Goal: Task Accomplishment & Management: Manage account settings

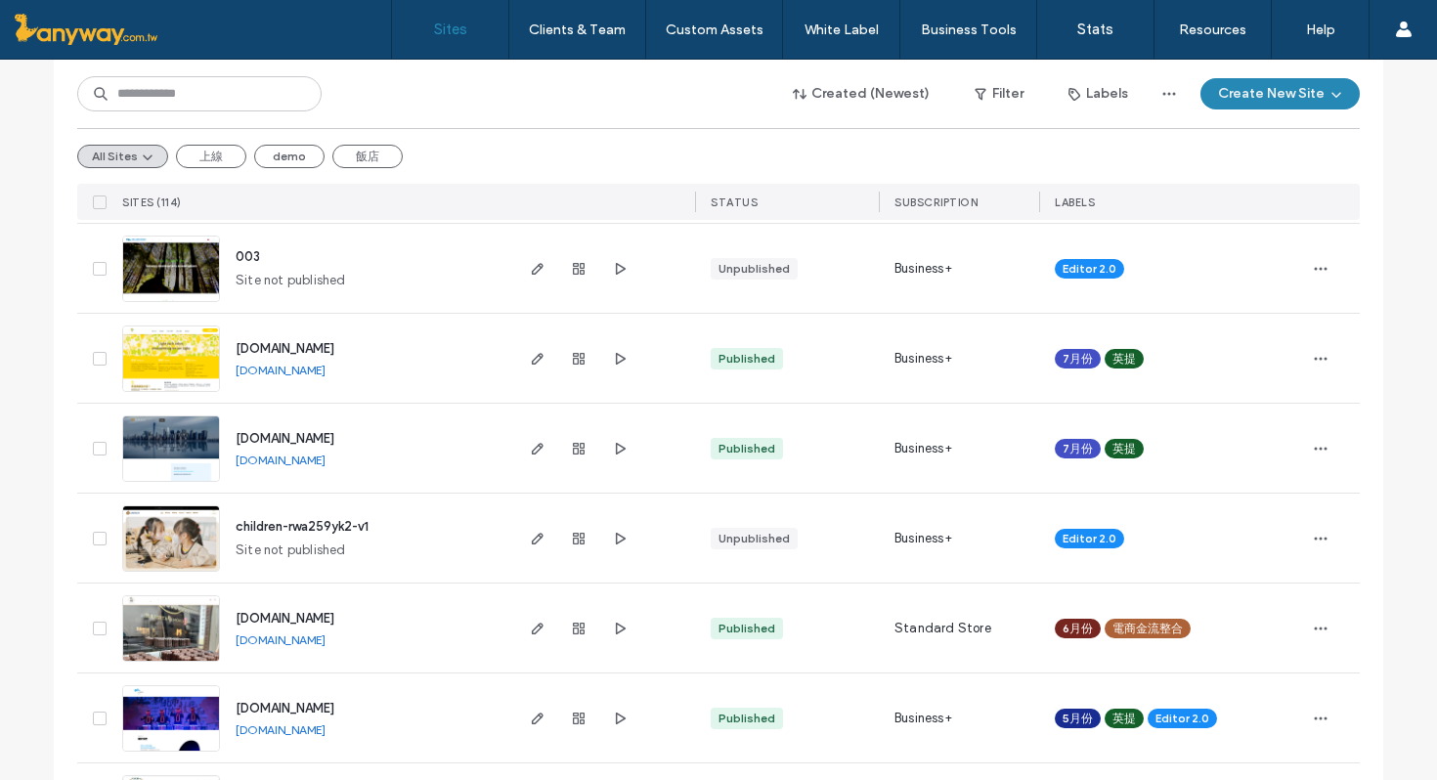
scroll to position [863, 0]
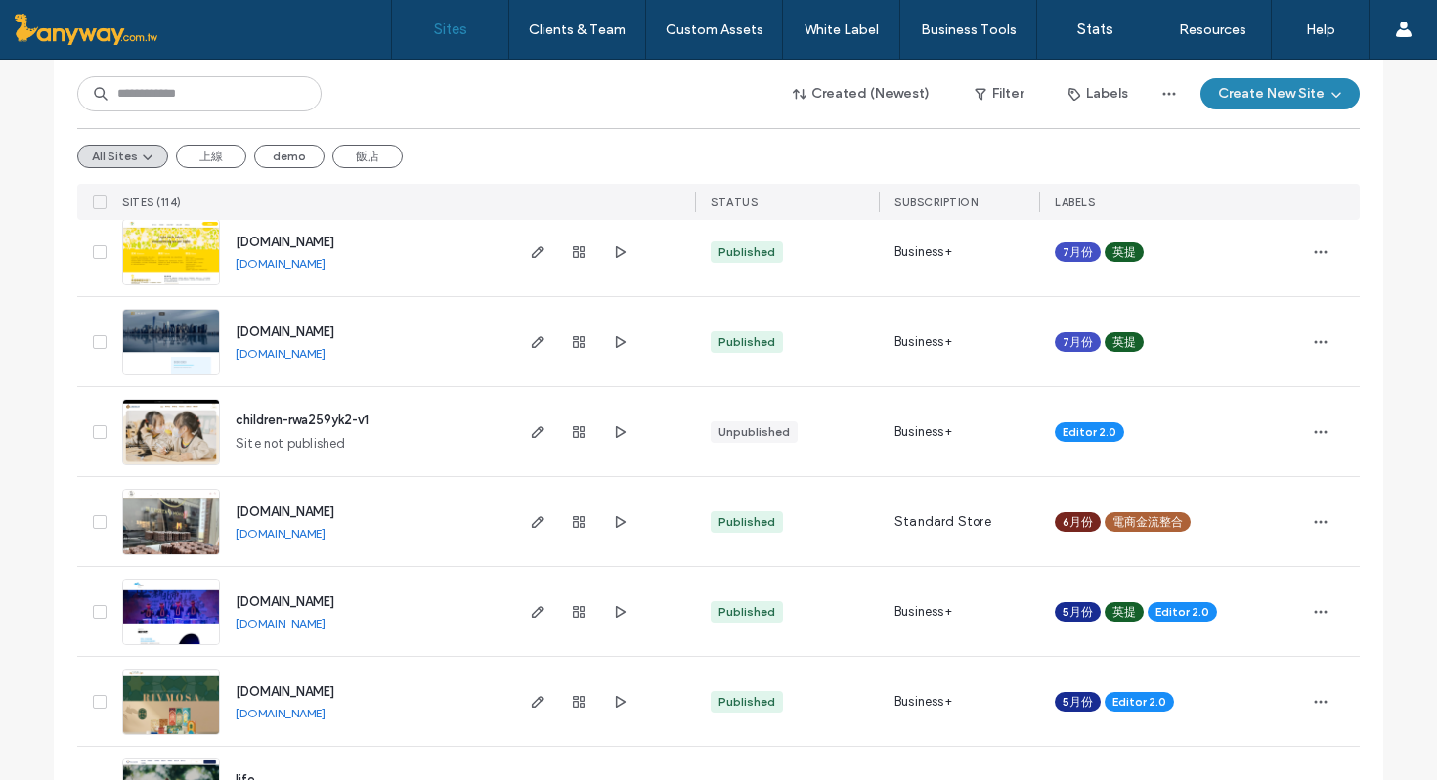
click at [175, 516] on img at bounding box center [171, 556] width 96 height 133
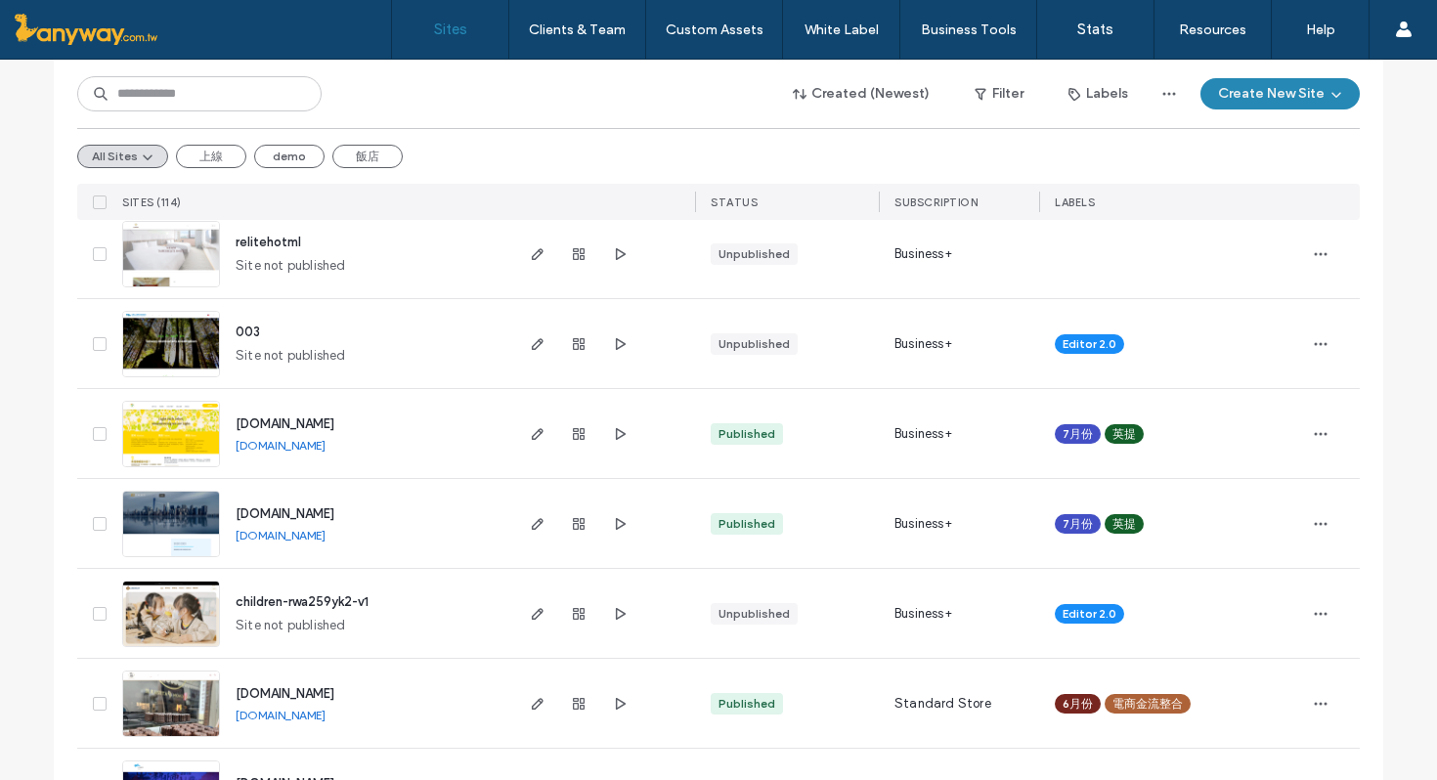
scroll to position [773, 0]
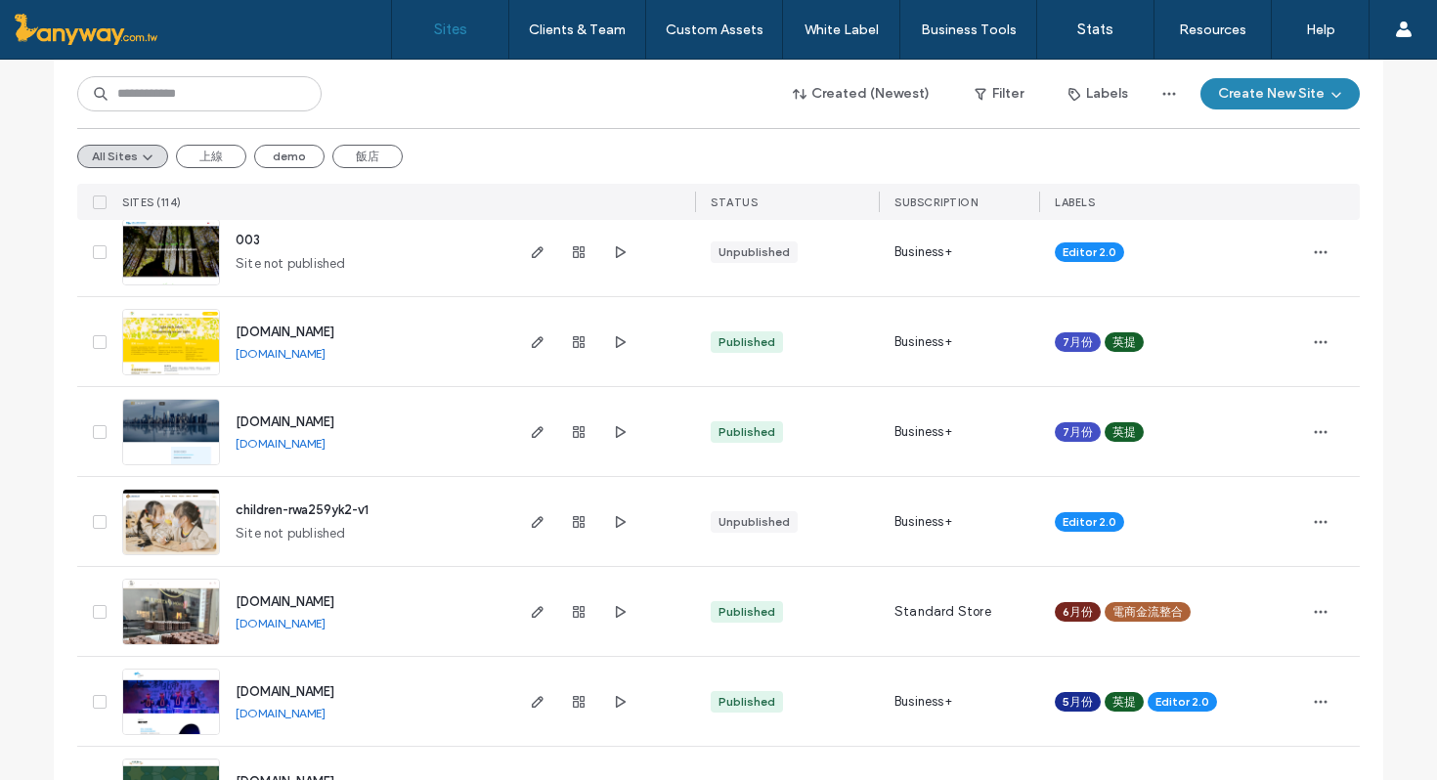
click at [175, 603] on img at bounding box center [171, 646] width 96 height 133
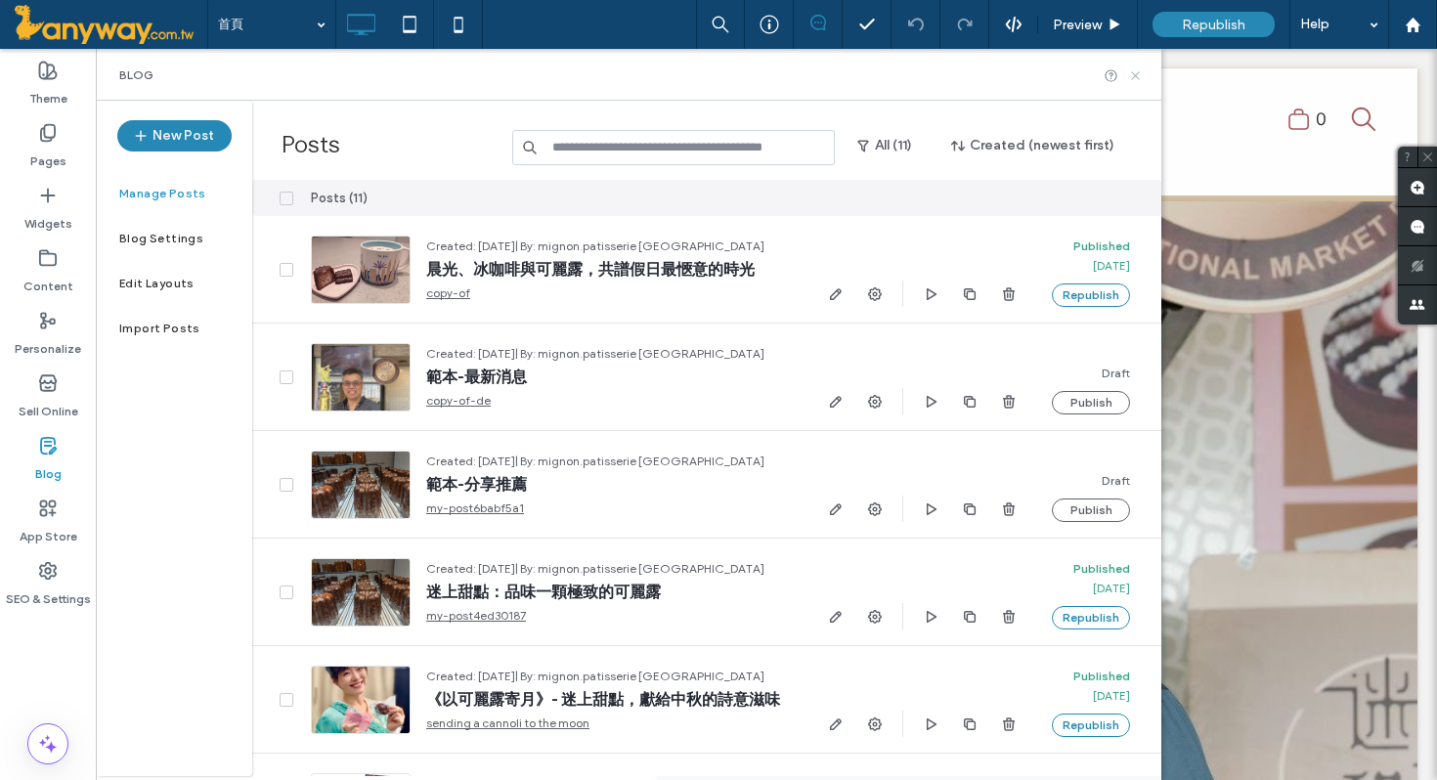
click at [1133, 78] on icon at bounding box center [1135, 75] width 15 height 15
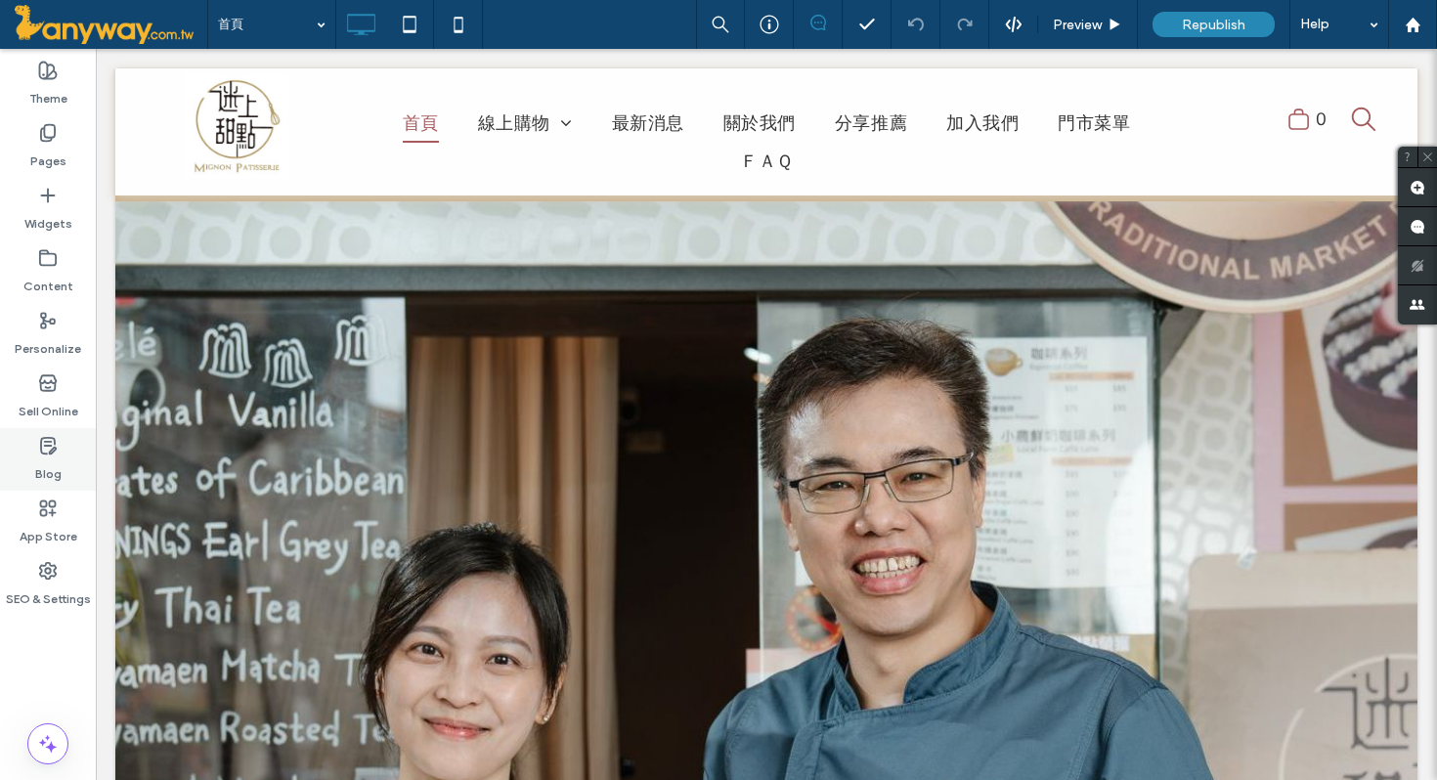
click at [55, 454] on icon at bounding box center [48, 446] width 20 height 20
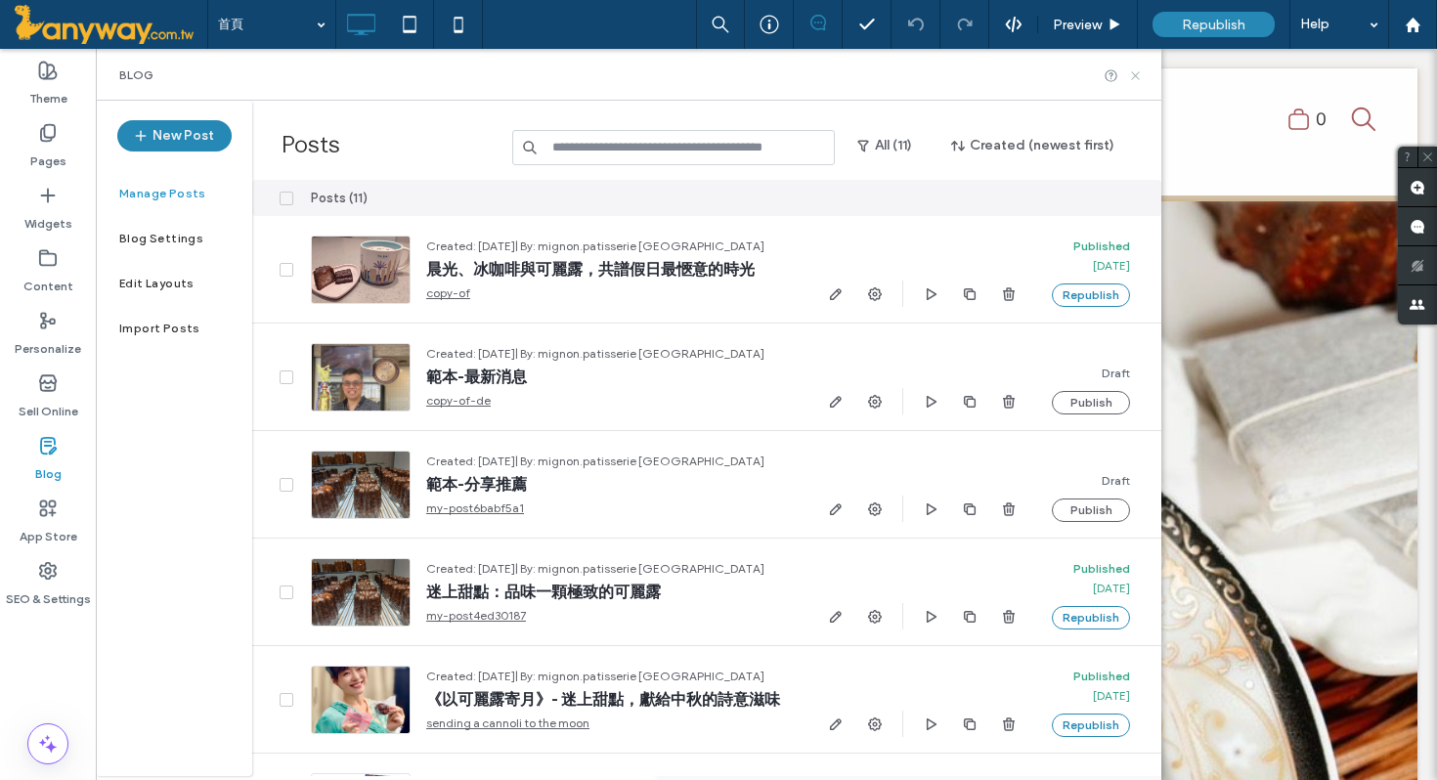
click at [1132, 73] on icon at bounding box center [1135, 75] width 15 height 15
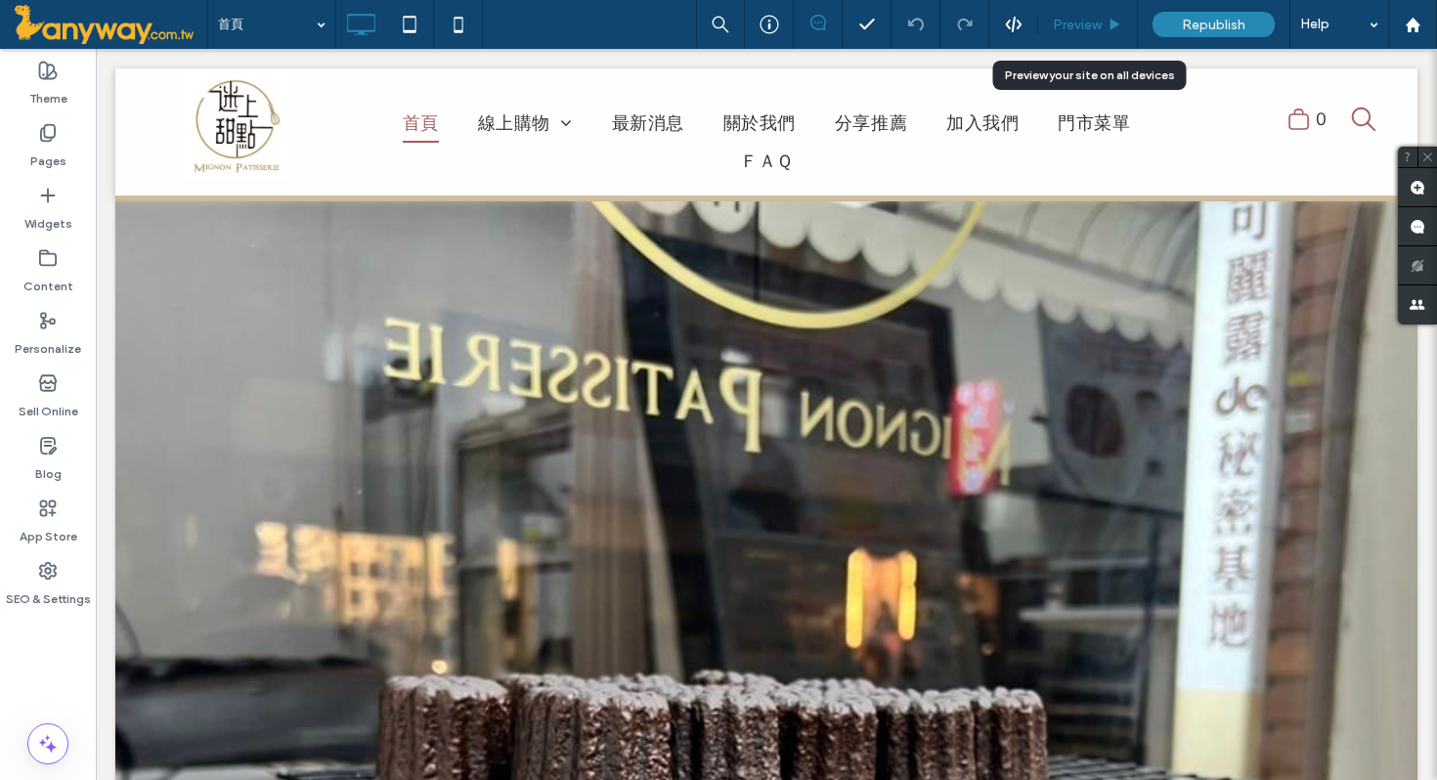
click at [1079, 31] on span "Preview" at bounding box center [1077, 25] width 49 height 17
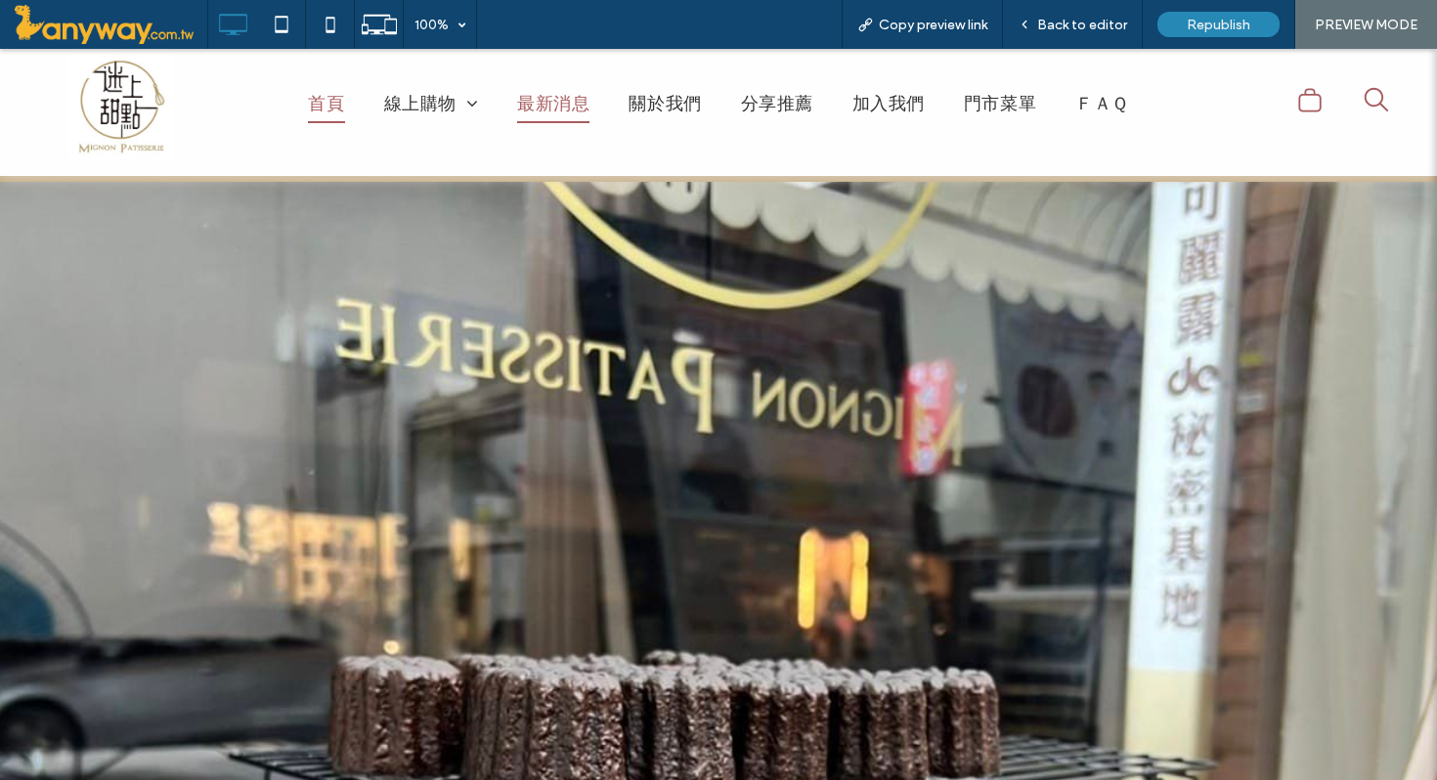
click at [572, 102] on span "最新消息" at bounding box center [553, 104] width 72 height 37
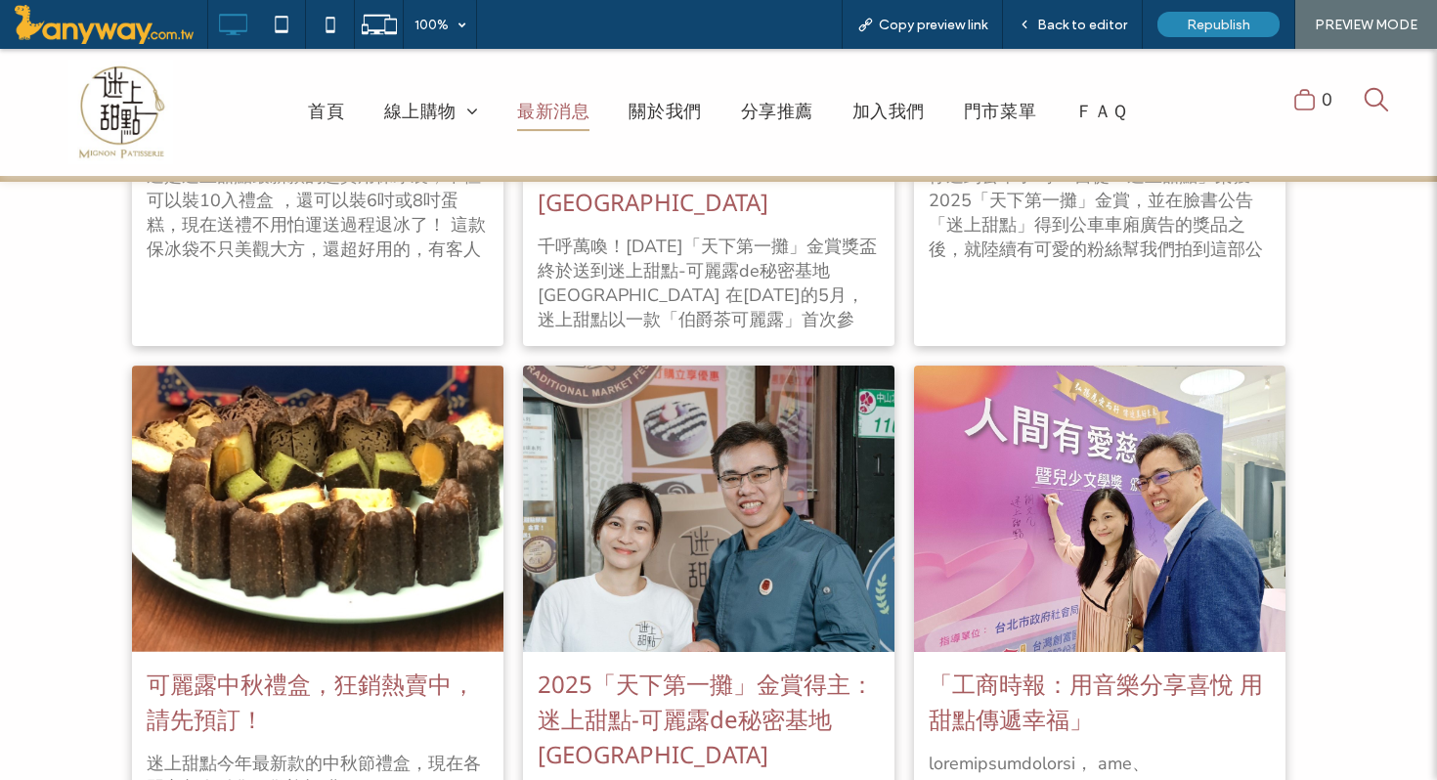
scroll to position [601, 0]
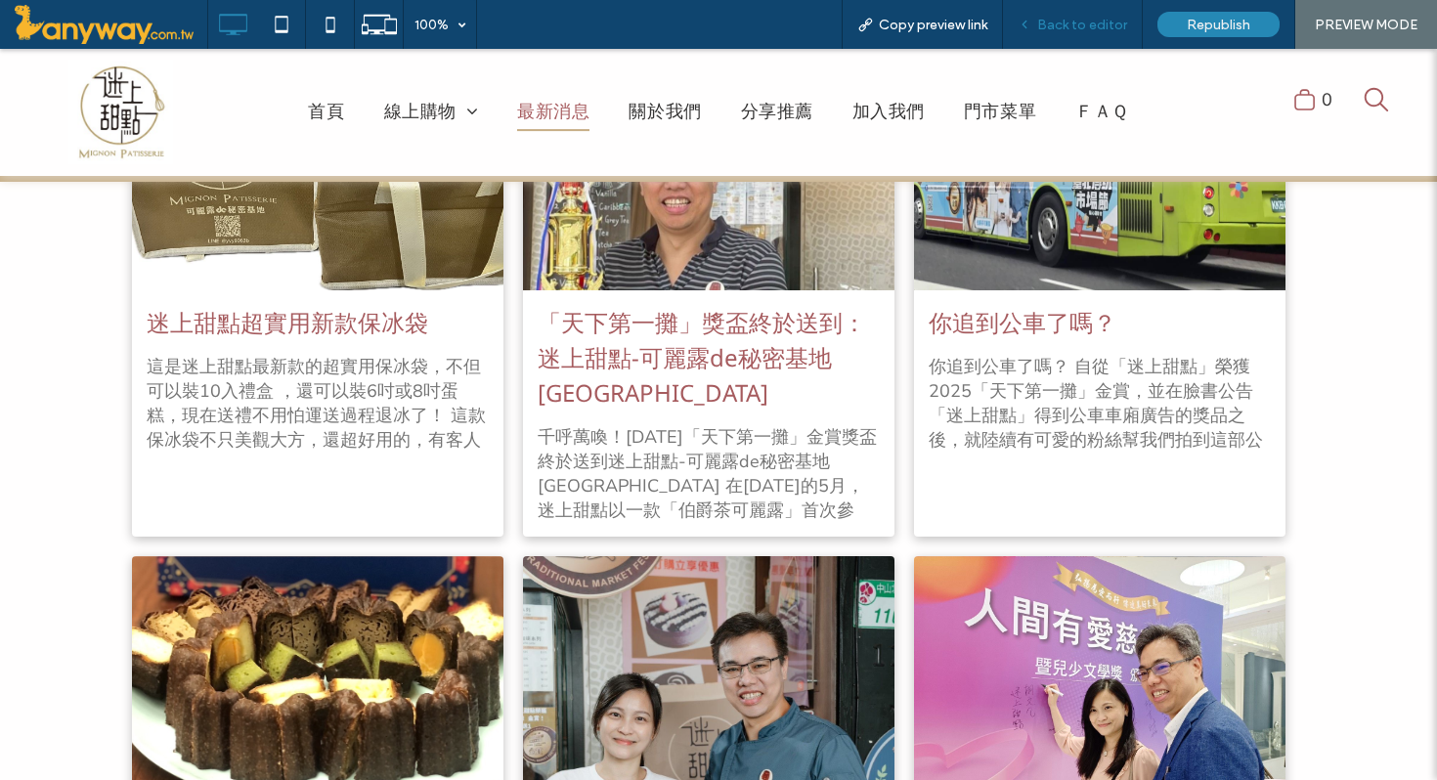
click at [1079, 17] on span "Back to editor" at bounding box center [1082, 25] width 90 height 17
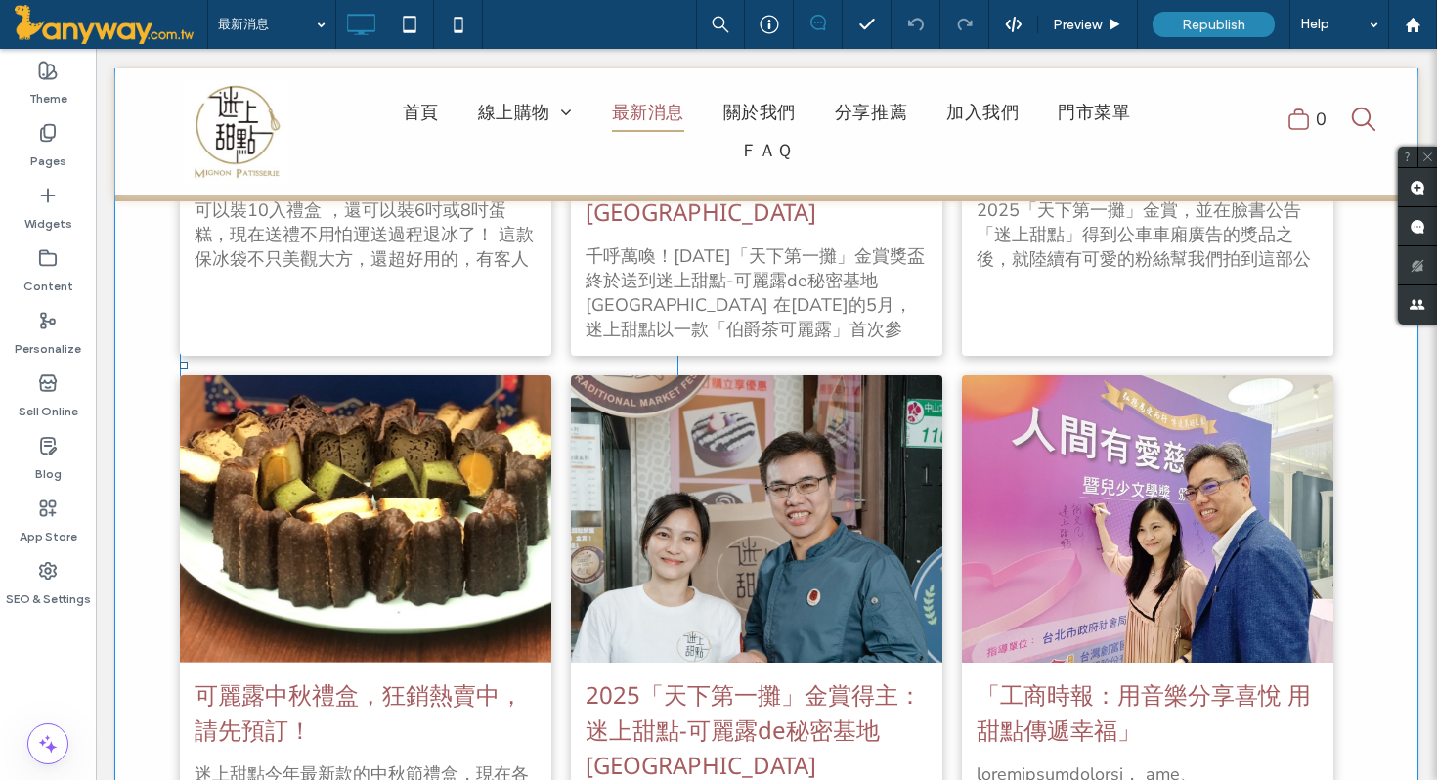
scroll to position [2069, 0]
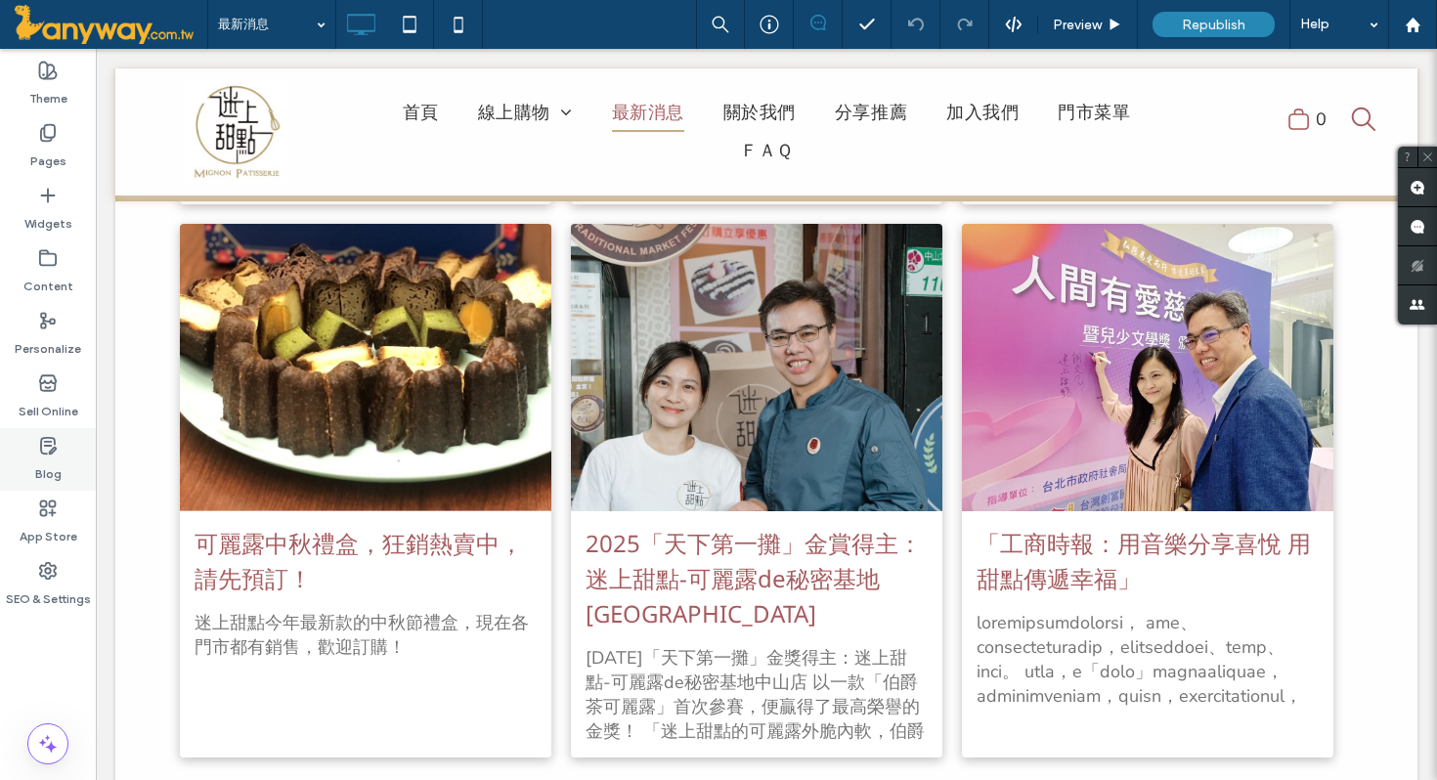
click at [38, 446] on icon at bounding box center [48, 446] width 20 height 20
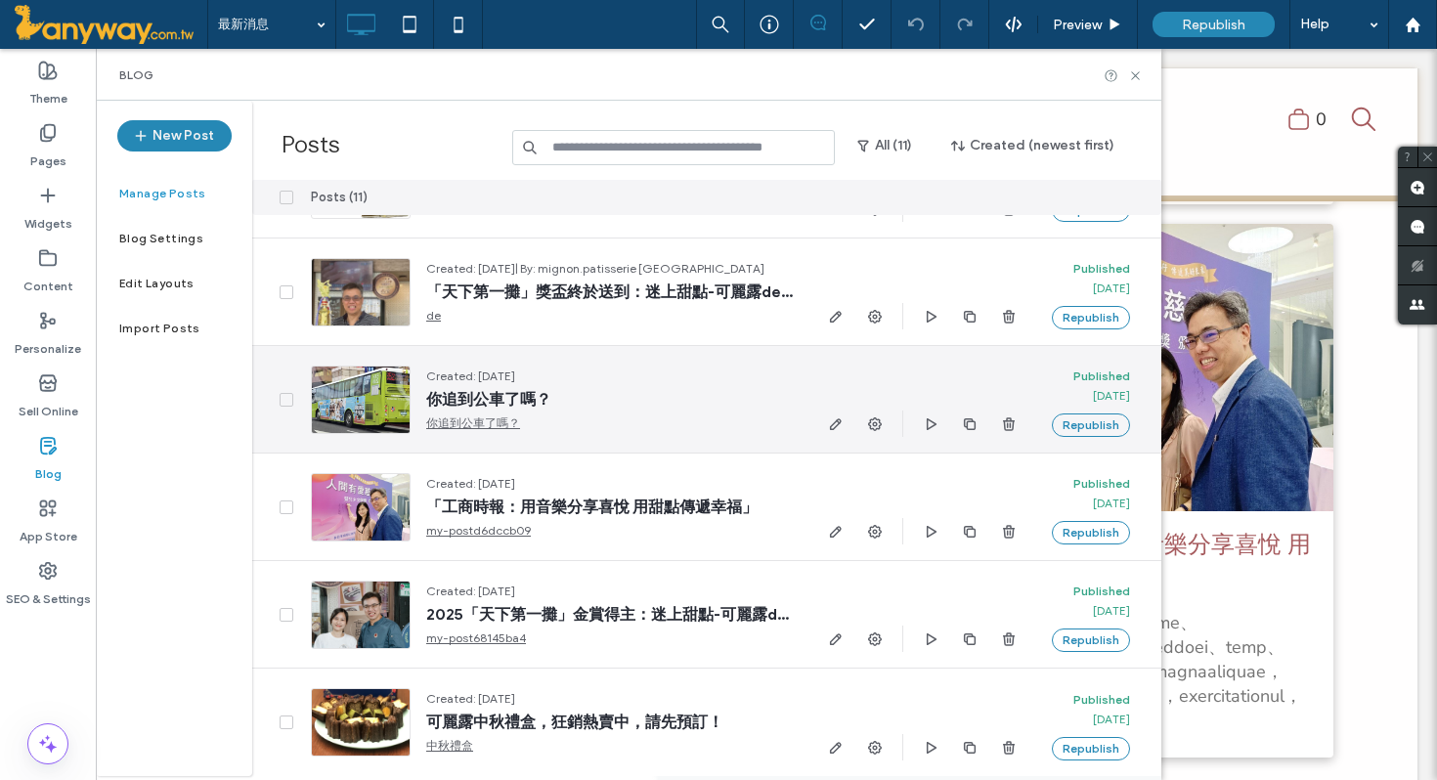
scroll to position [0, 0]
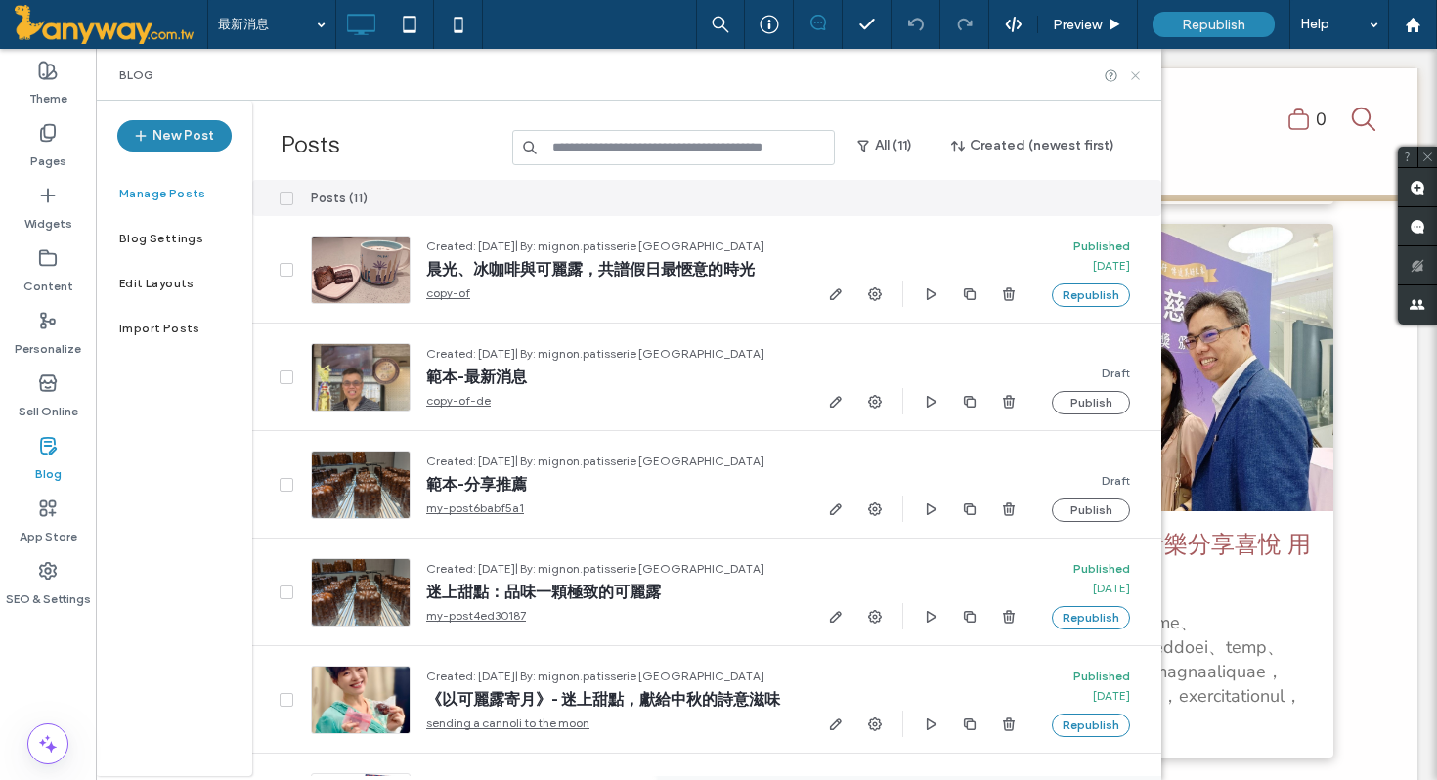
click at [1132, 76] on icon at bounding box center [1135, 75] width 15 height 15
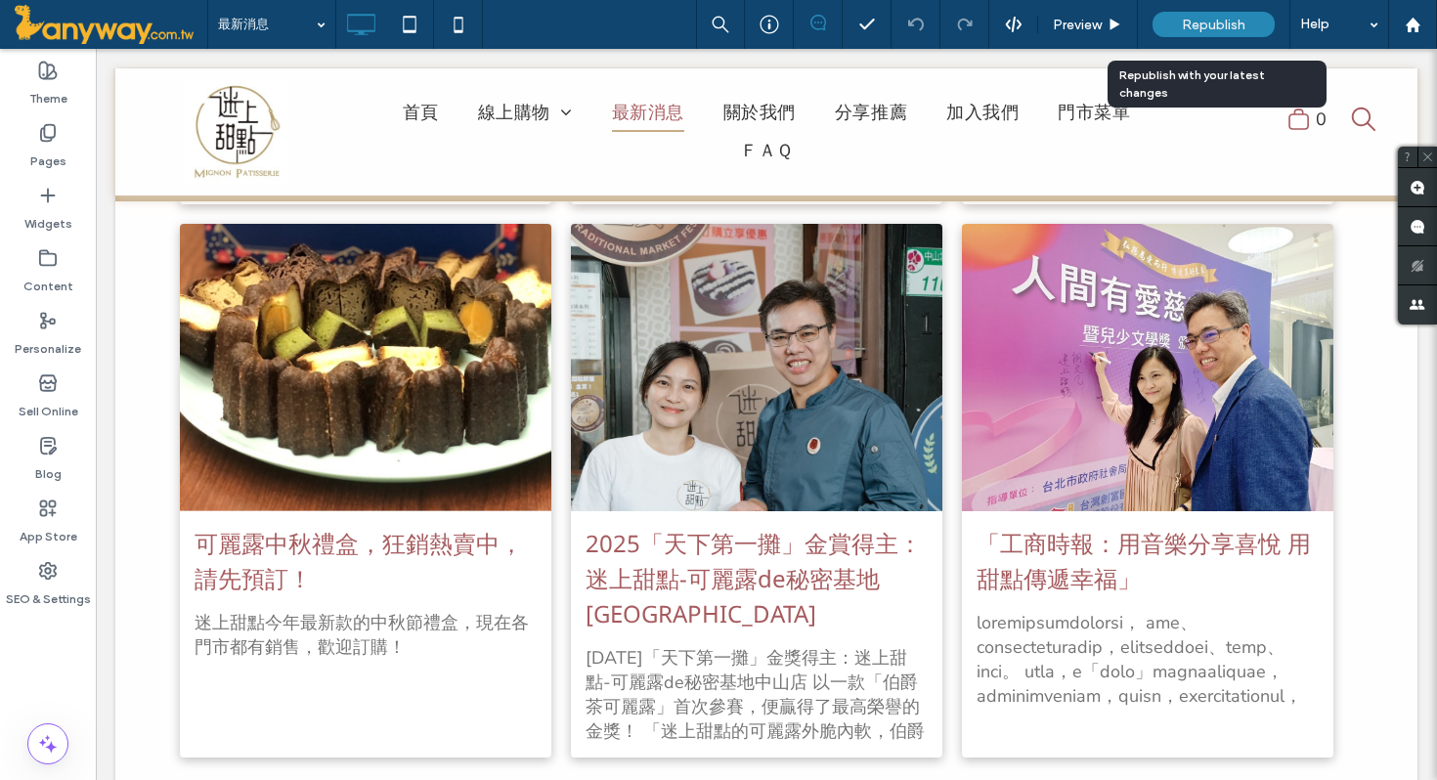
click at [1203, 21] on span "Republish" at bounding box center [1214, 25] width 64 height 17
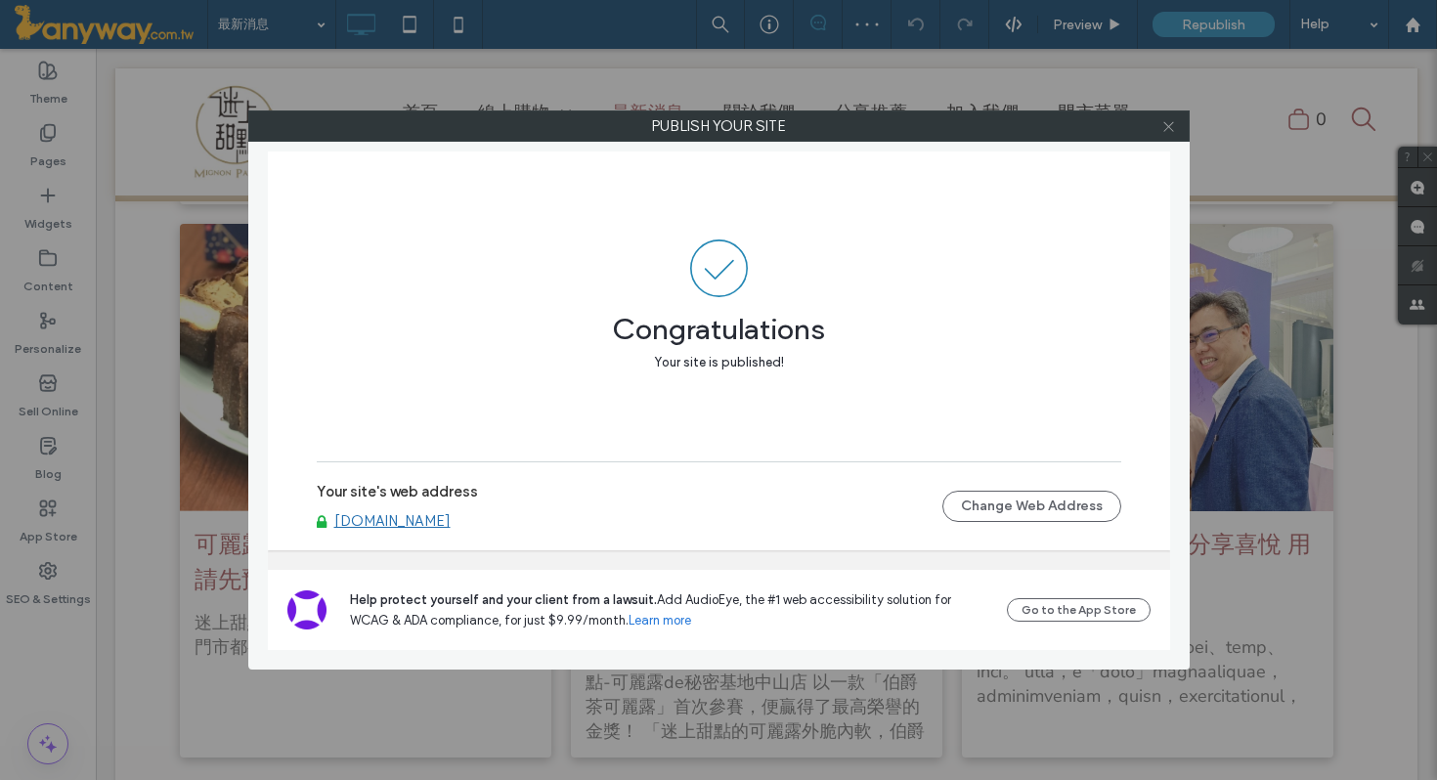
click at [1168, 129] on icon at bounding box center [1168, 126] width 15 height 15
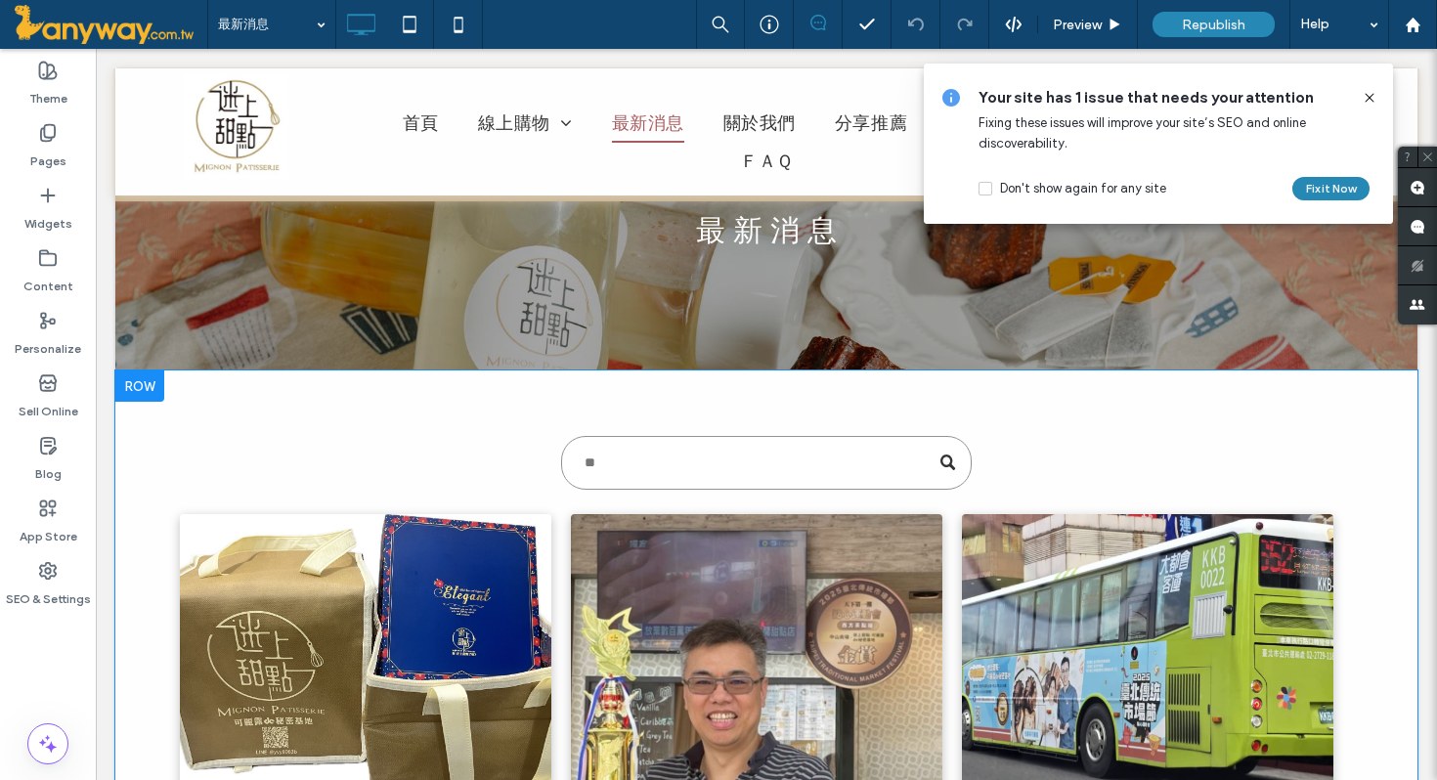
scroll to position [103, 0]
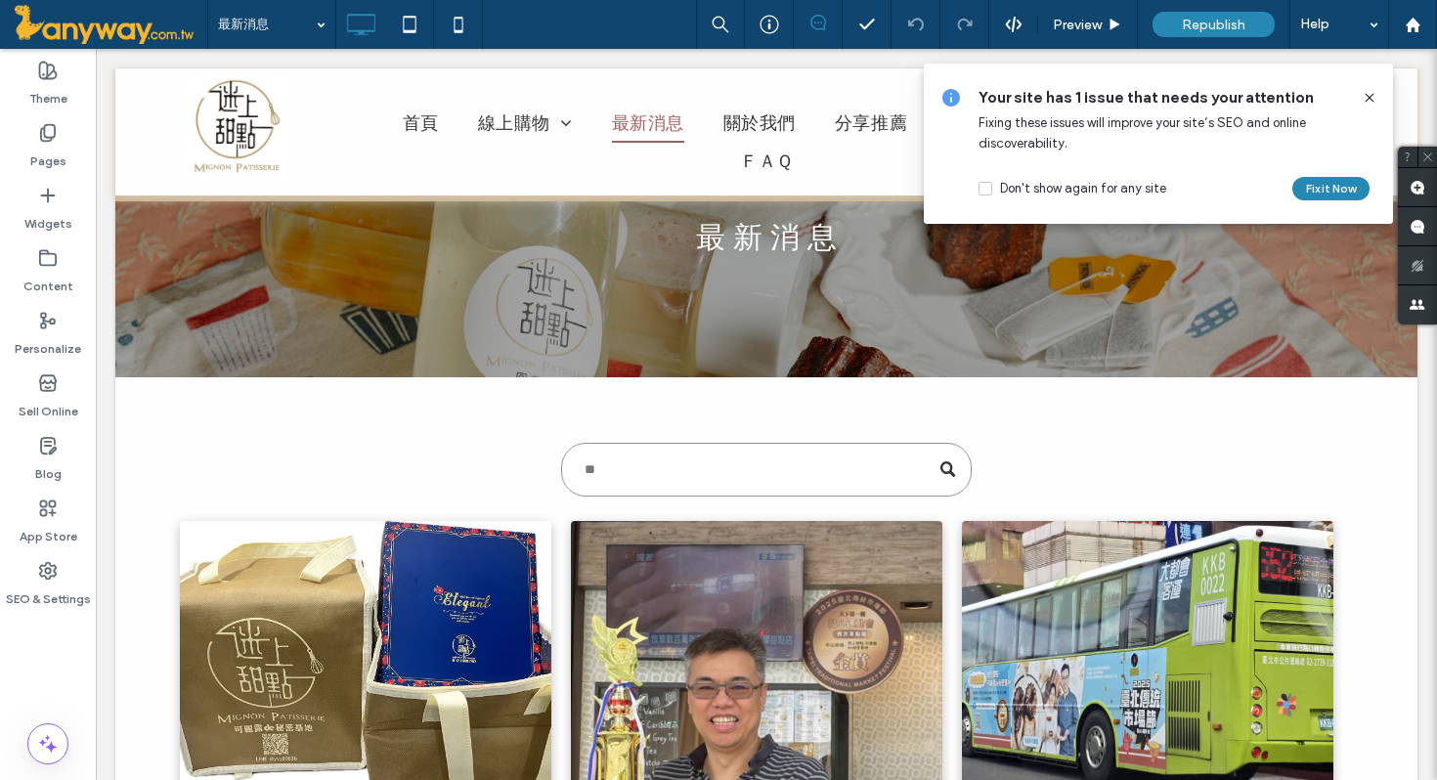
click at [1367, 101] on icon at bounding box center [1369, 98] width 16 height 16
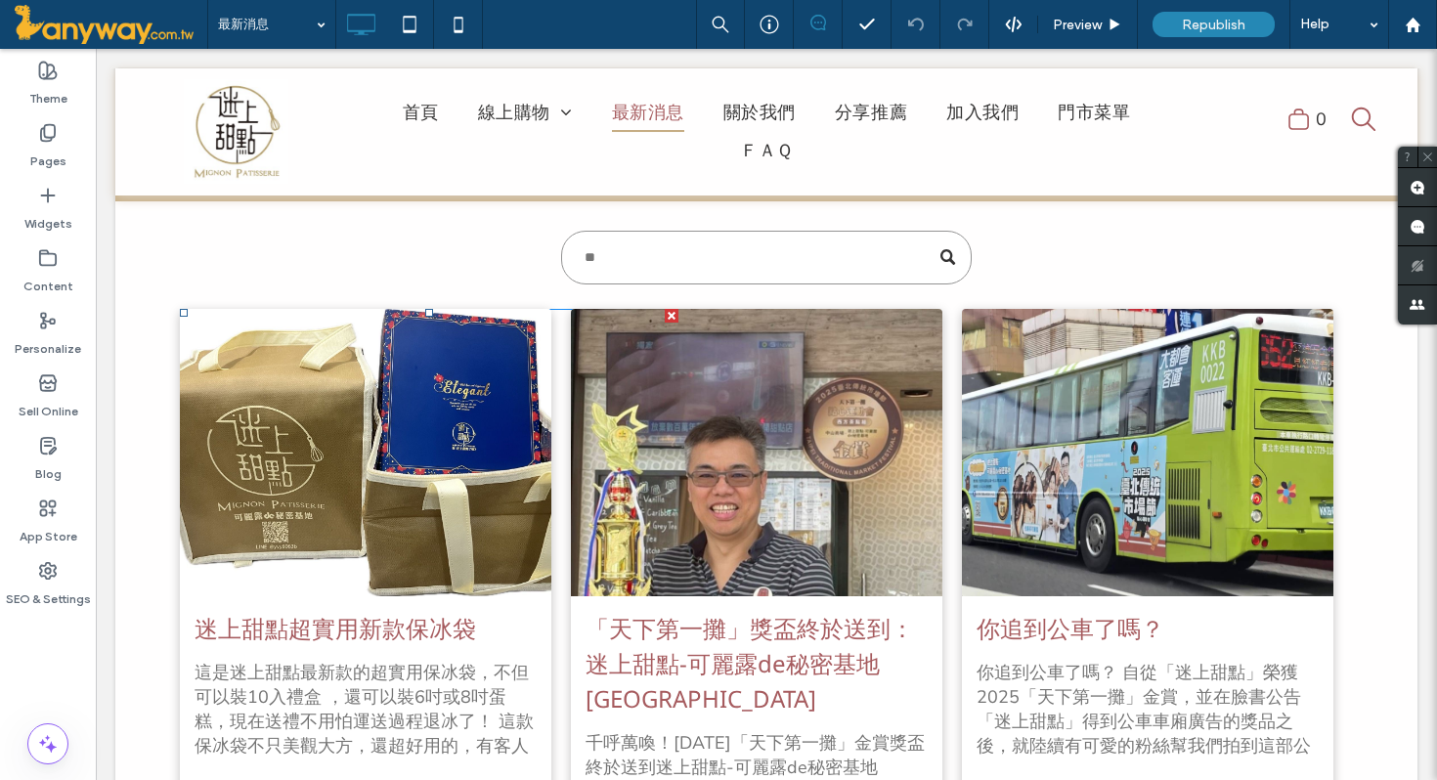
scroll to position [340, 0]
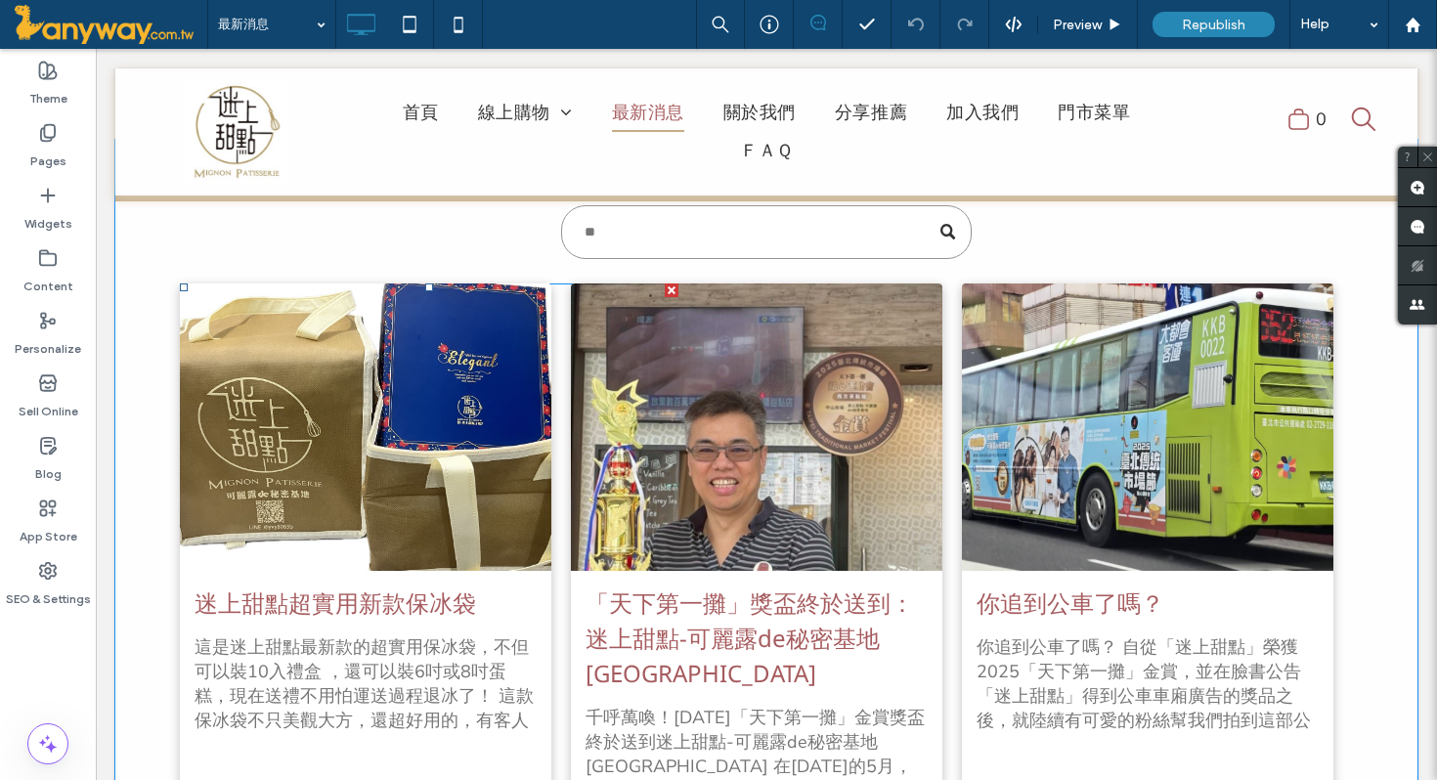
click at [491, 379] on div at bounding box center [366, 427] width 394 height 304
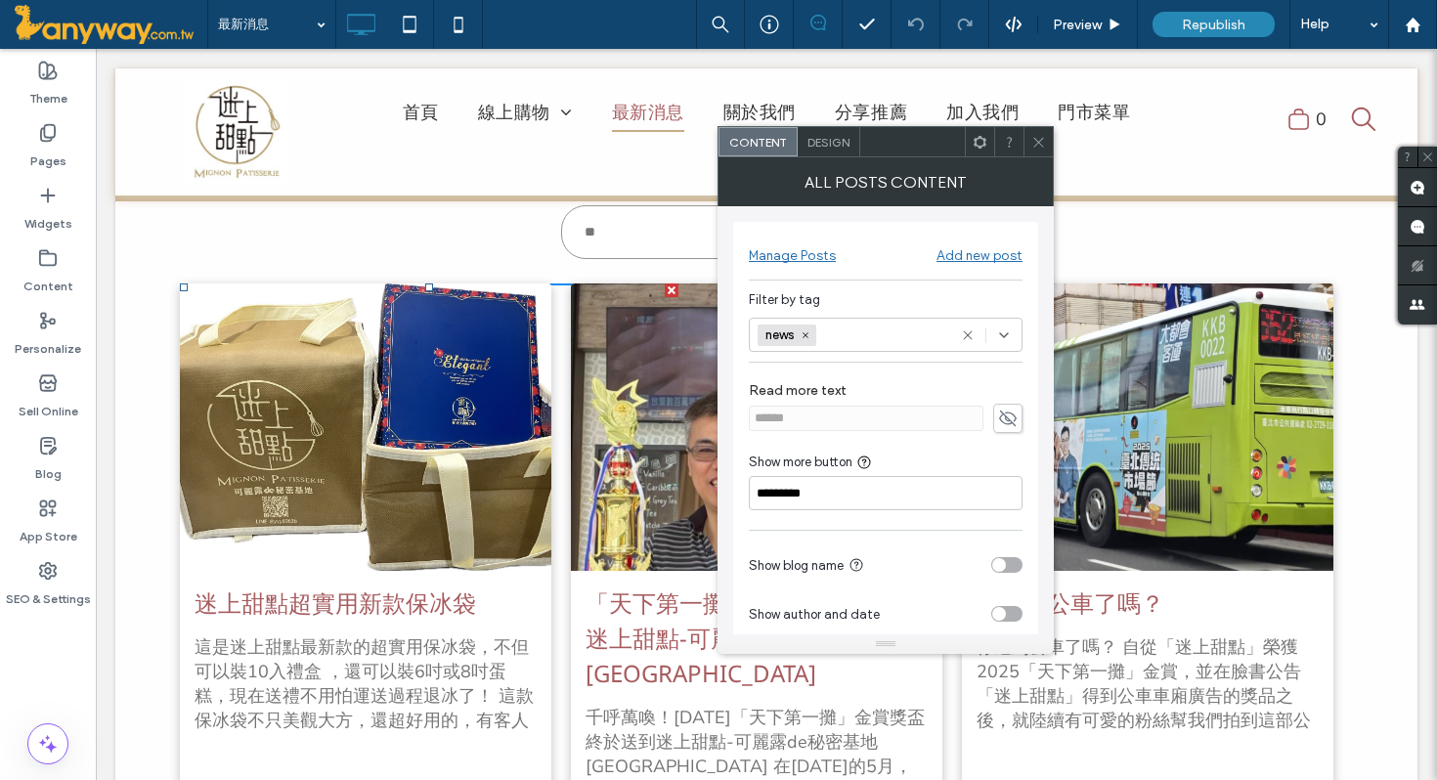
click at [1042, 144] on icon at bounding box center [1038, 142] width 15 height 15
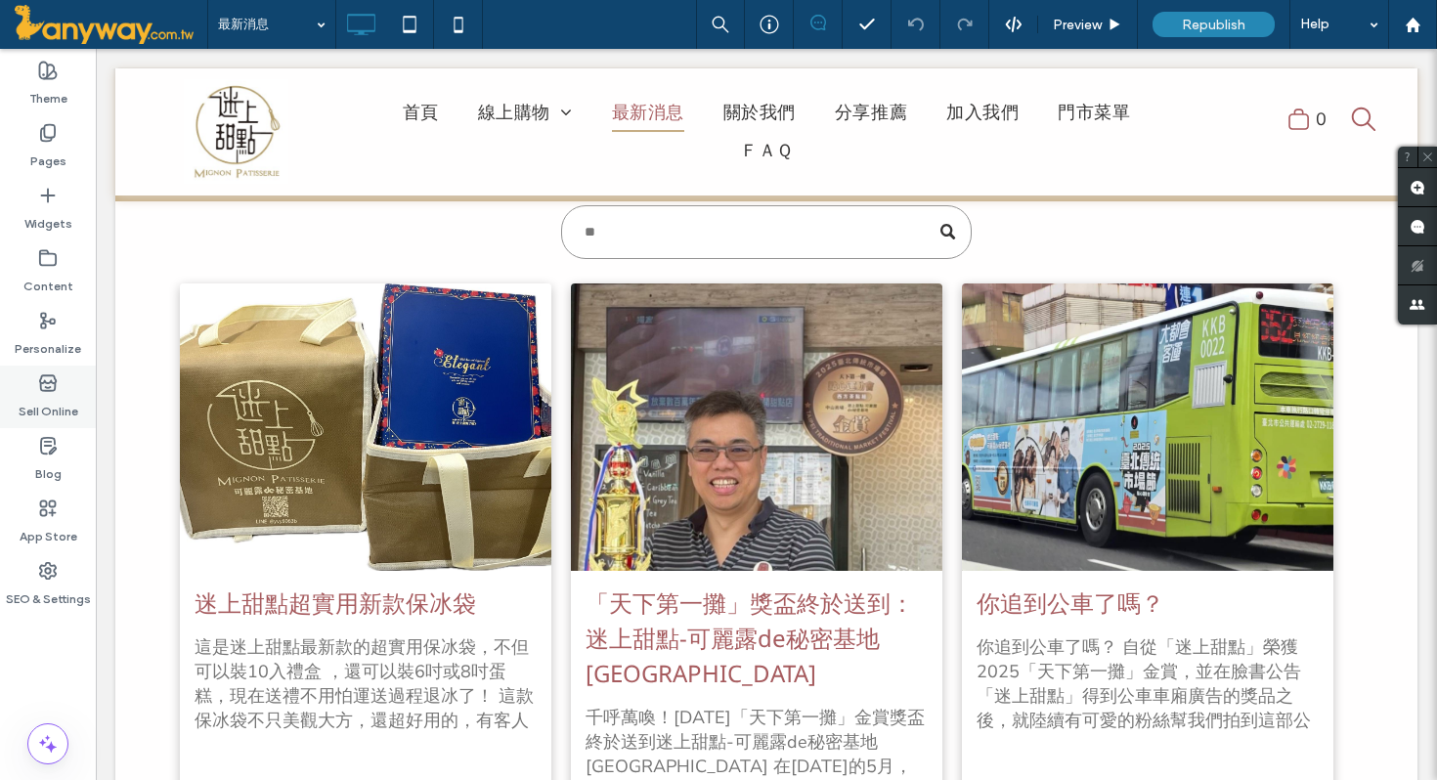
click at [58, 393] on label "Sell Online" at bounding box center [49, 406] width 60 height 27
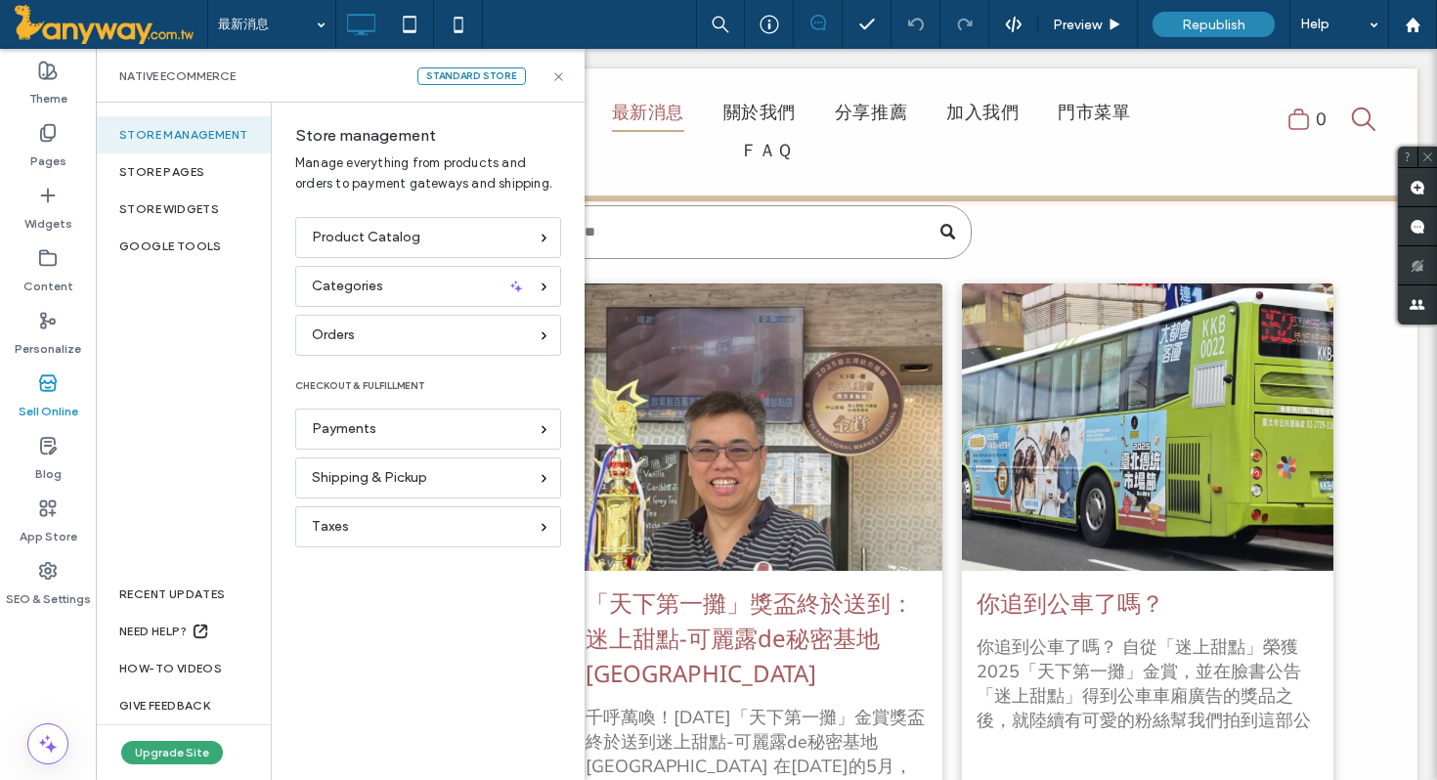
click at [58, 393] on label "Sell Online" at bounding box center [49, 406] width 60 height 27
click at [47, 452] on use at bounding box center [48, 446] width 15 height 16
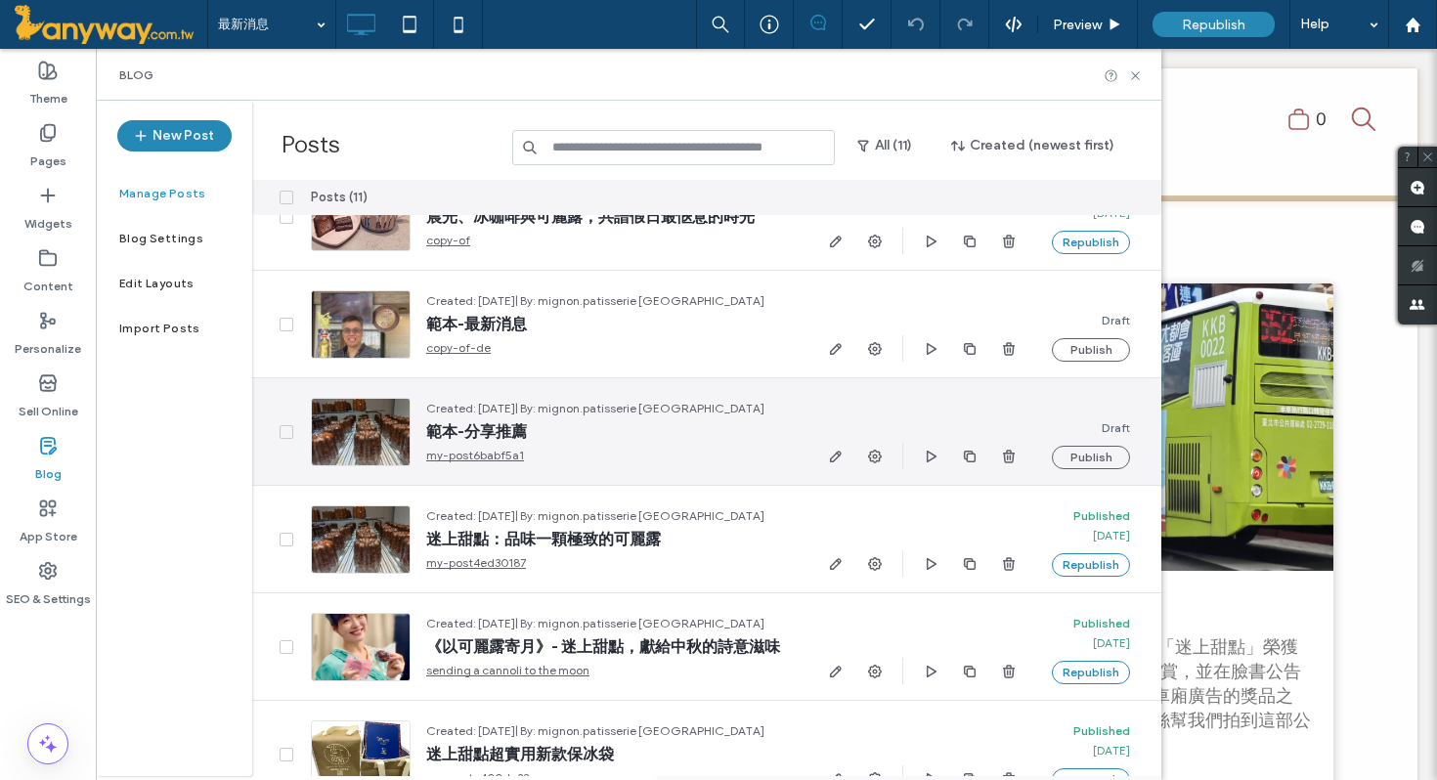
scroll to position [0, 0]
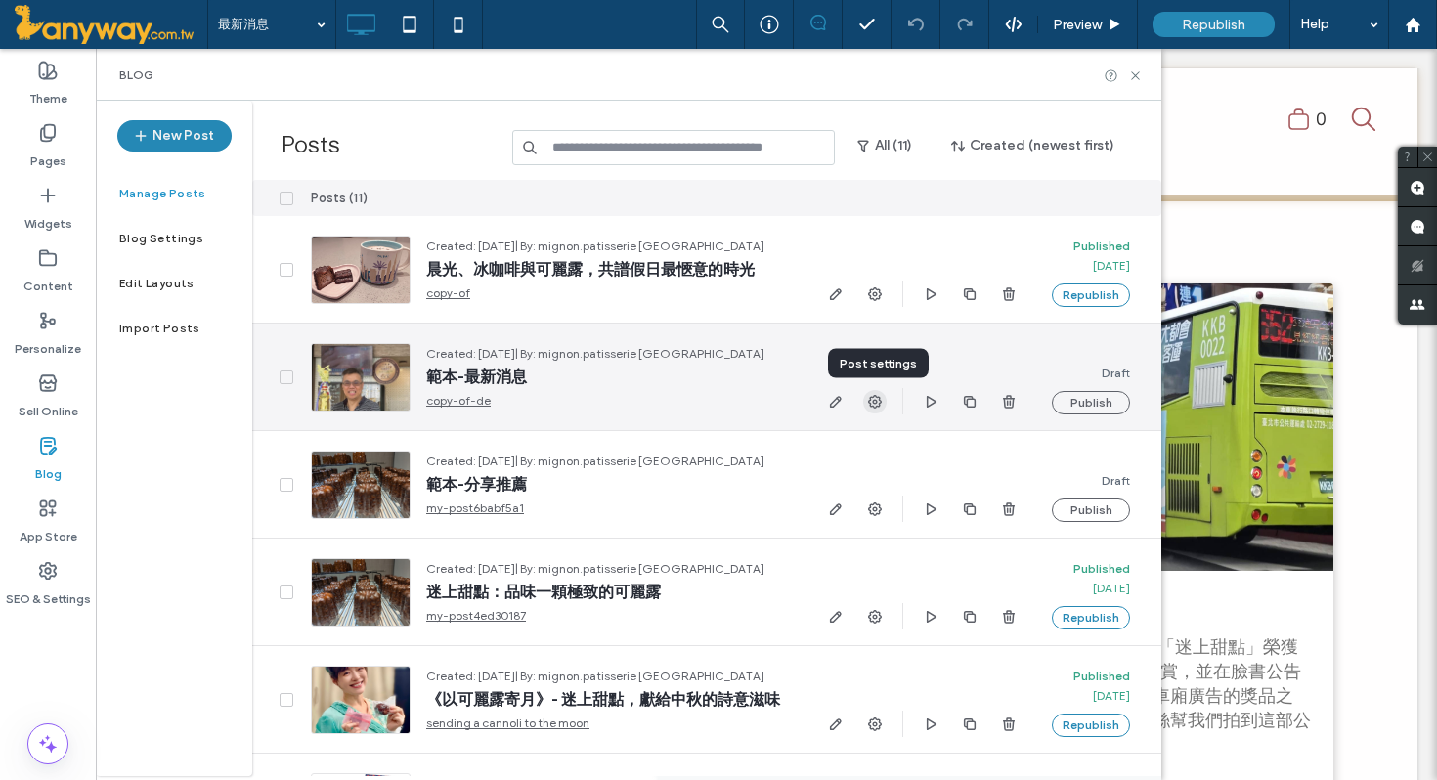
click at [876, 402] on use "button" at bounding box center [875, 402] width 14 height 14
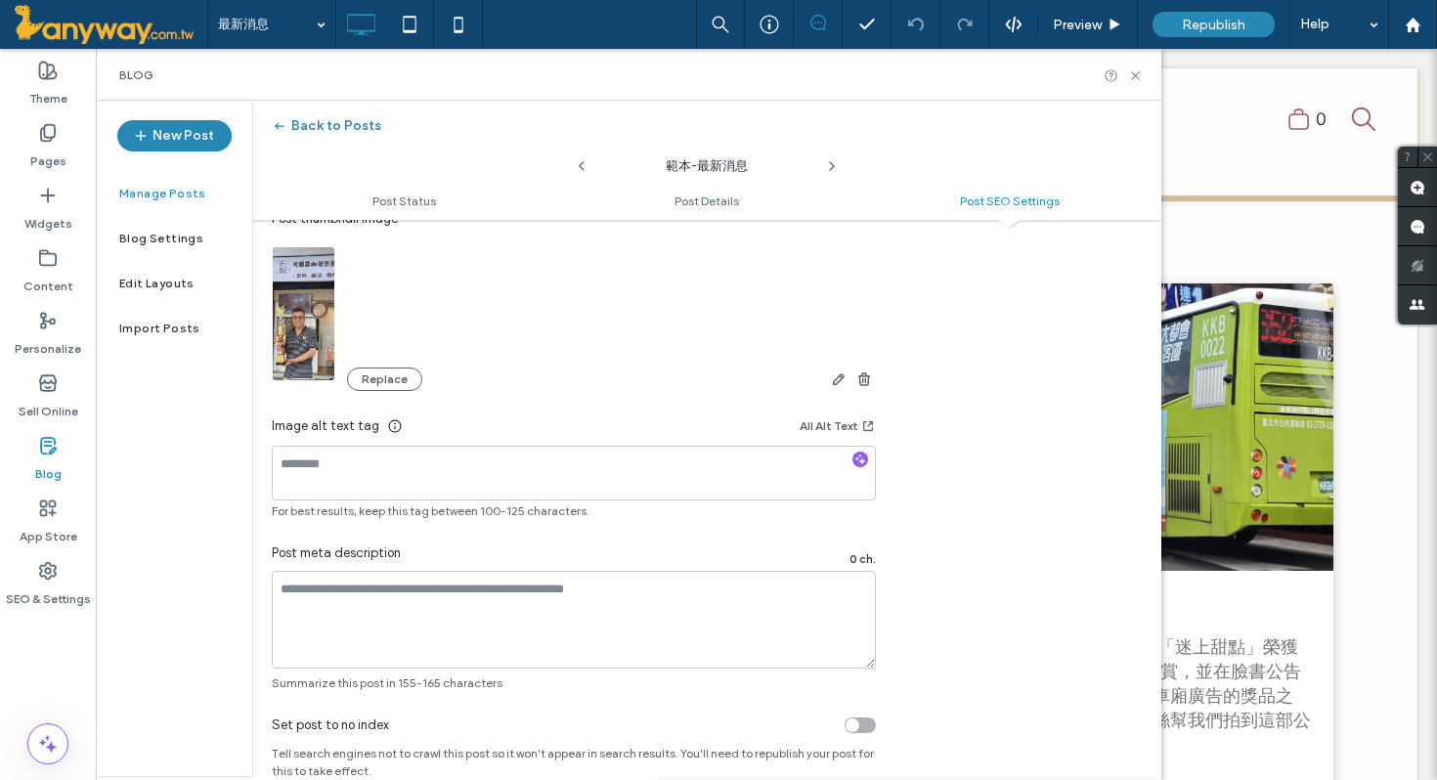
scroll to position [1158, 0]
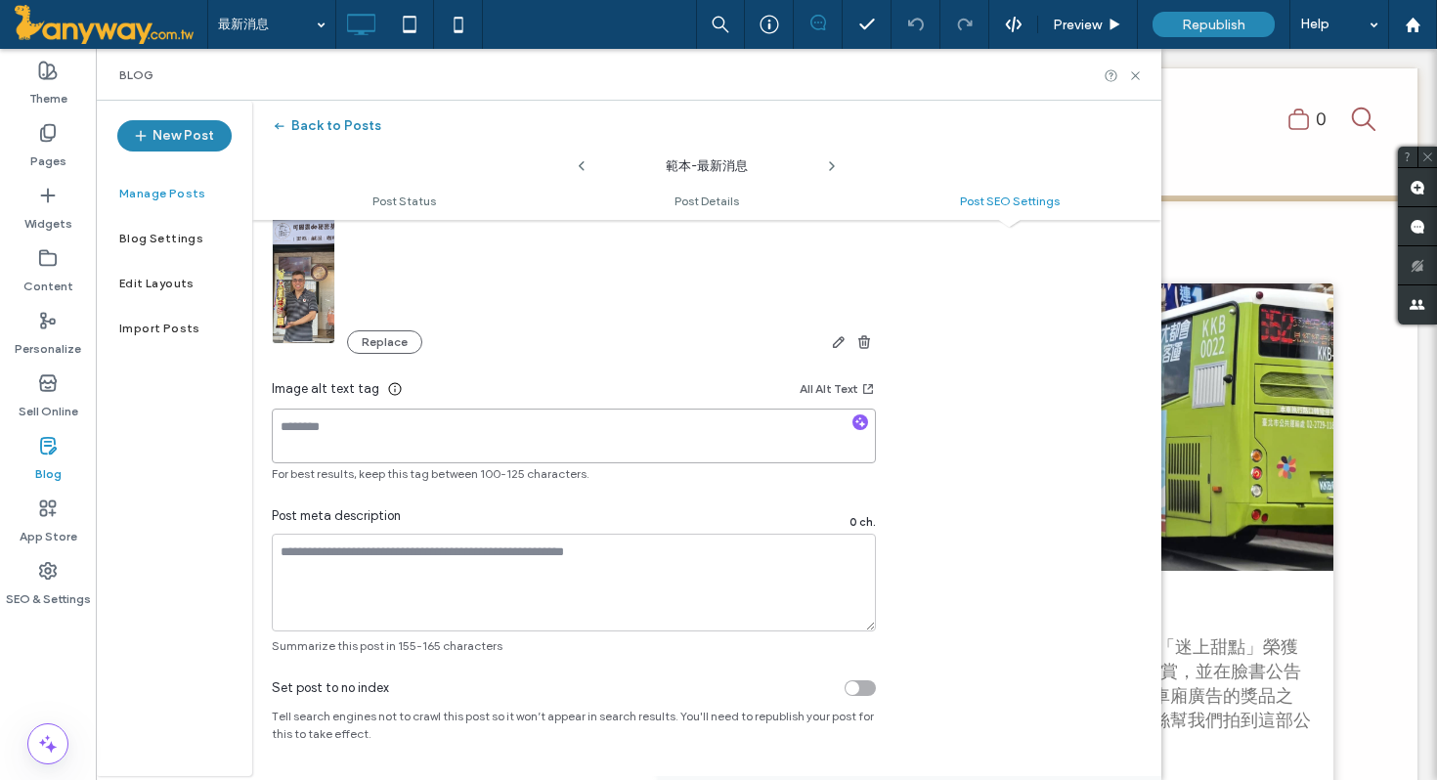
click at [672, 419] on textarea at bounding box center [574, 436] width 604 height 55
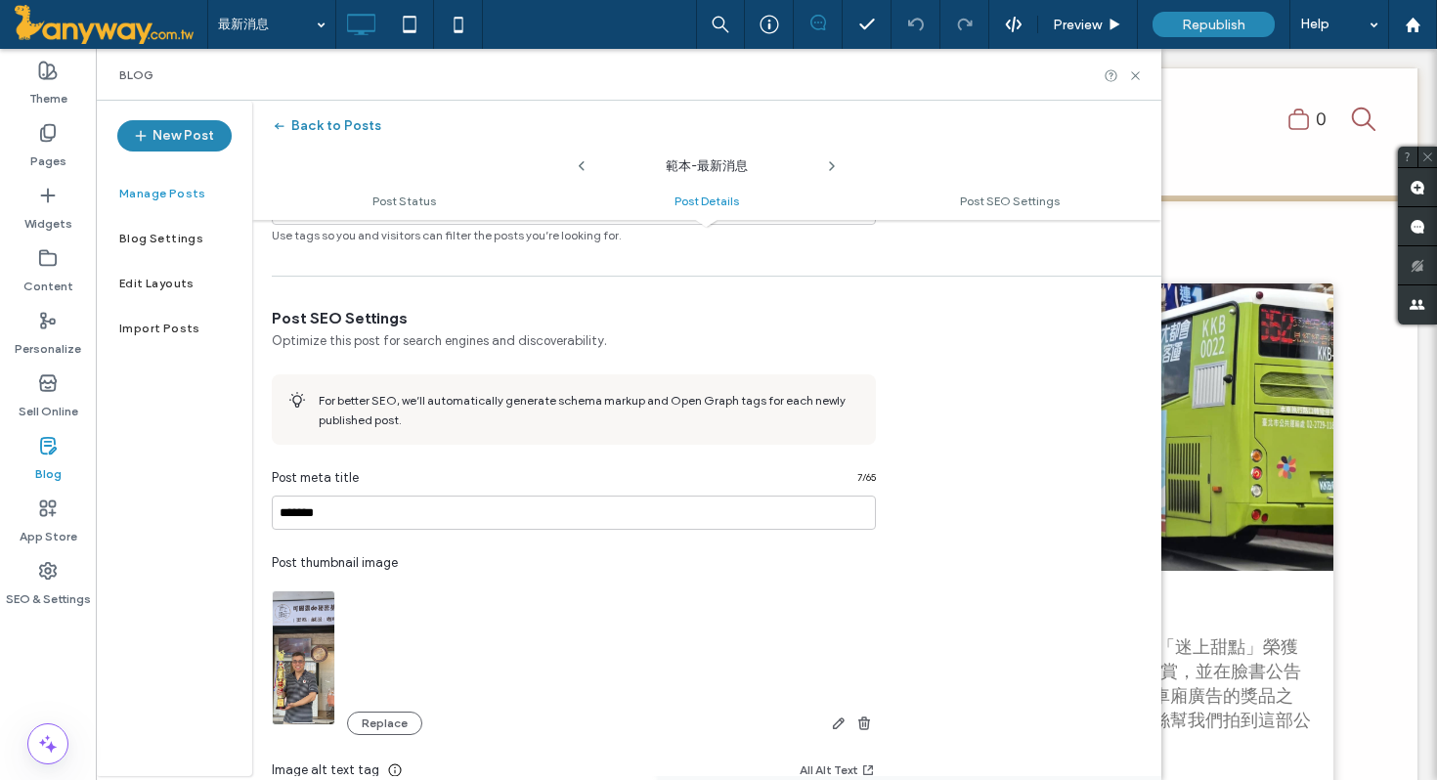
scroll to position [775, 0]
drag, startPoint x: 311, startPoint y: 518, endPoint x: 249, endPoint y: 510, distance: 62.1
click at [249, 510] on div "**********" at bounding box center [628, 438] width 1065 height 675
drag, startPoint x: 341, startPoint y: 505, endPoint x: 248, endPoint y: 500, distance: 93.0
click at [248, 501] on div "**********" at bounding box center [628, 438] width 1065 height 675
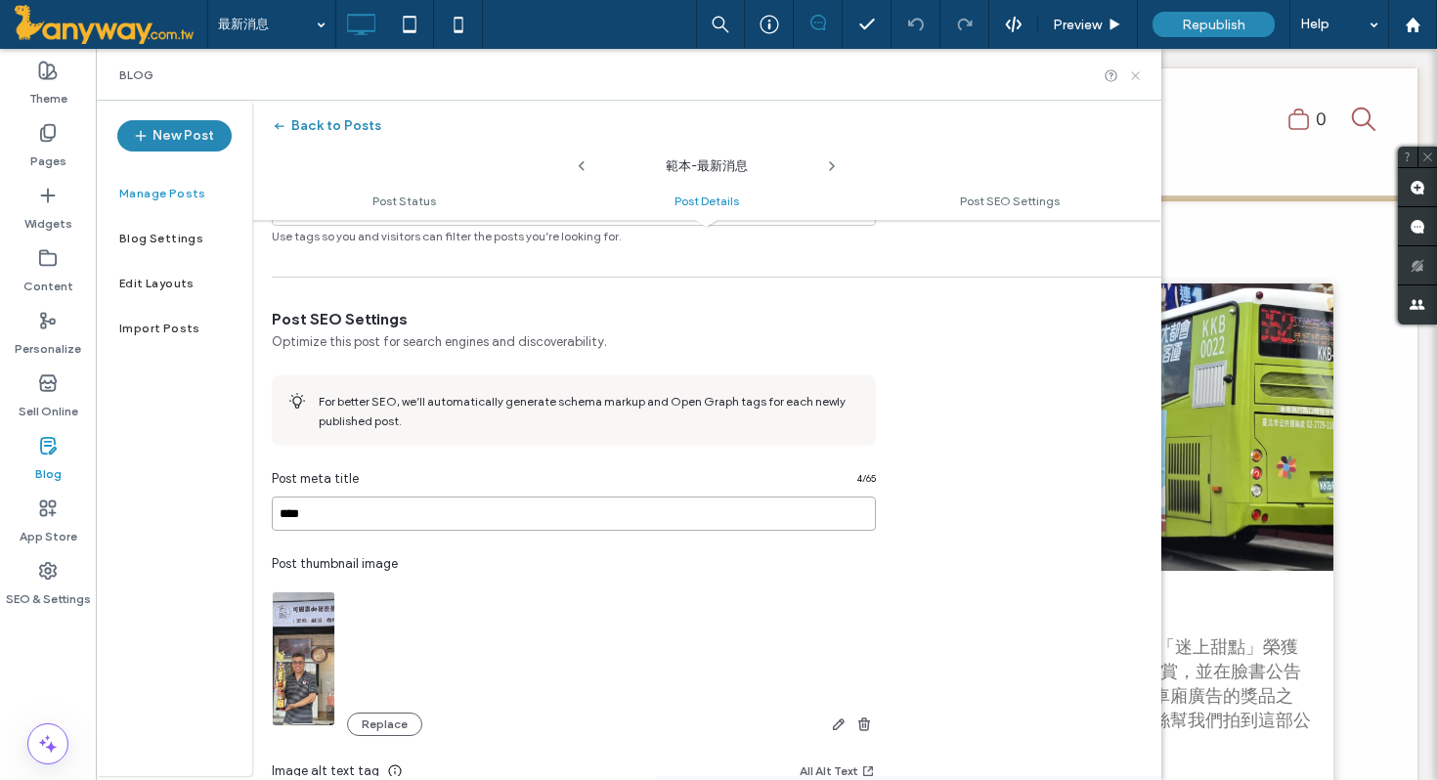
type input "****"
click at [1137, 76] on use at bounding box center [1135, 75] width 8 height 8
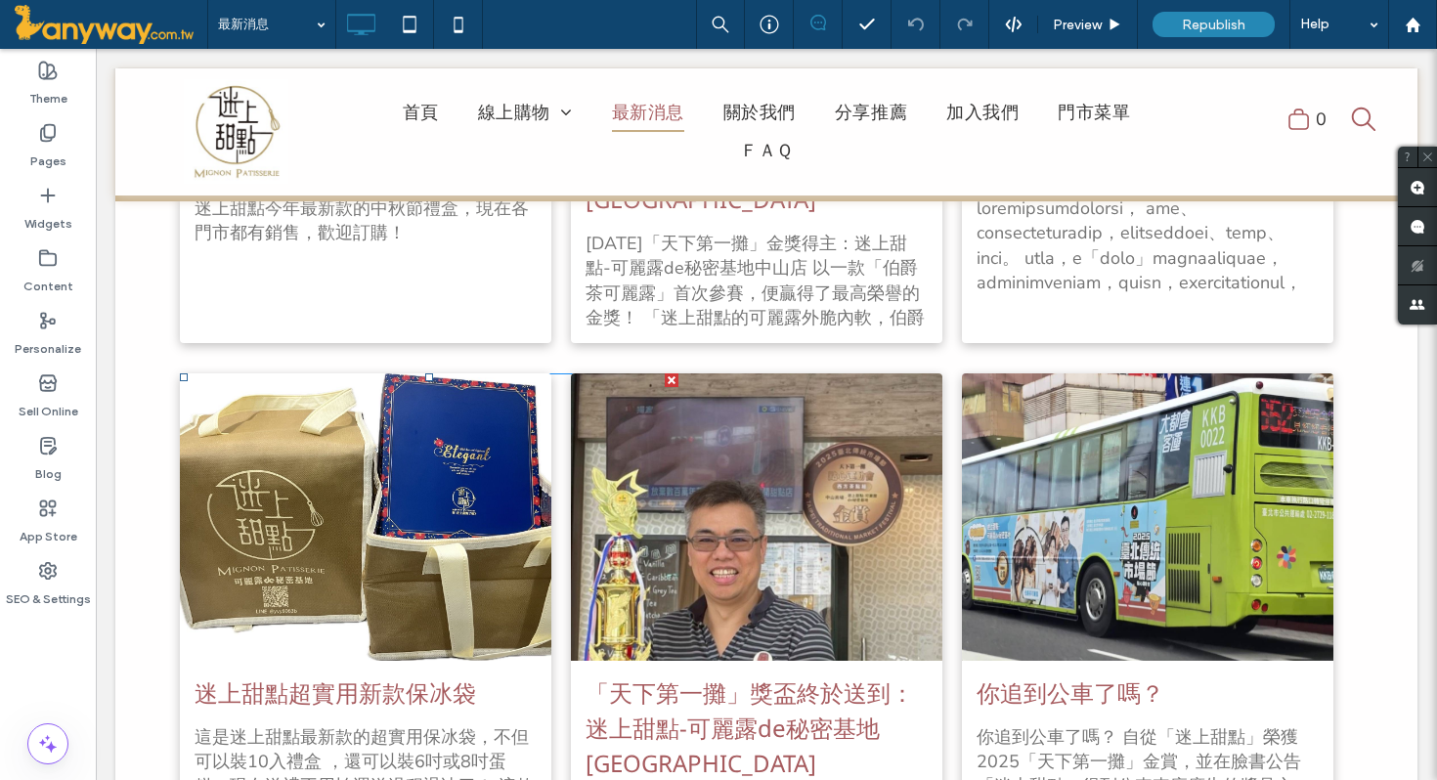
scroll to position [1346, 0]
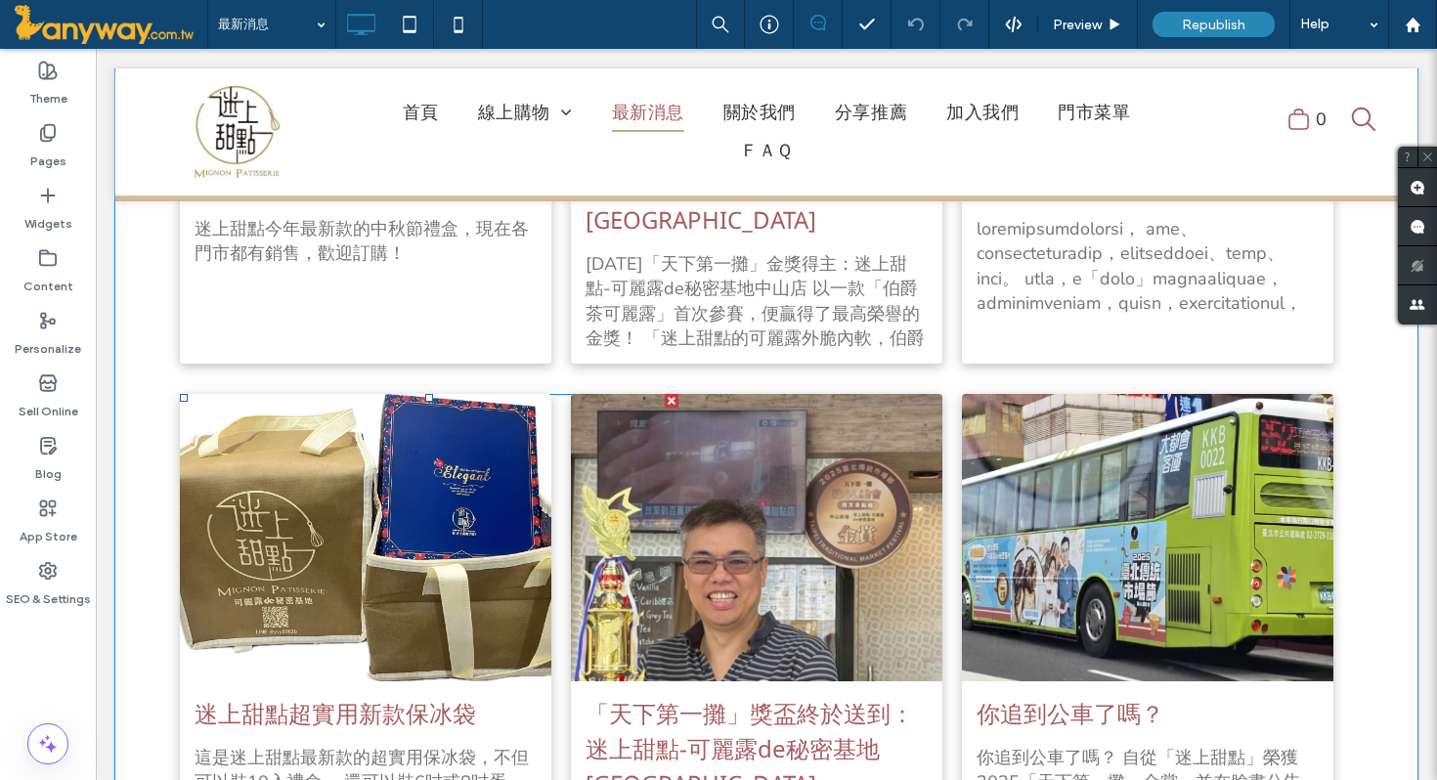
click at [820, 466] on div at bounding box center [757, 537] width 394 height 304
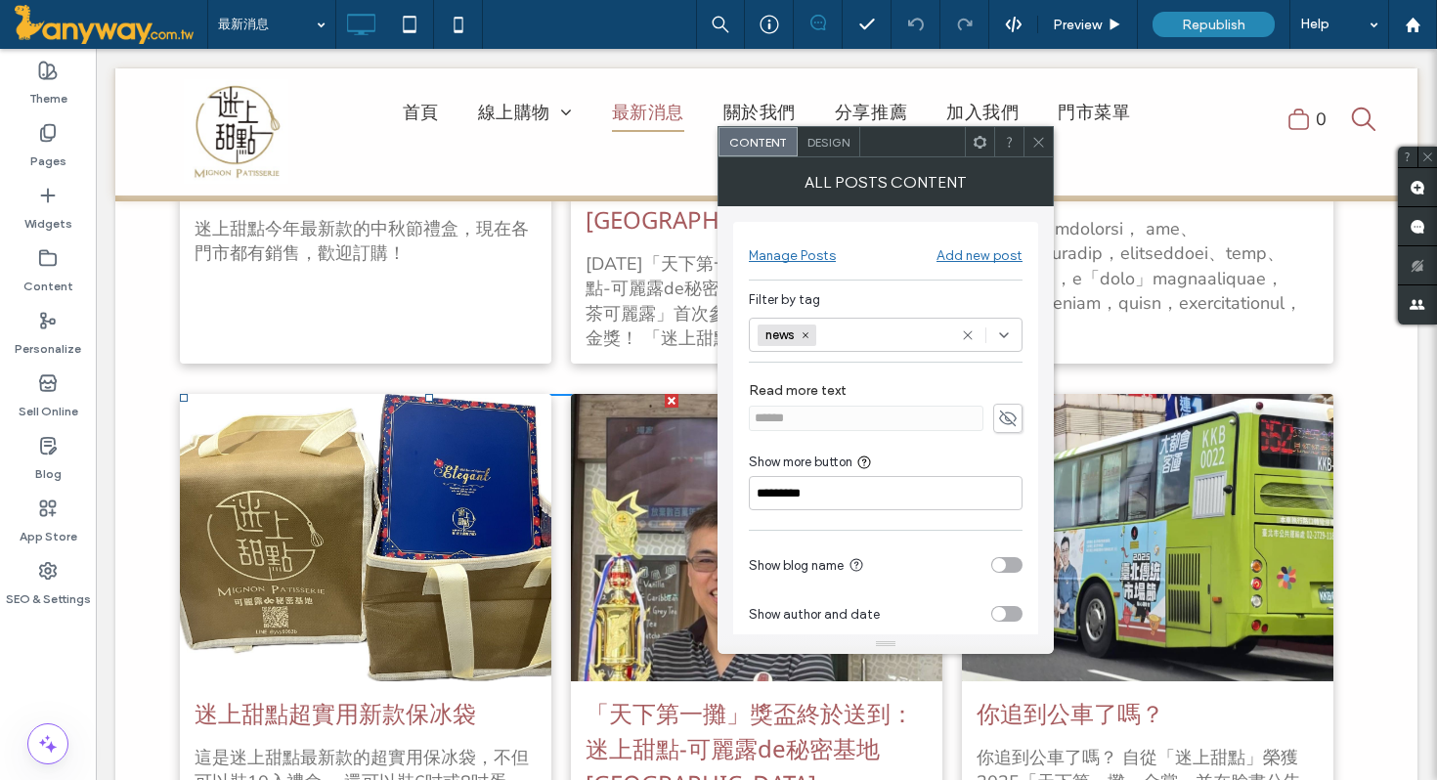
click at [1033, 143] on icon at bounding box center [1038, 142] width 15 height 15
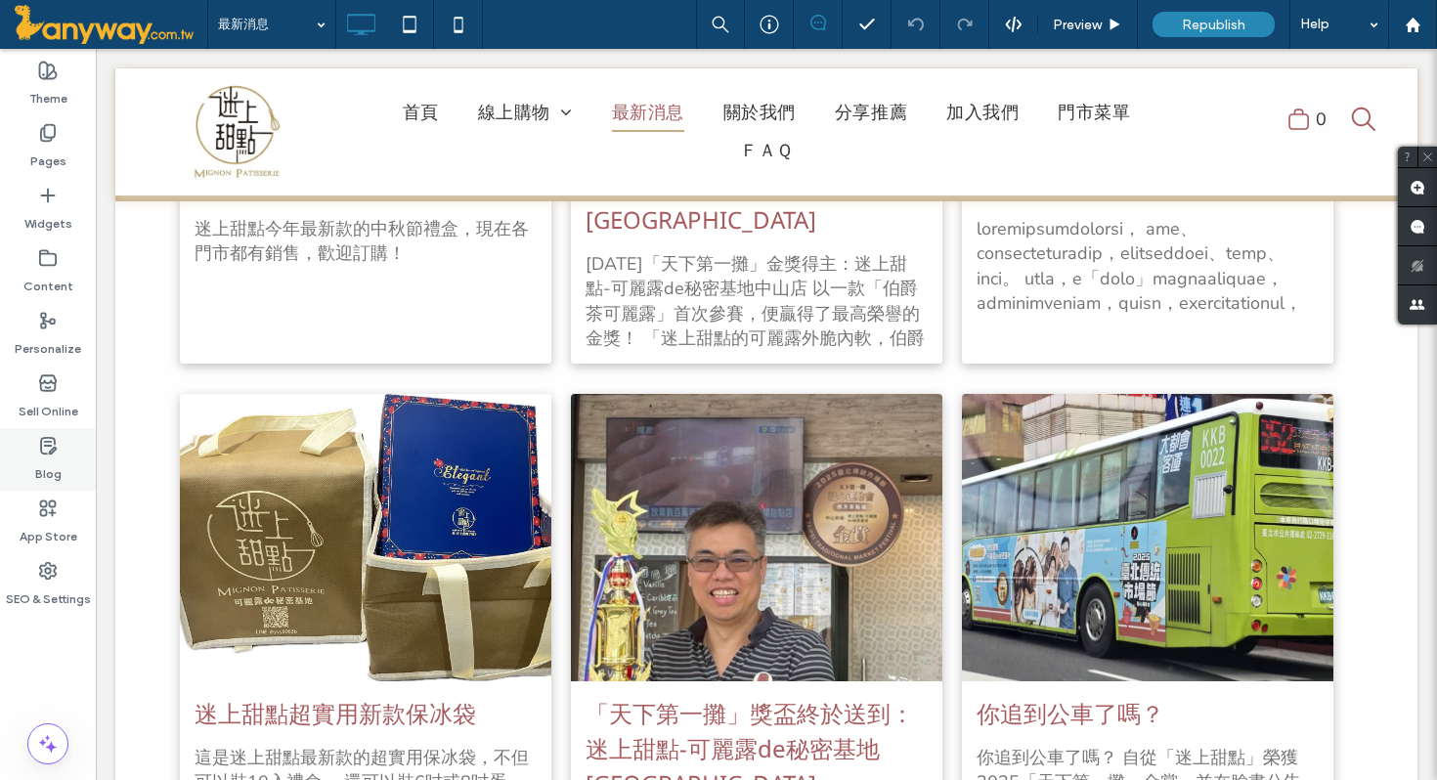
click at [65, 444] on div "Blog" at bounding box center [48, 459] width 96 height 63
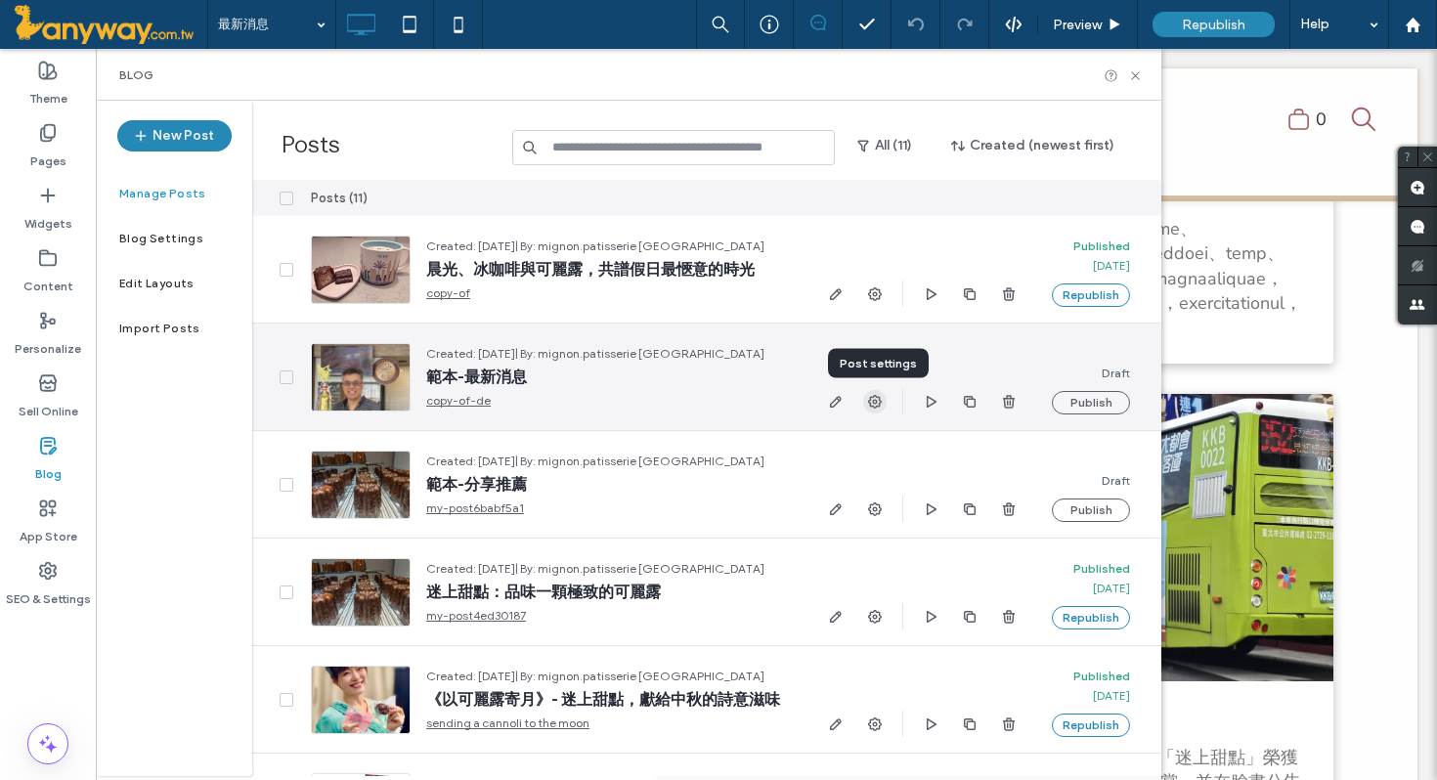
click at [879, 401] on icon "button" at bounding box center [875, 402] width 16 height 16
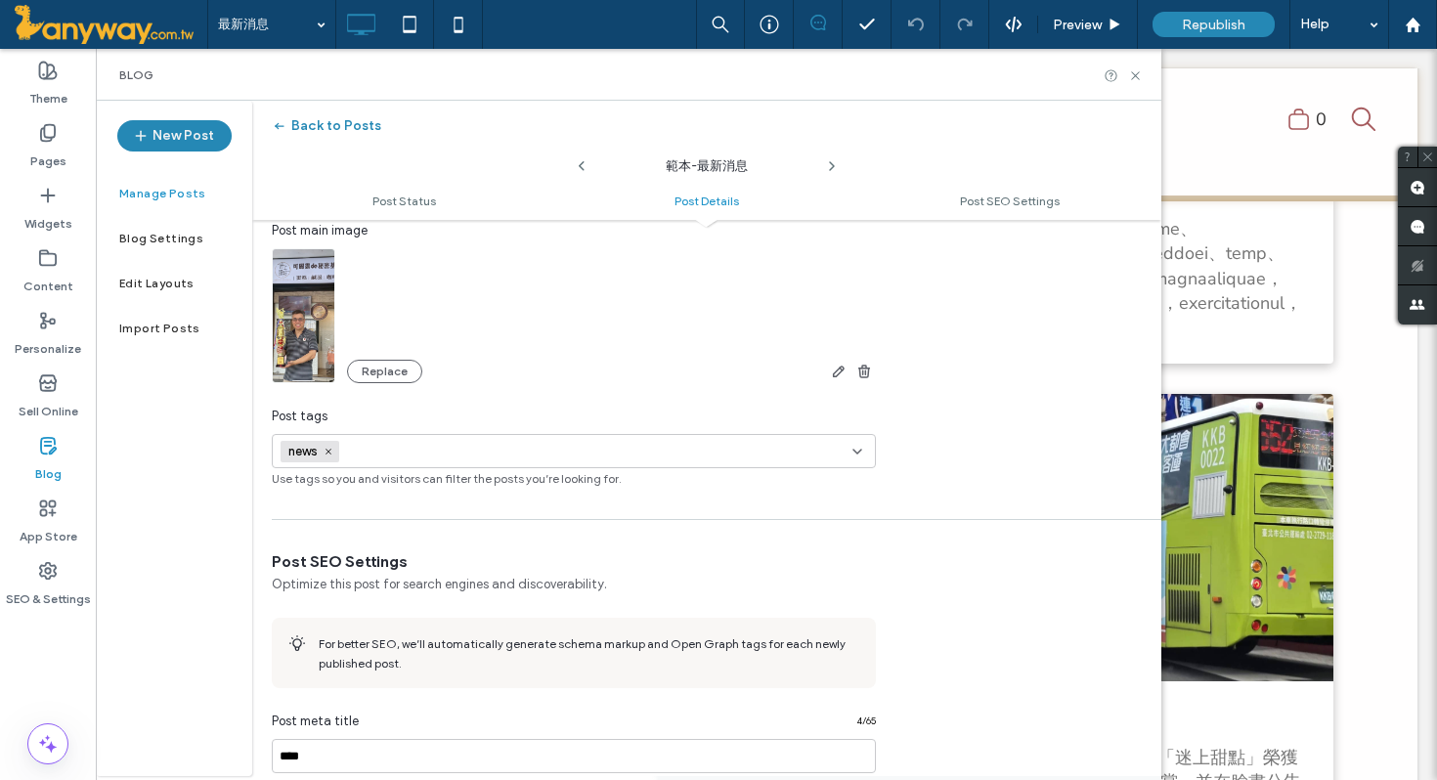
scroll to position [571, 0]
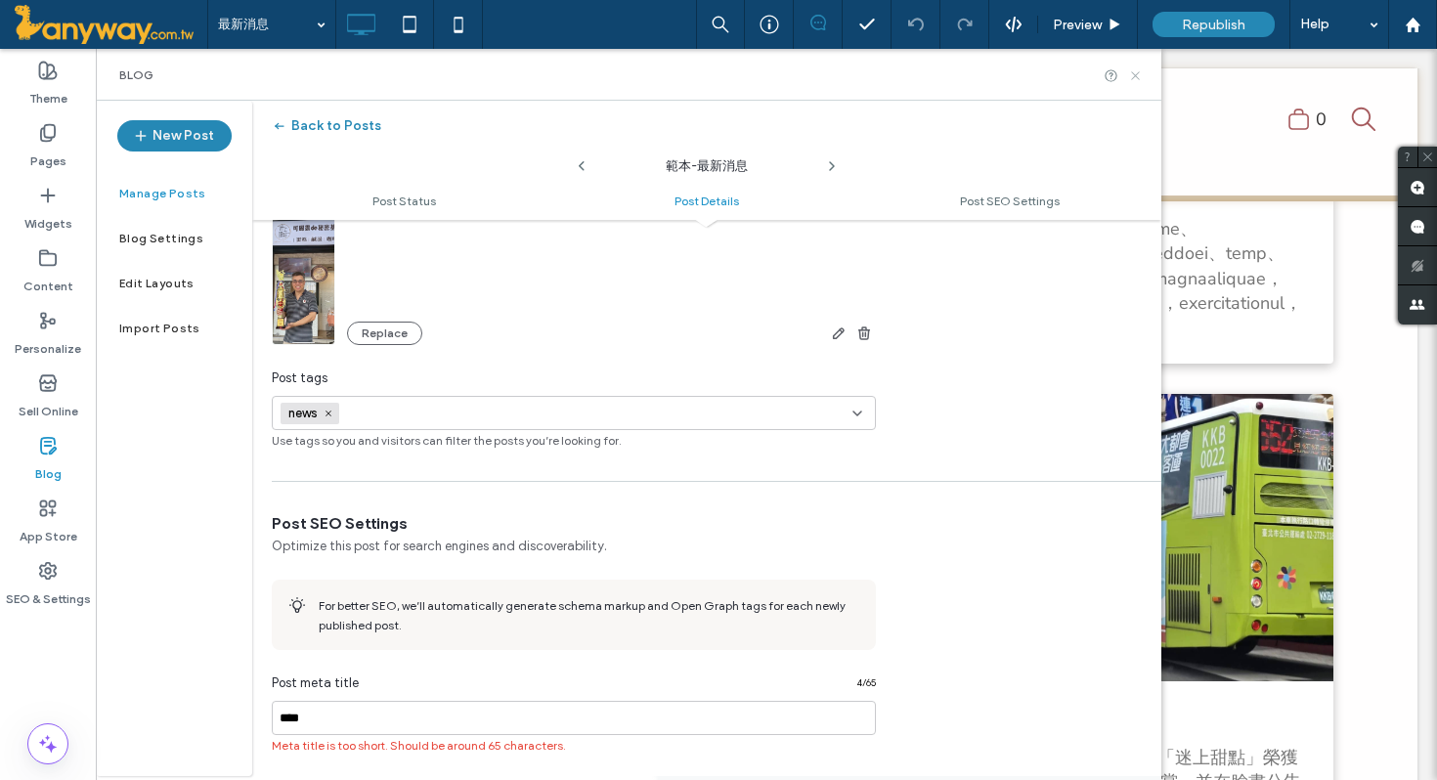
click at [1133, 74] on icon at bounding box center [1135, 75] width 15 height 15
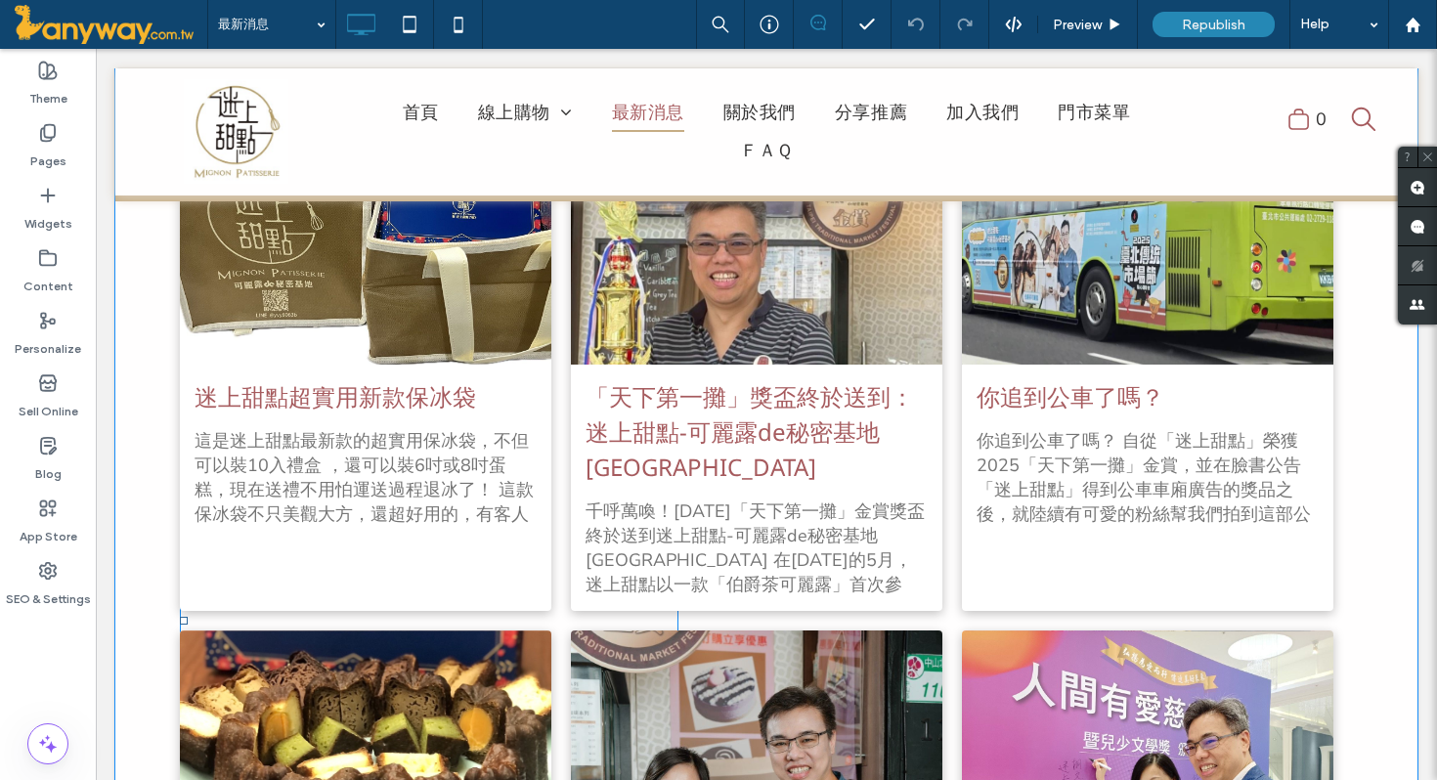
scroll to position [573, 0]
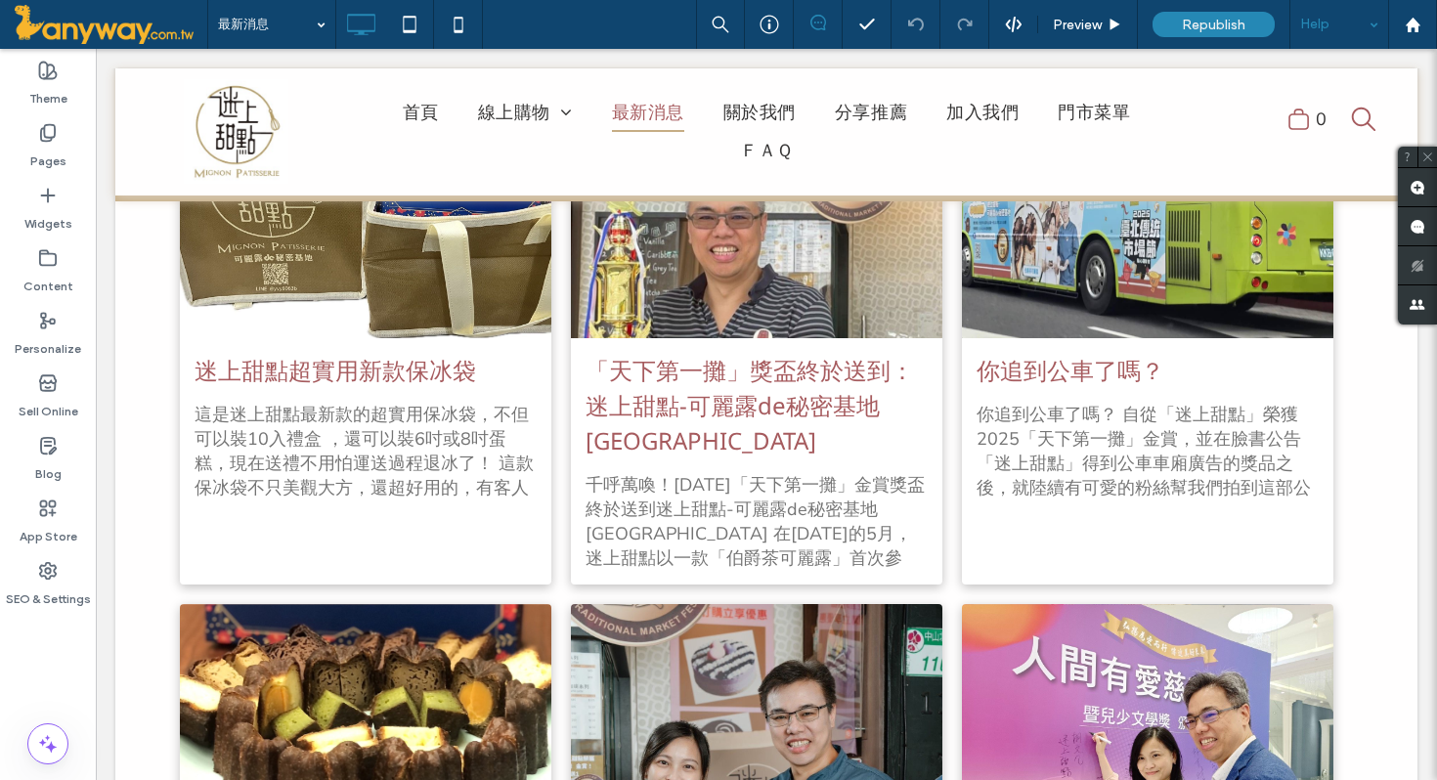
click at [1371, 28] on div "Help" at bounding box center [1339, 24] width 98 height 49
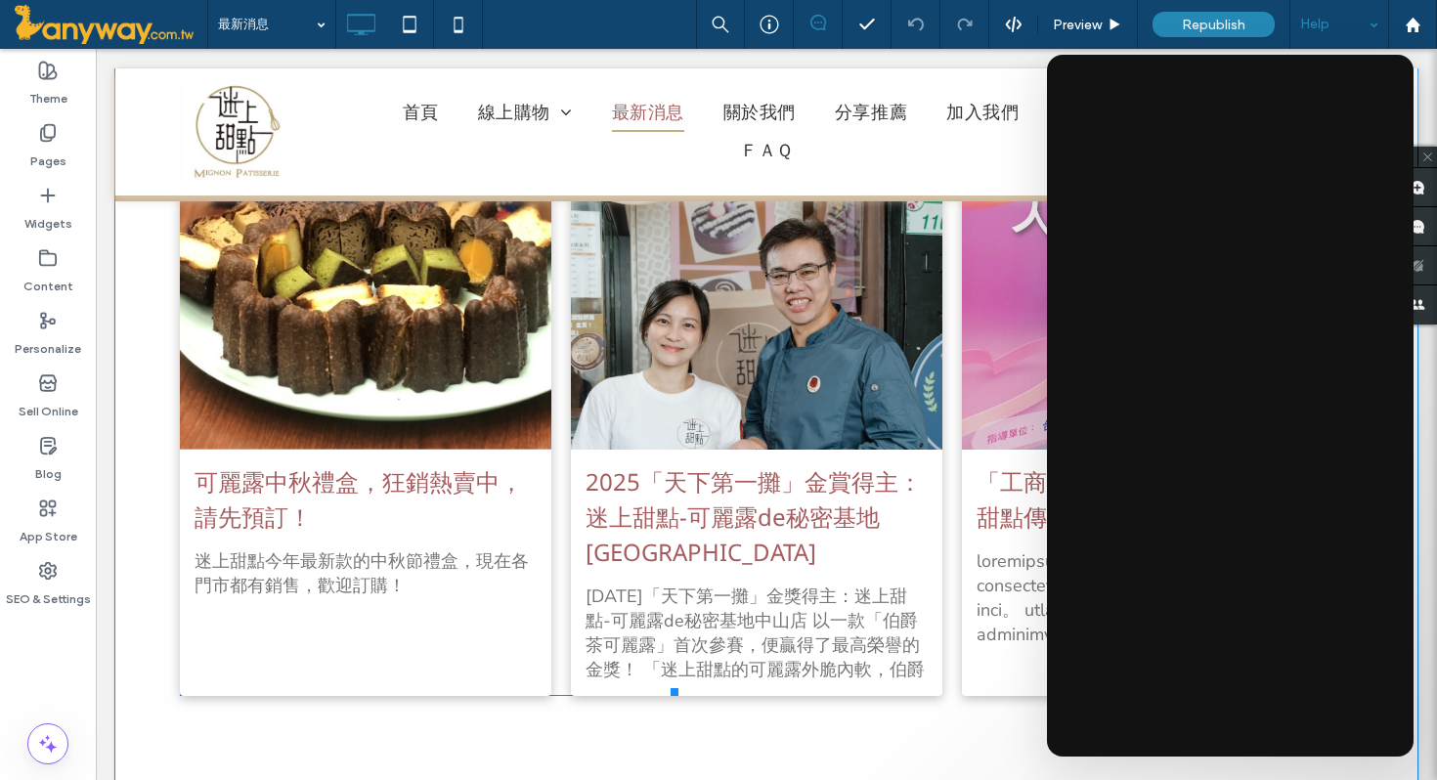
scroll to position [2129, 0]
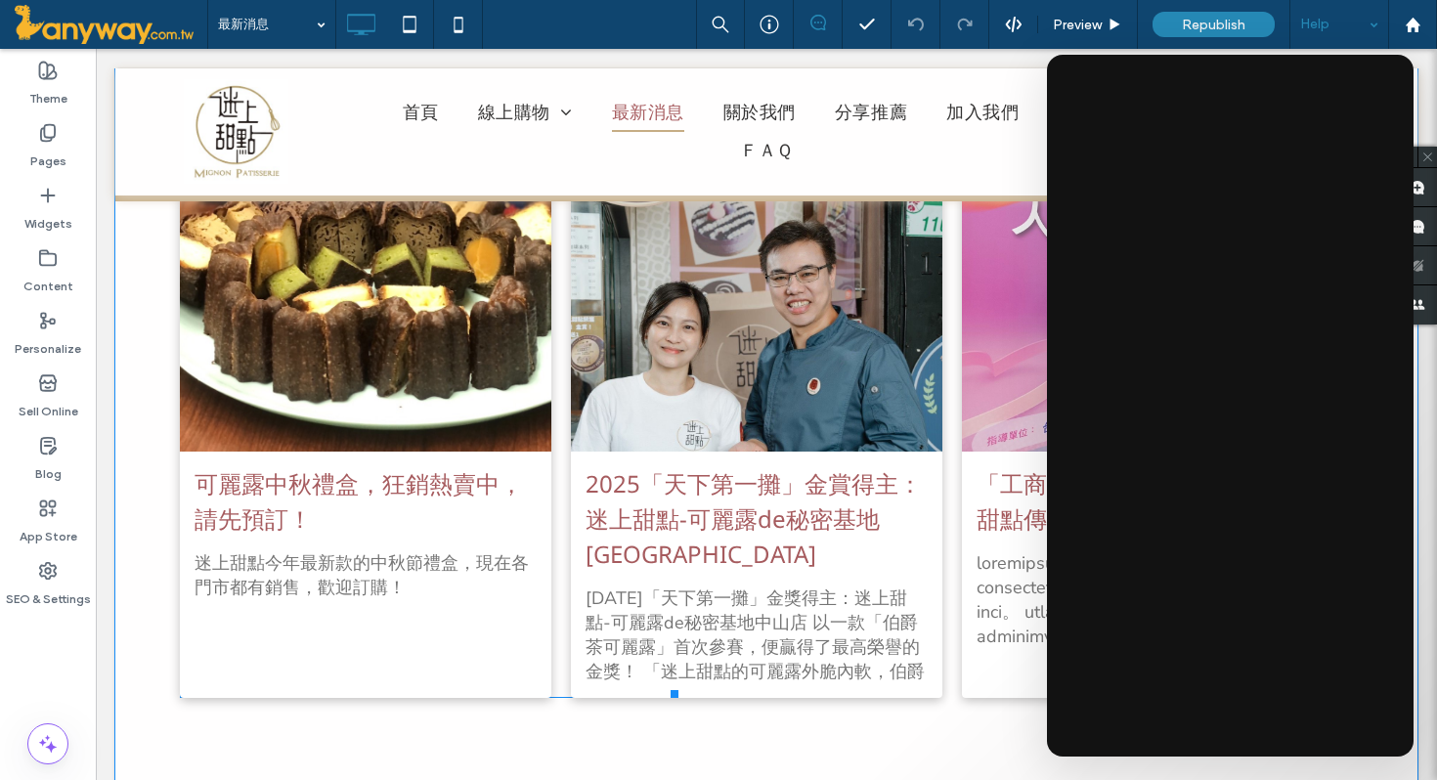
click at [327, 328] on div at bounding box center [366, 307] width 394 height 304
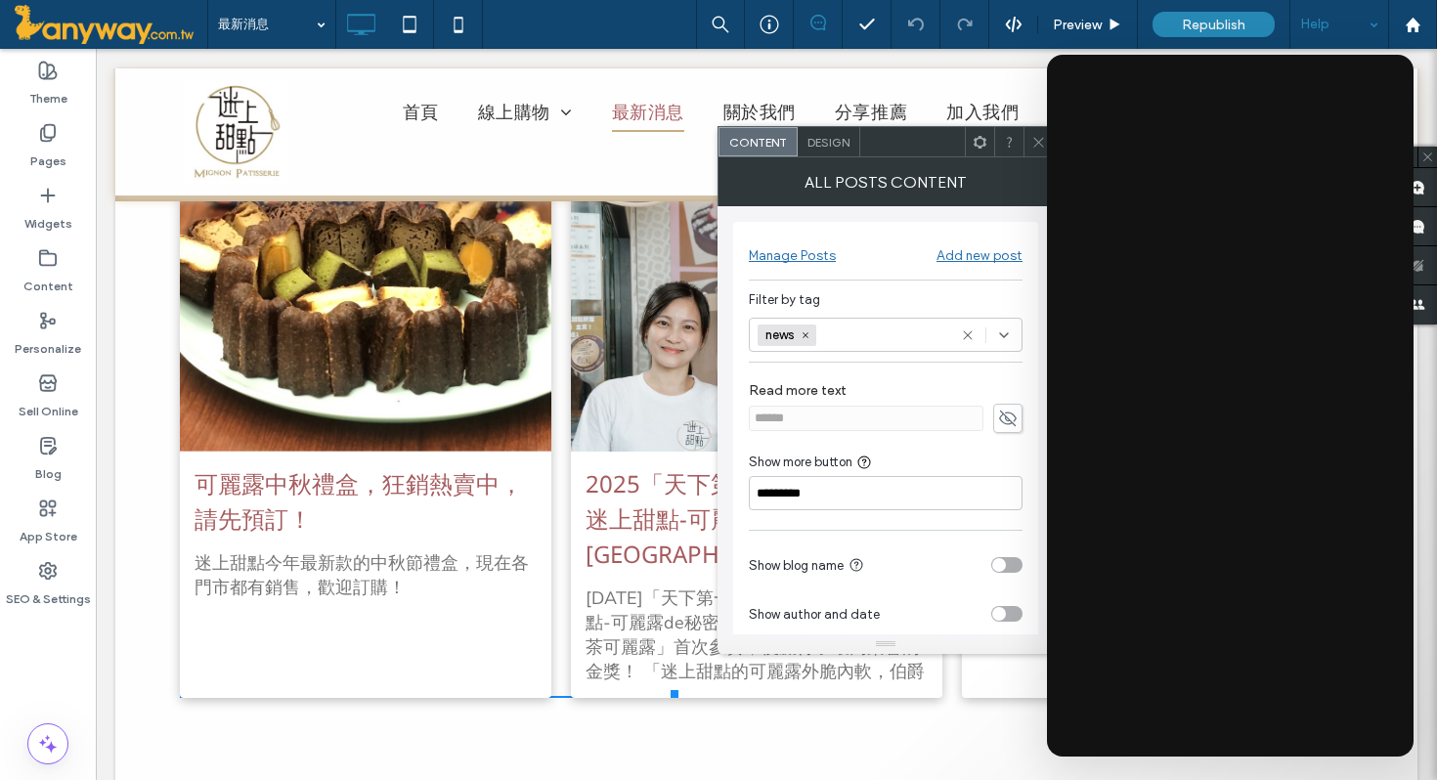
click at [833, 143] on span "Design" at bounding box center [828, 142] width 42 height 15
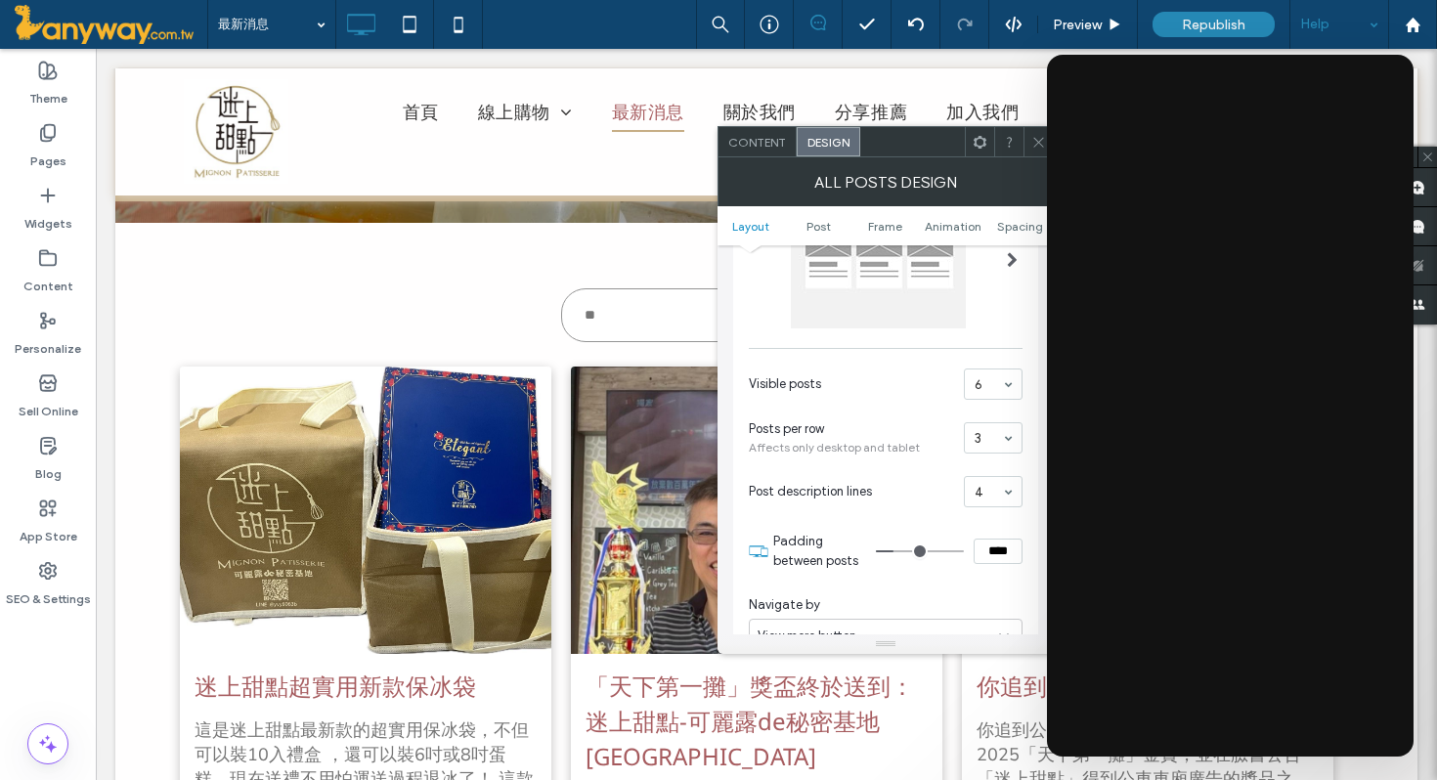
scroll to position [0, 0]
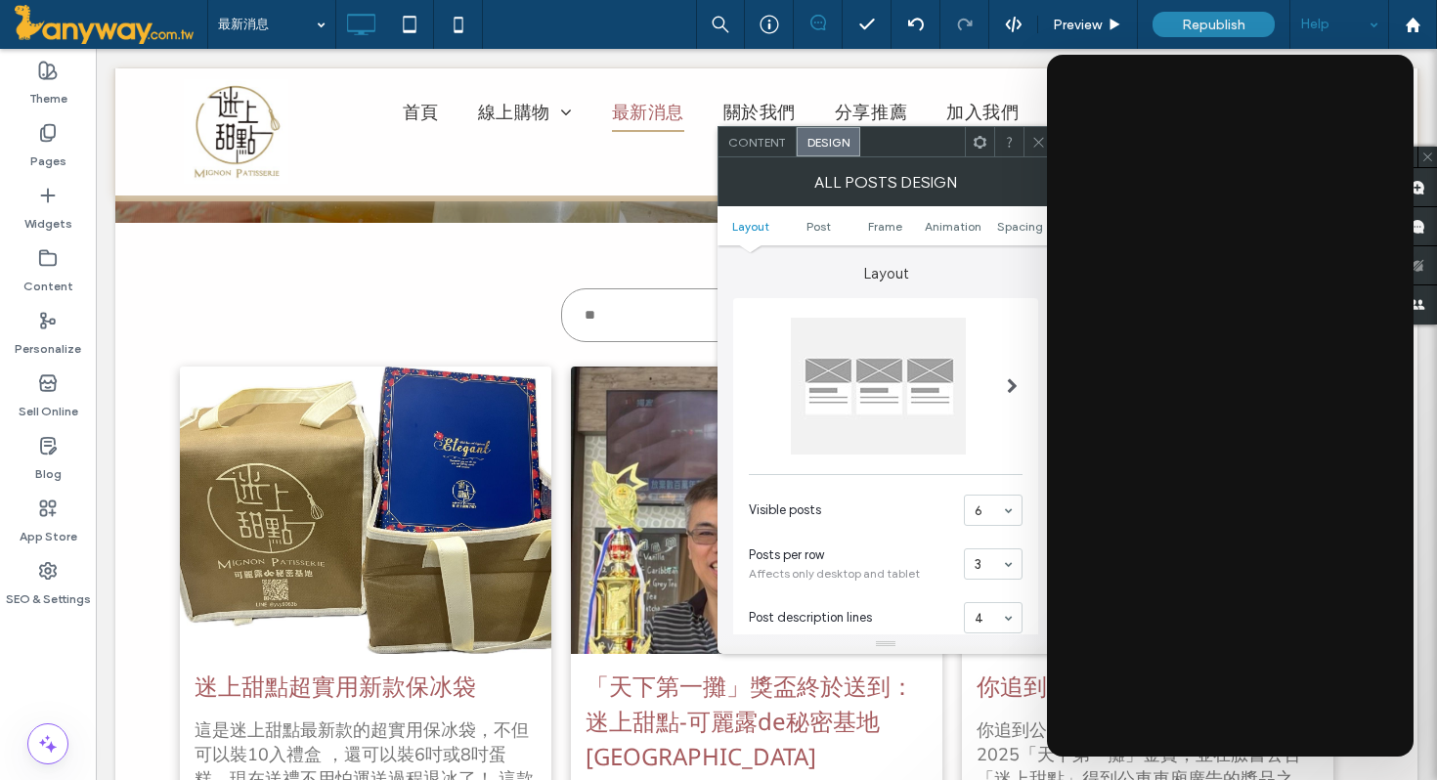
click at [1040, 133] on span at bounding box center [1038, 141] width 15 height 29
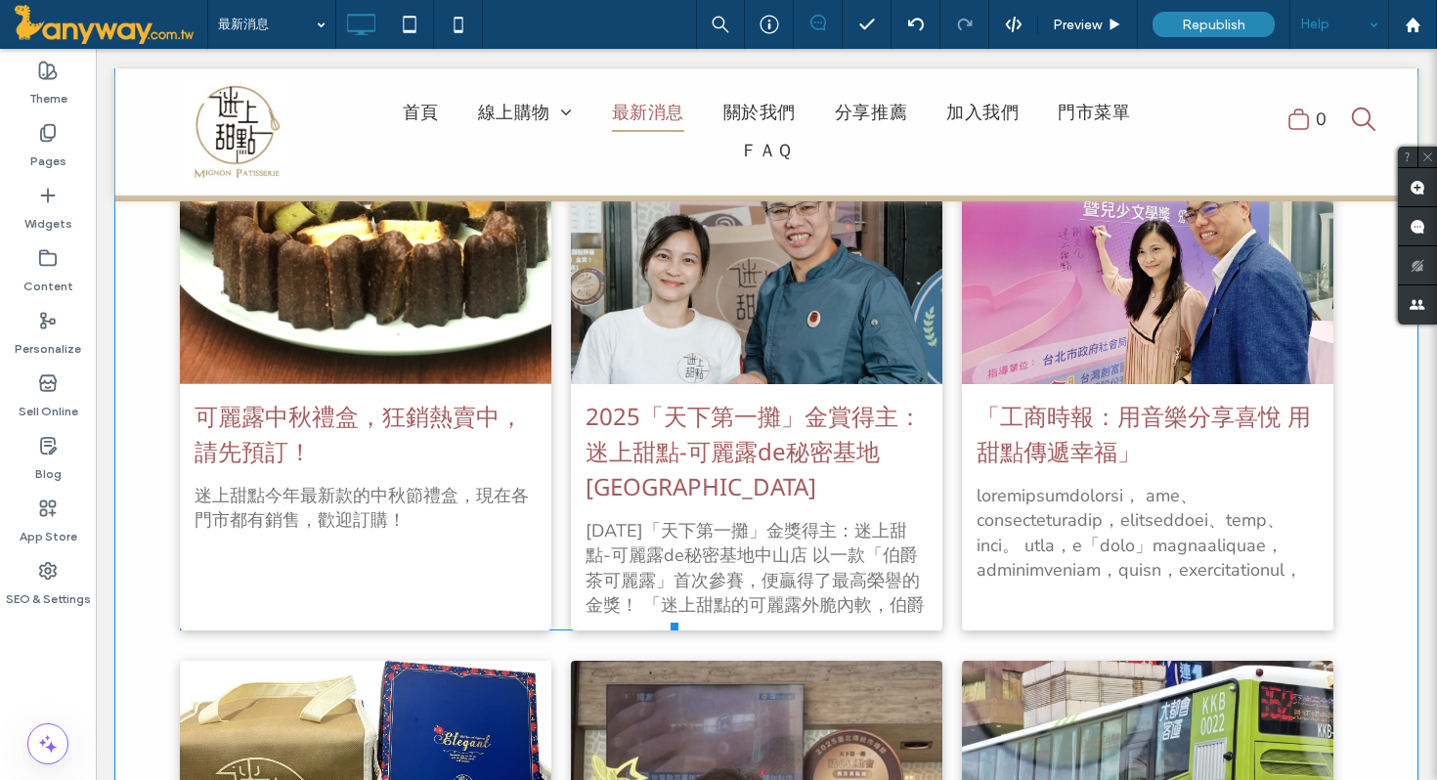
scroll to position [1154, 0]
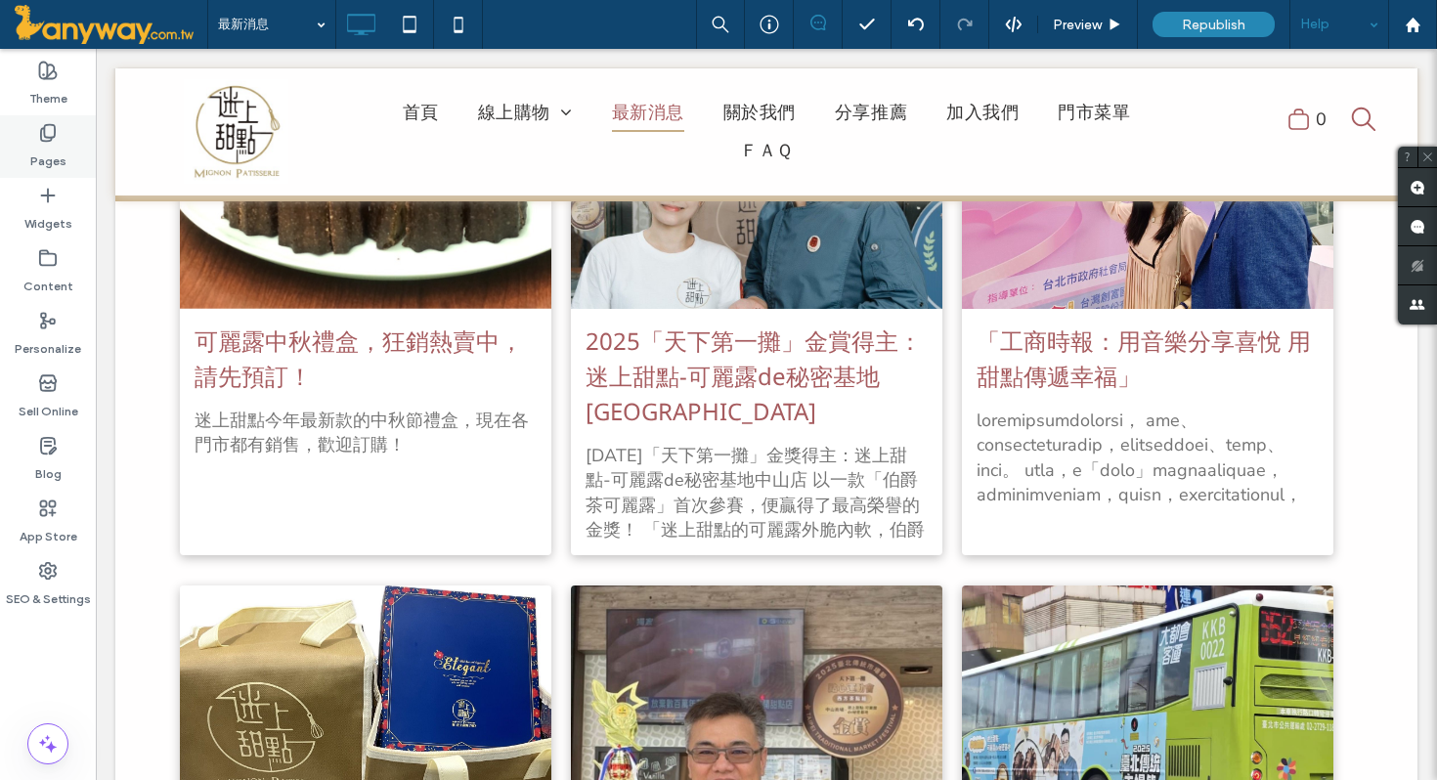
click at [53, 137] on use at bounding box center [48, 133] width 14 height 17
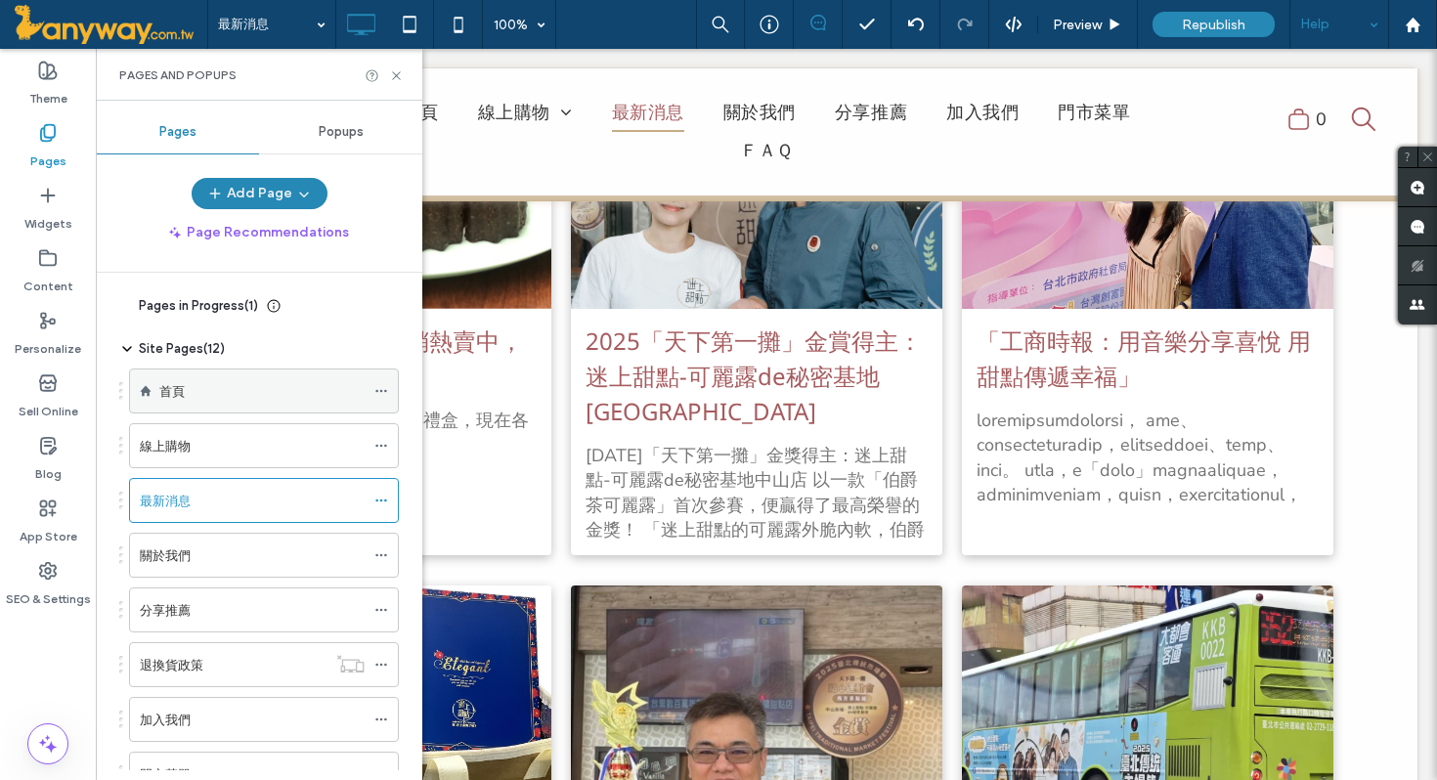
click at [183, 385] on label "首頁" at bounding box center [171, 391] width 25 height 34
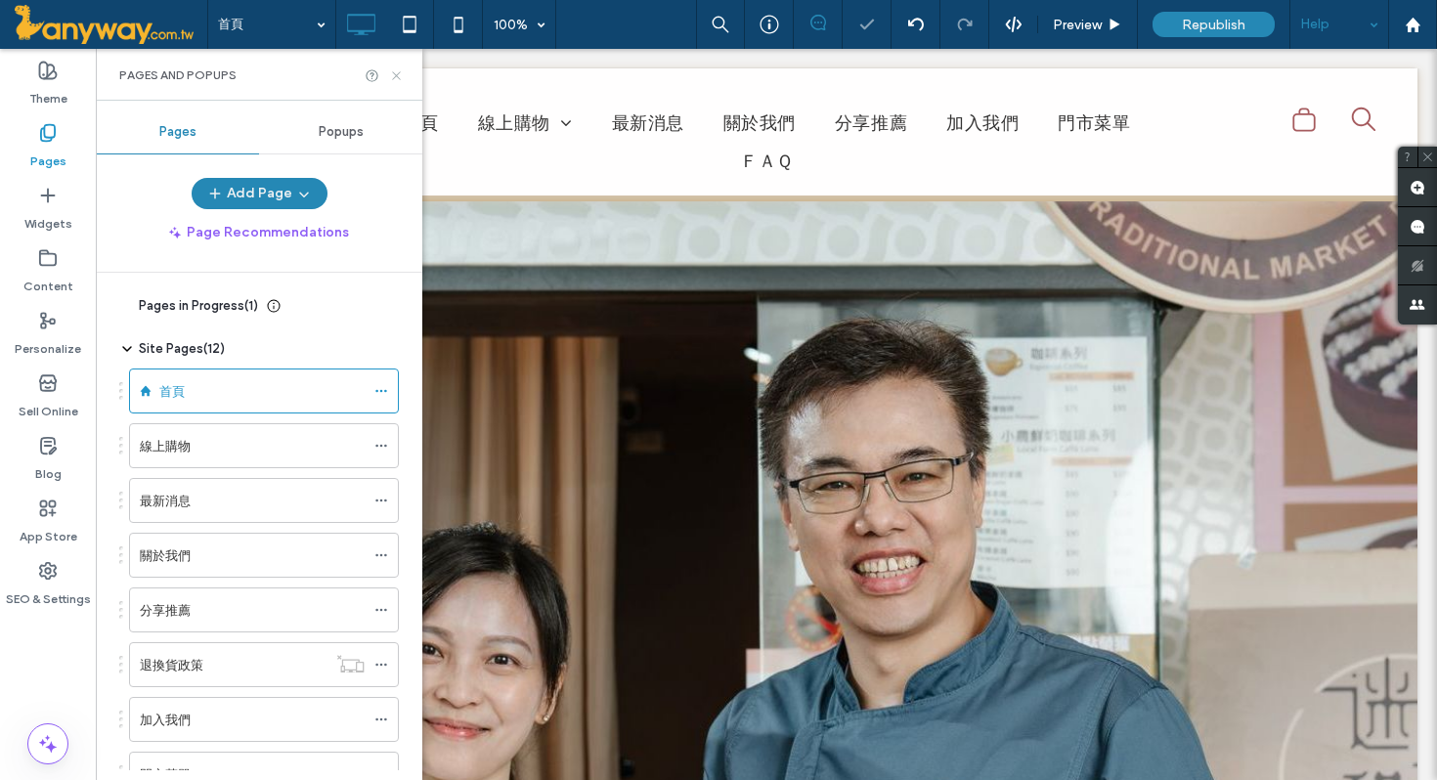
click at [399, 71] on use at bounding box center [396, 75] width 8 height 8
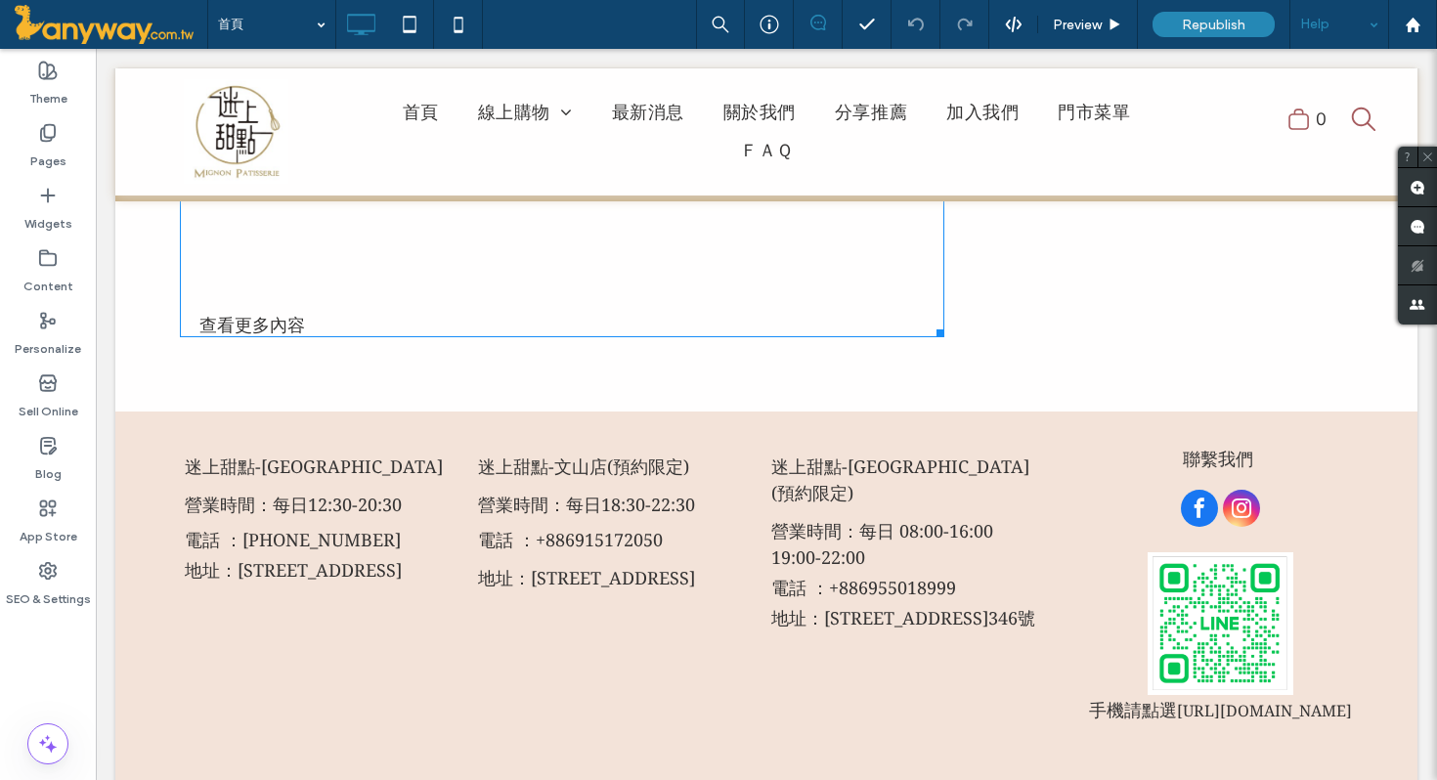
scroll to position [4102, 0]
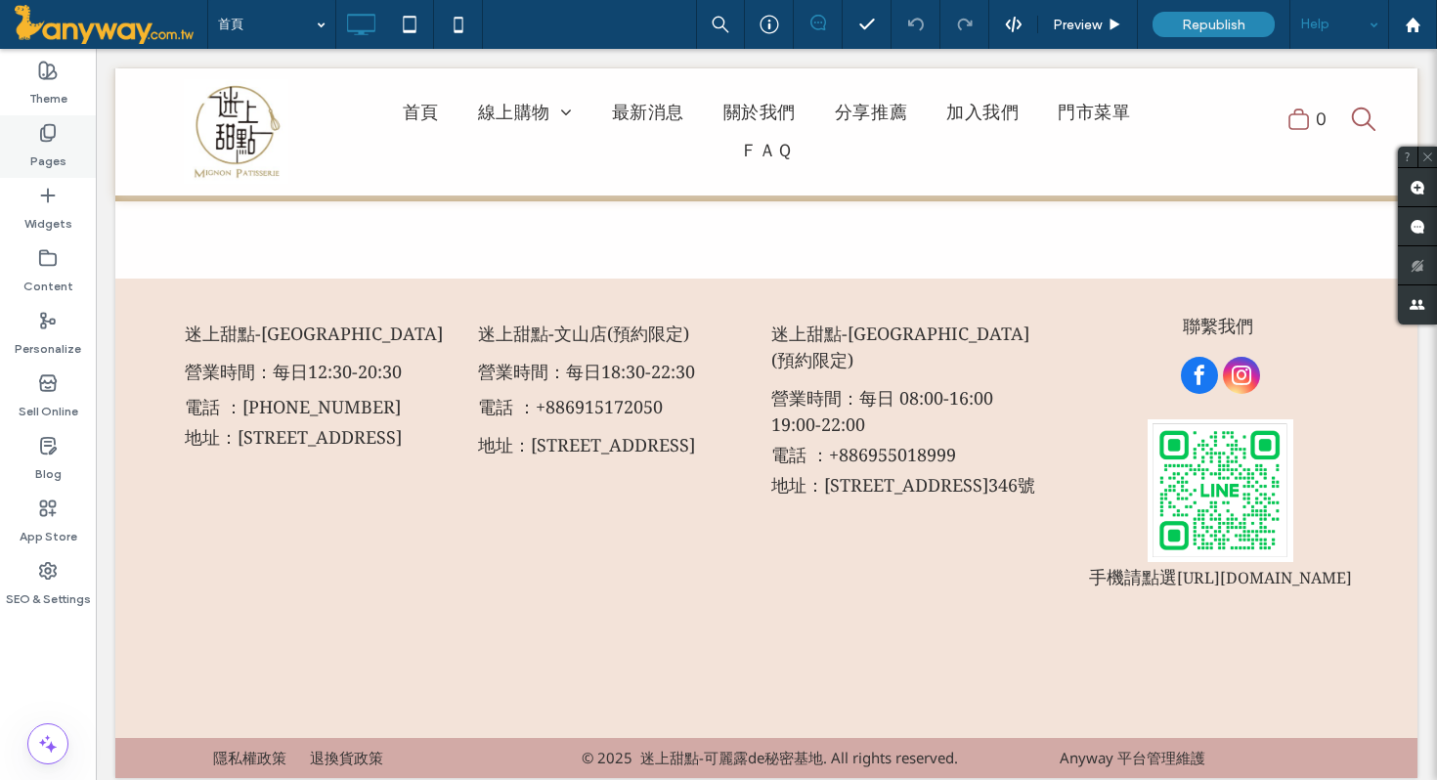
click at [62, 154] on label "Pages" at bounding box center [48, 156] width 36 height 27
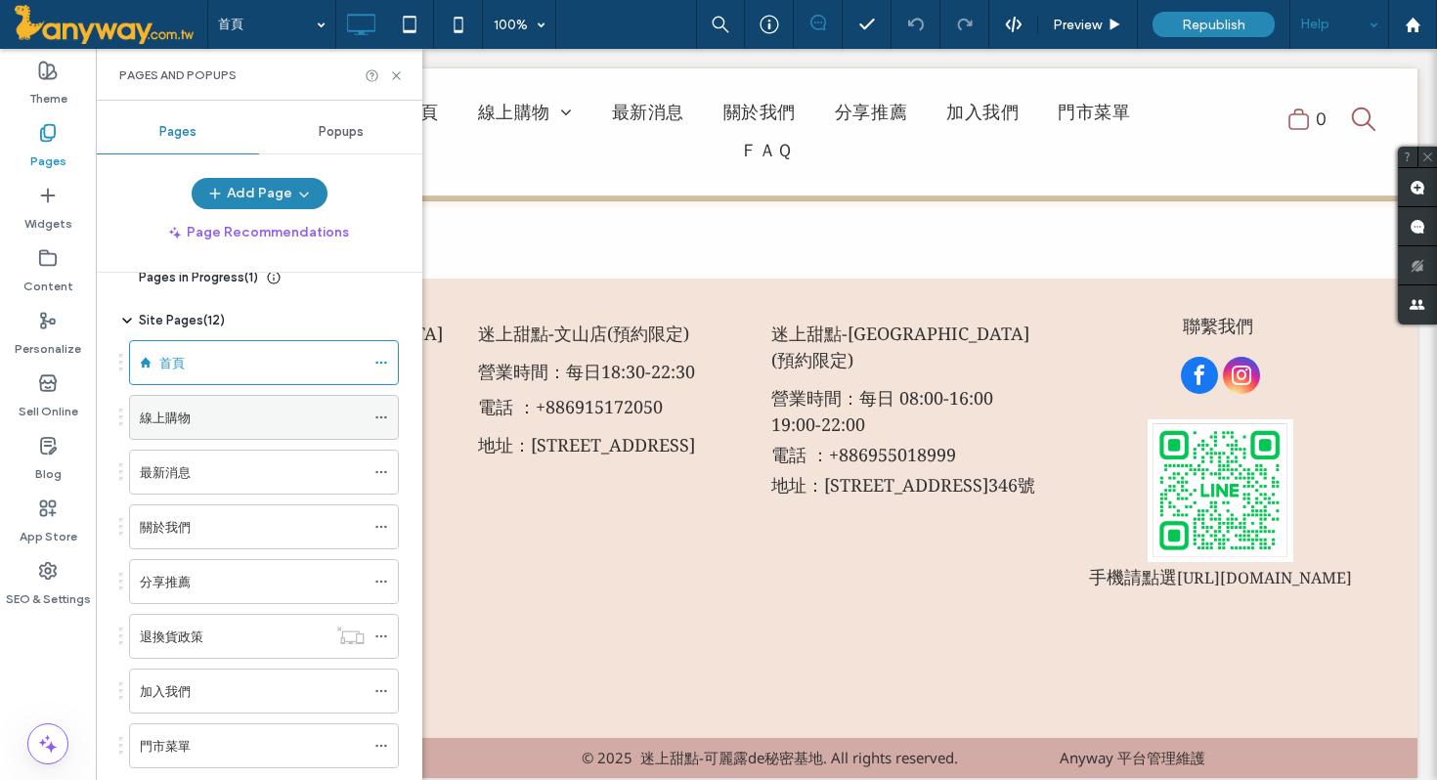
scroll to position [34, 0]
click at [202, 461] on div "最新消息" at bounding box center [252, 466] width 225 height 21
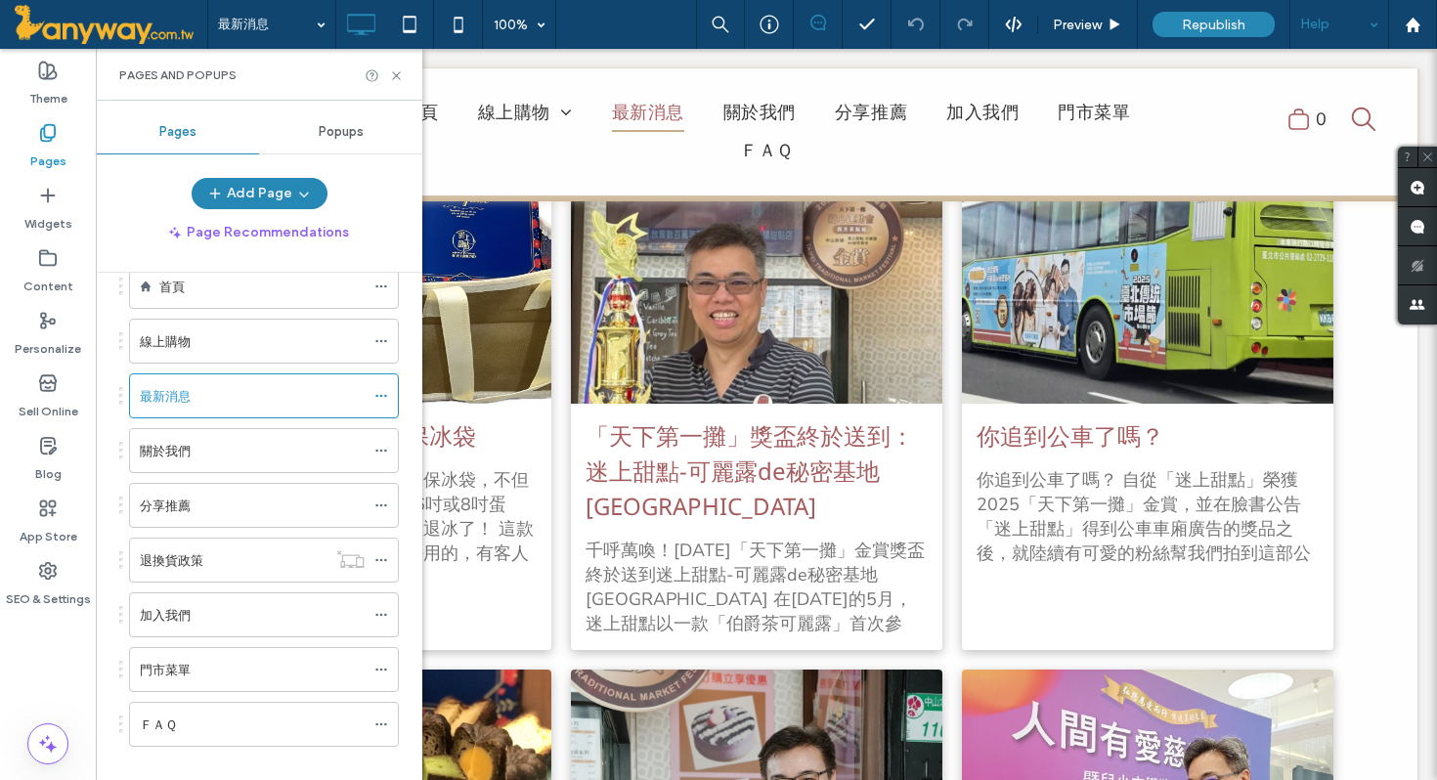
scroll to position [139, 0]
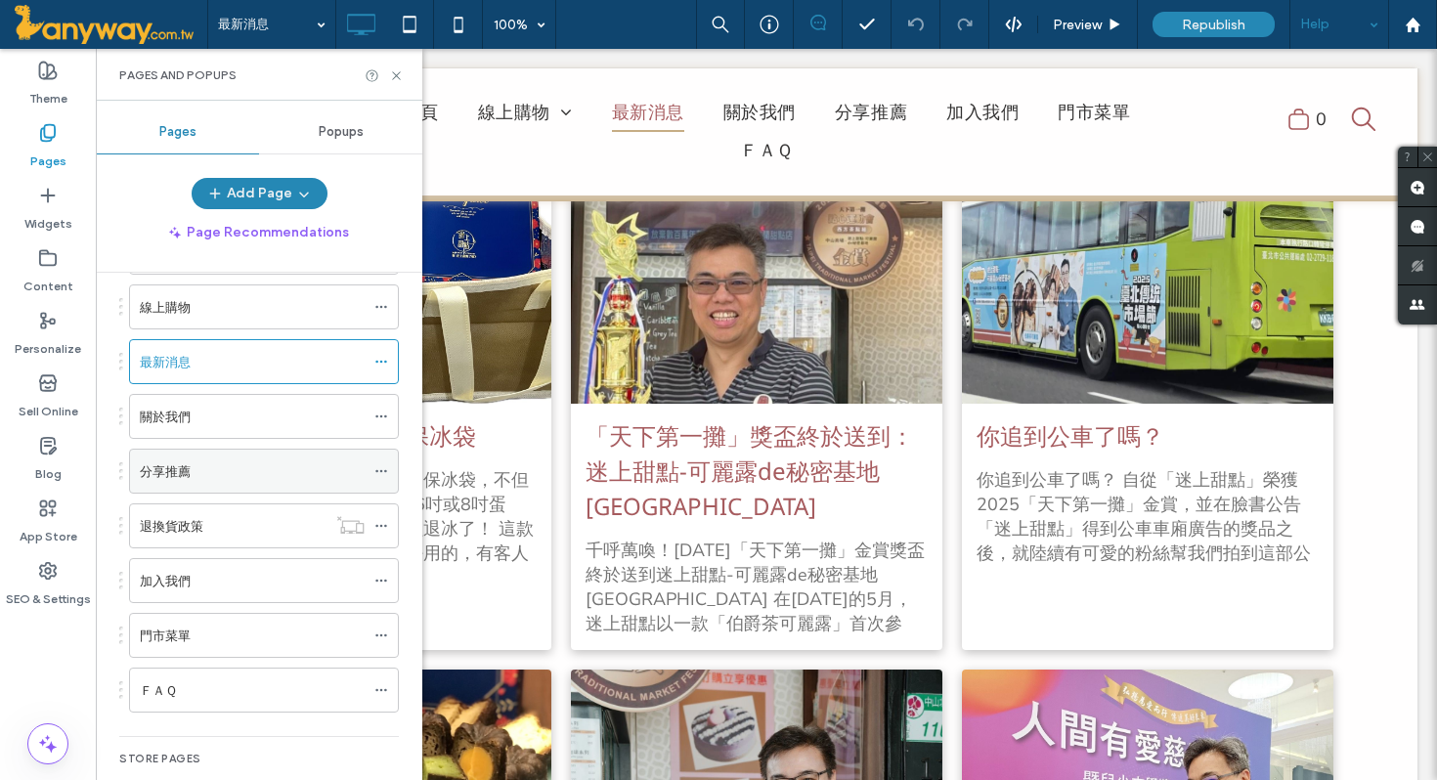
click at [204, 483] on div "分享推薦" at bounding box center [252, 471] width 225 height 43
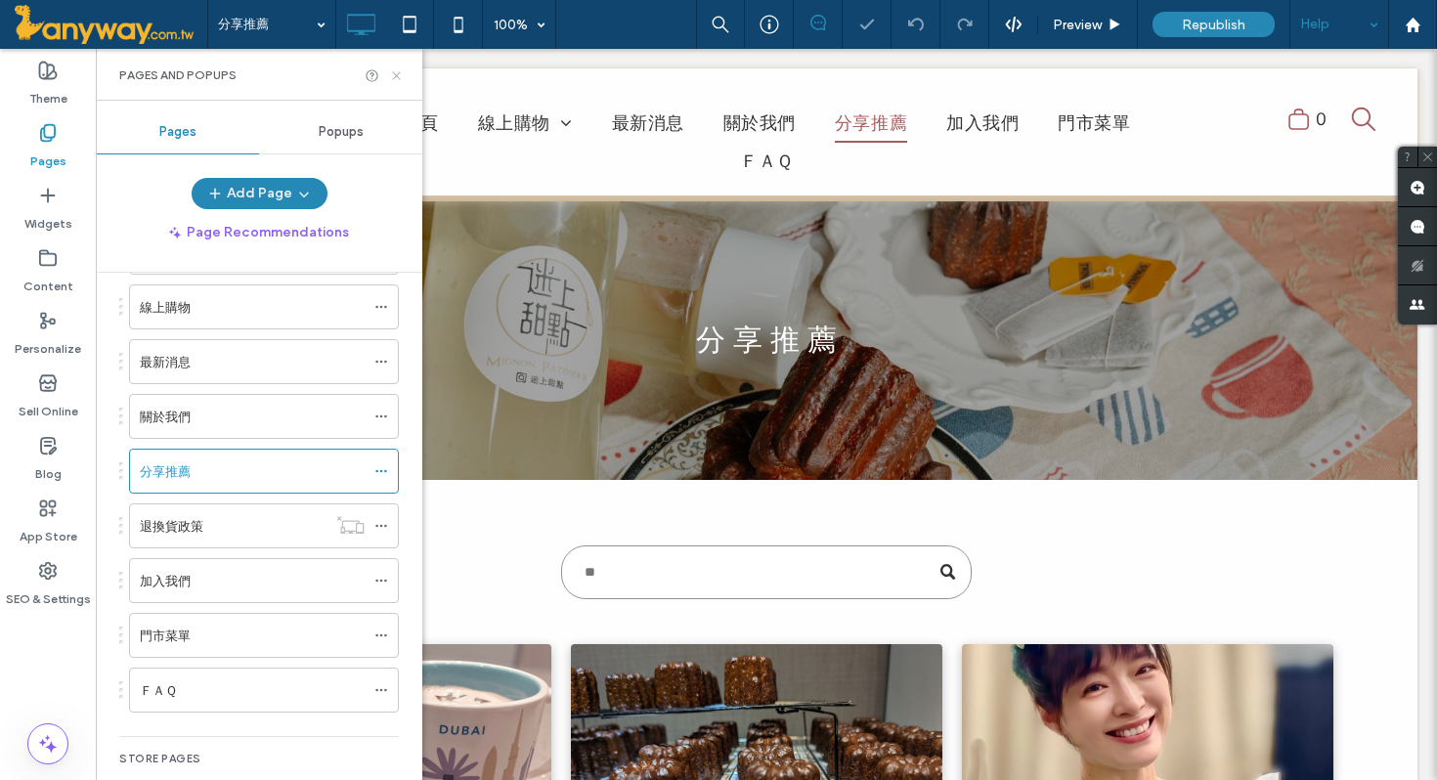
click at [394, 73] on icon at bounding box center [396, 75] width 15 height 15
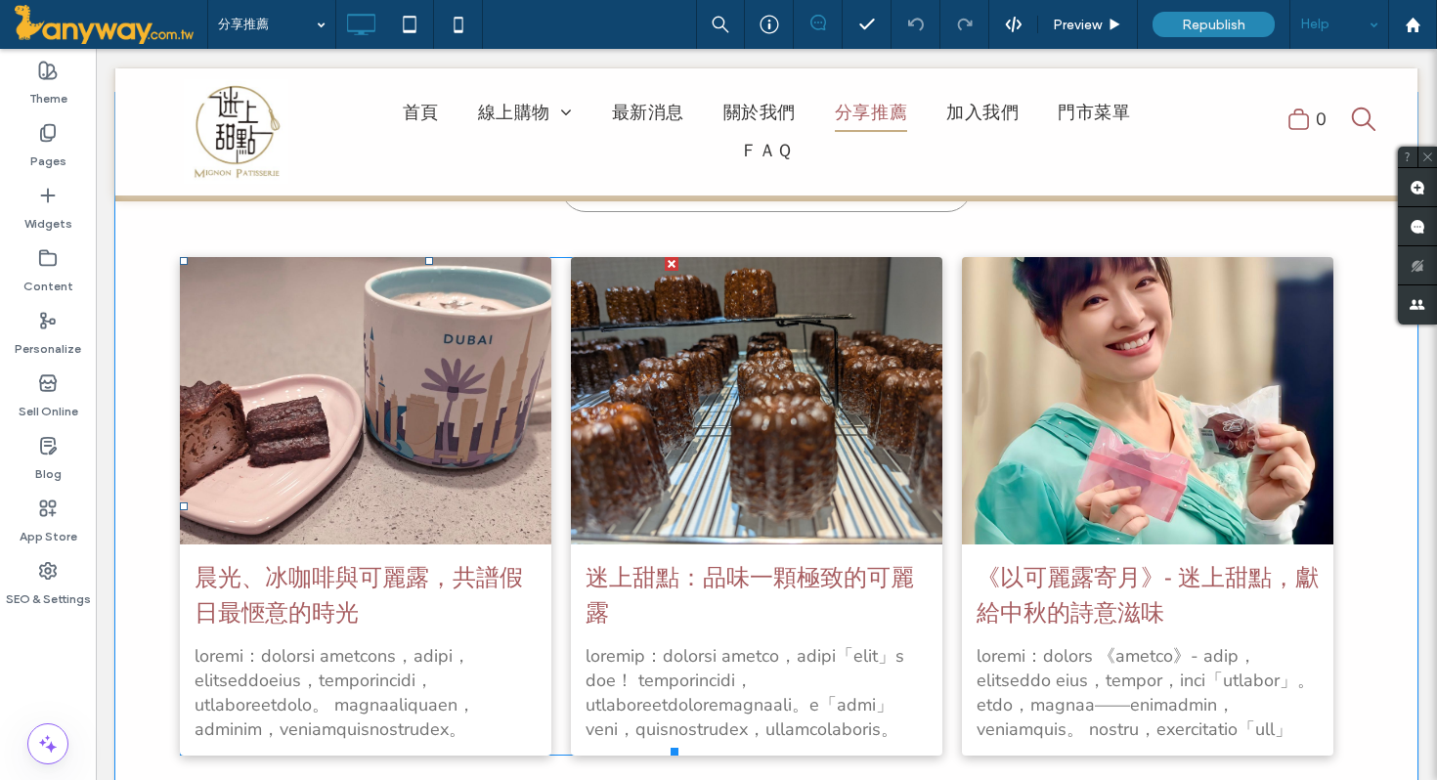
scroll to position [376, 0]
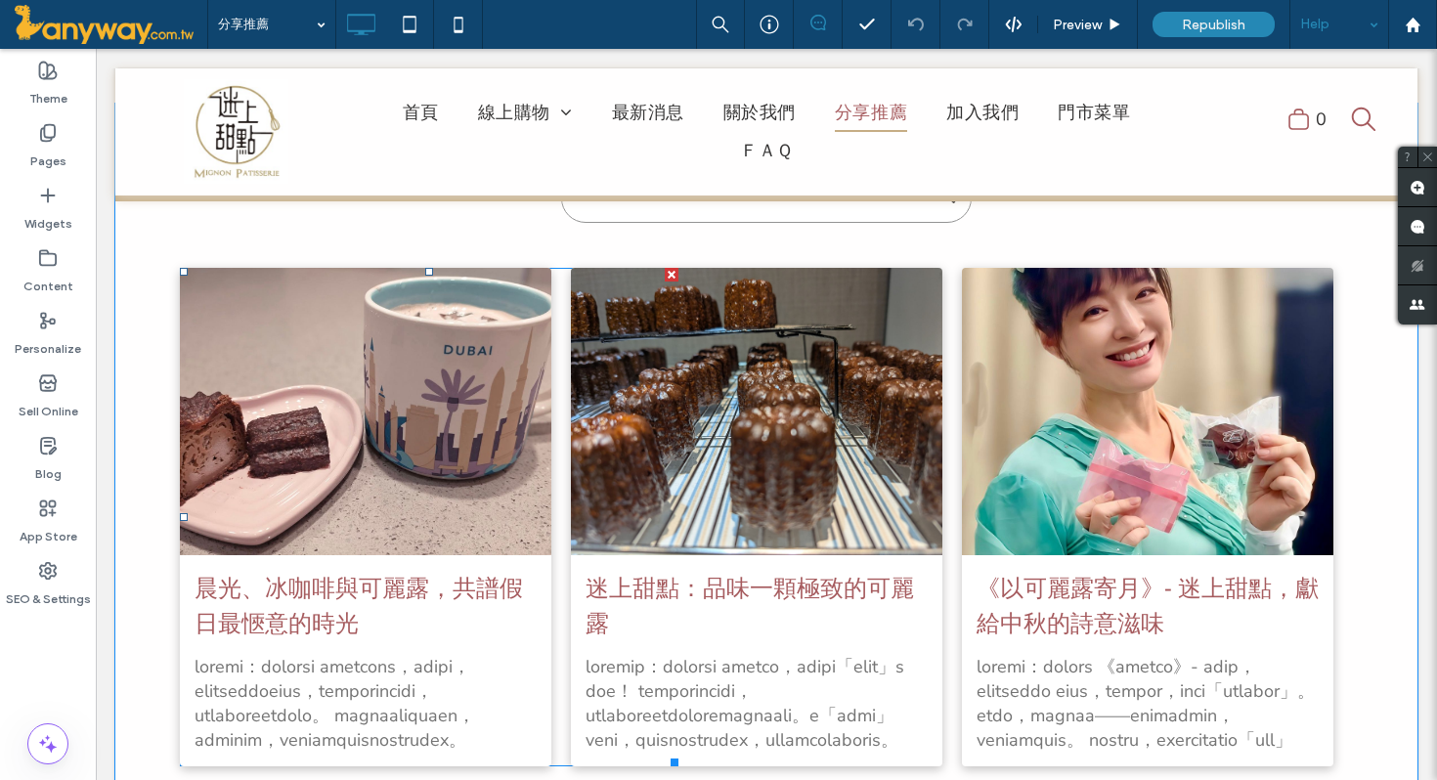
click at [415, 387] on div at bounding box center [366, 411] width 394 height 304
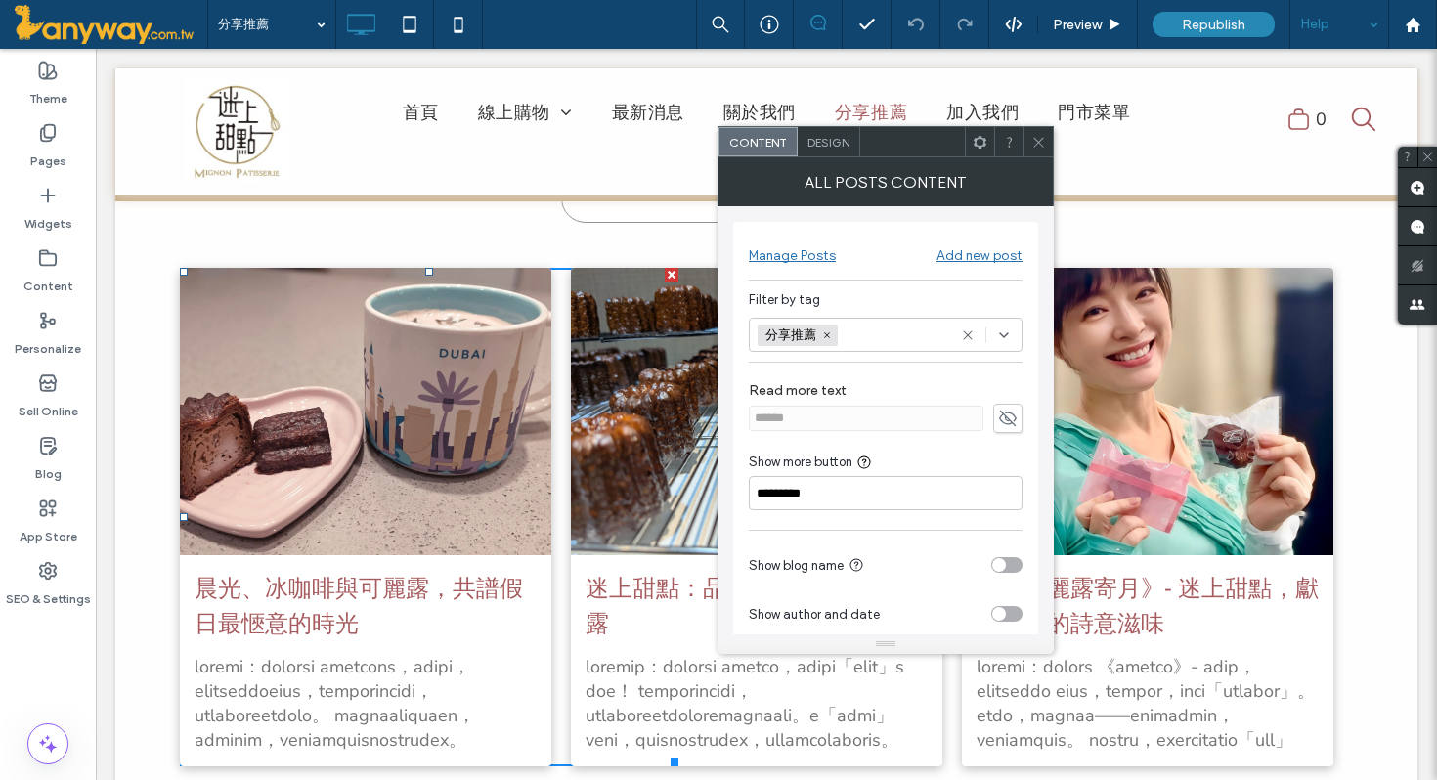
click at [1037, 138] on icon at bounding box center [1038, 142] width 15 height 15
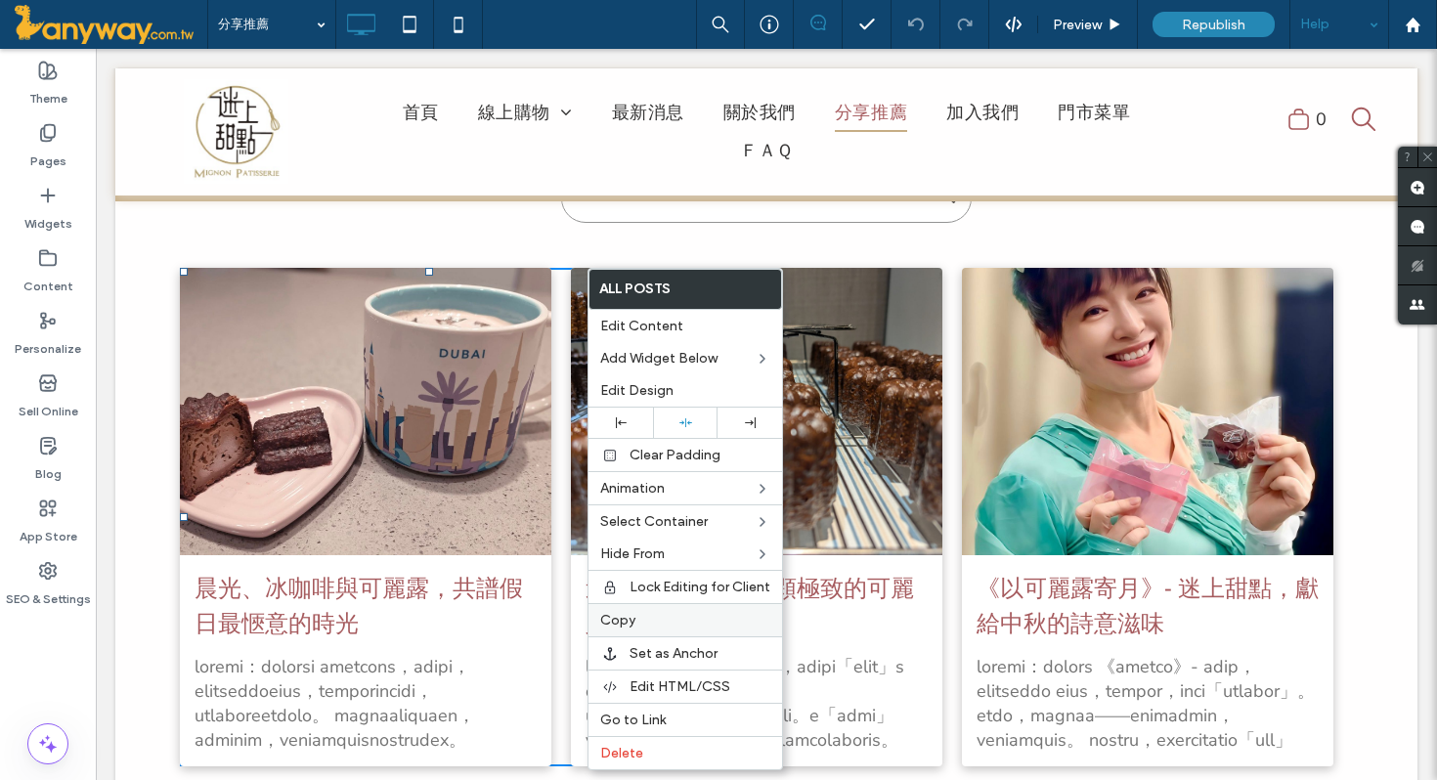
click at [624, 624] on span "Copy" at bounding box center [617, 620] width 35 height 17
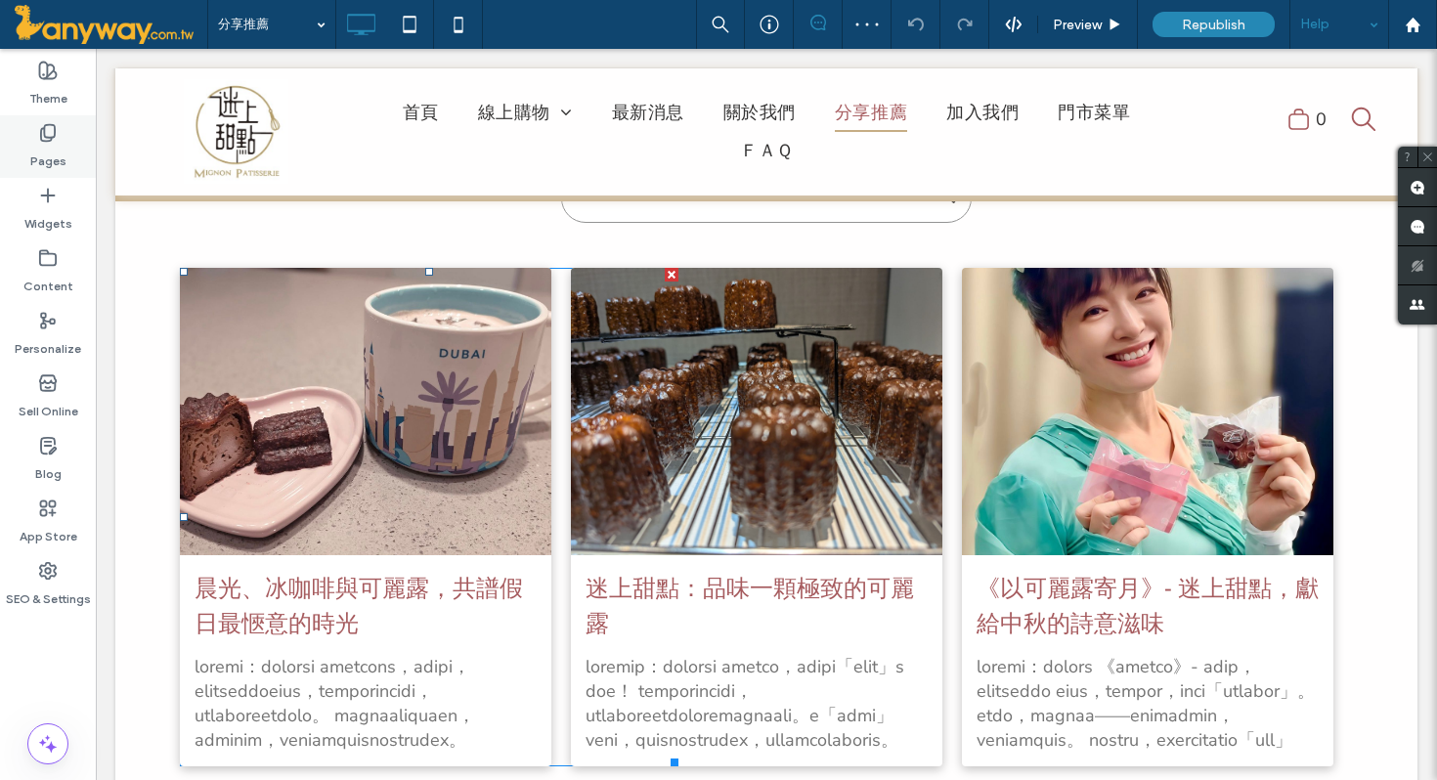
click at [48, 135] on icon at bounding box center [48, 133] width 20 height 20
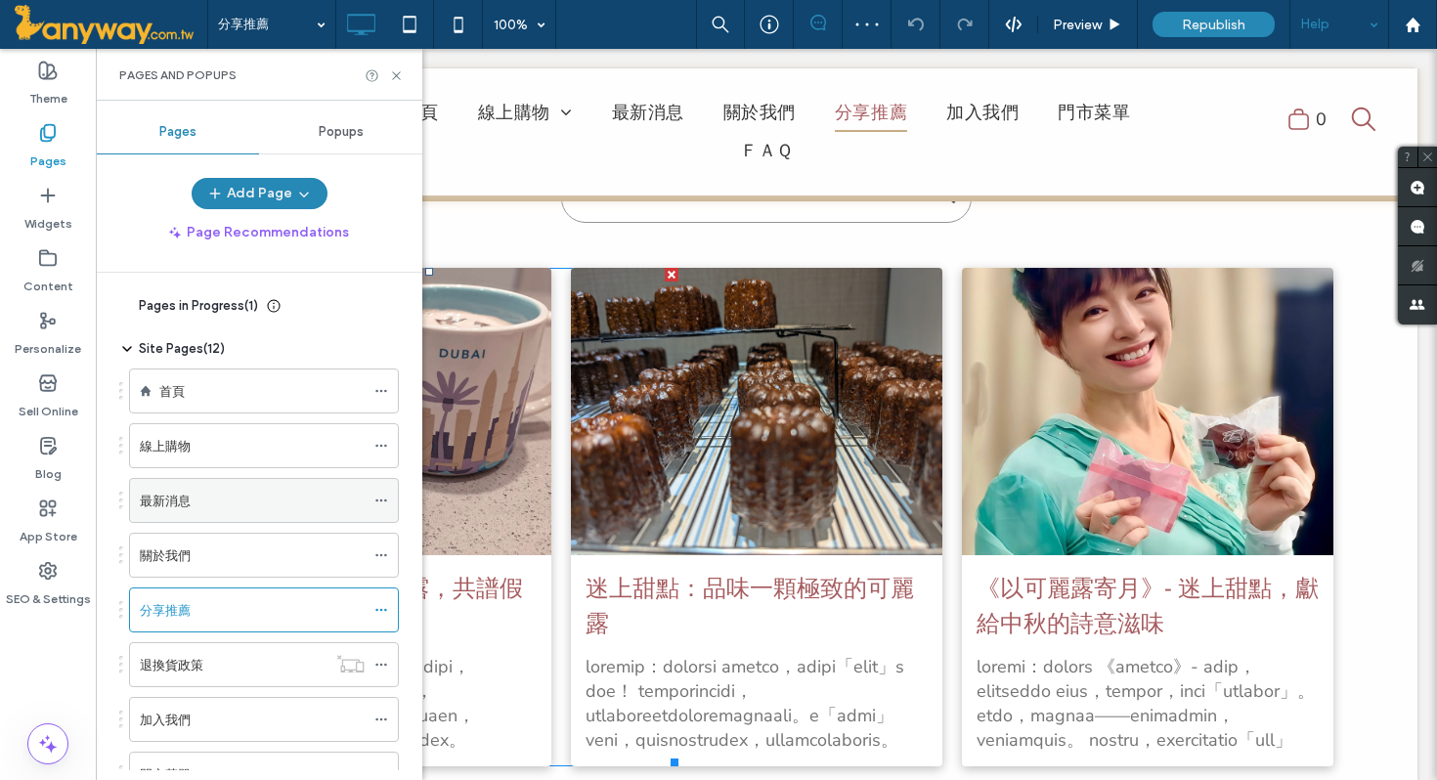
click at [186, 492] on label "最新消息" at bounding box center [165, 501] width 51 height 34
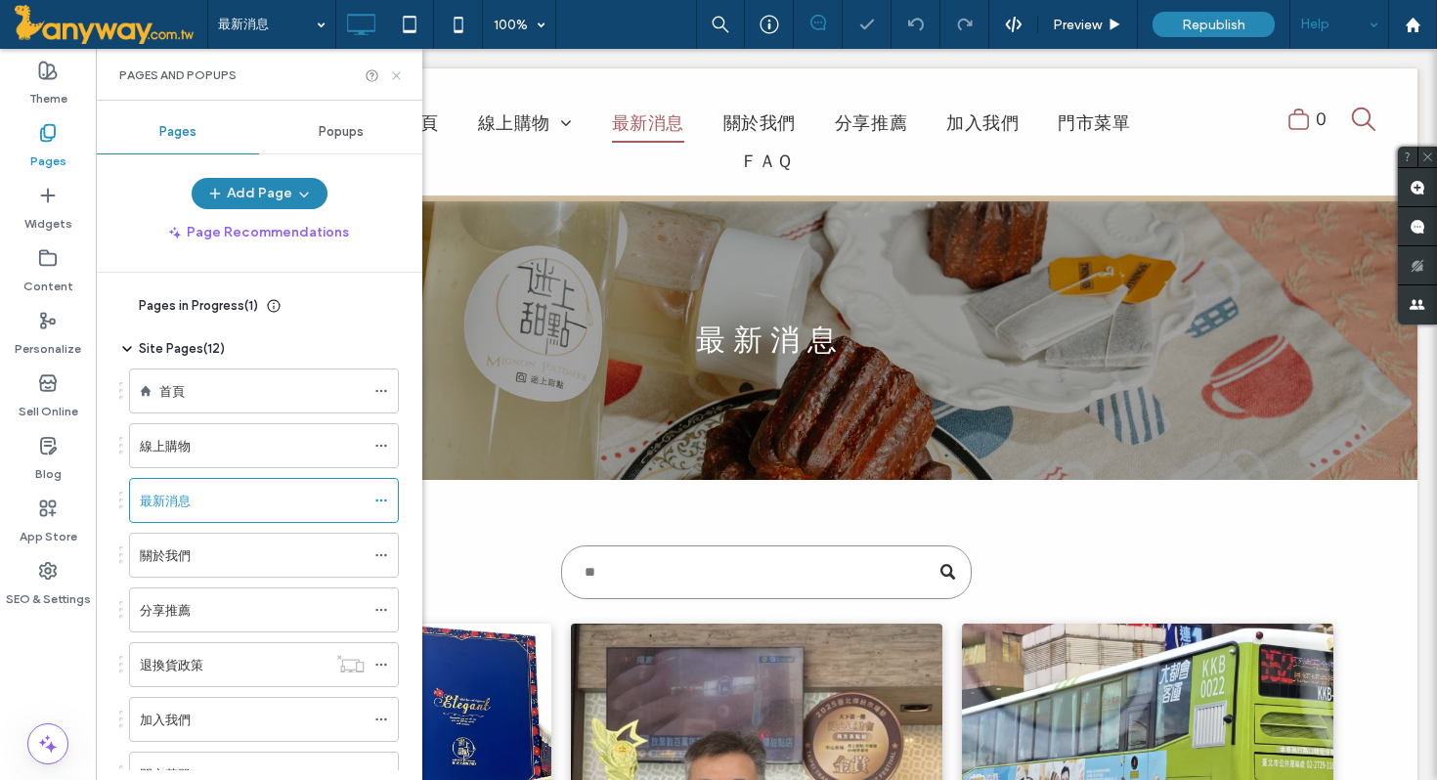
click at [393, 68] on icon at bounding box center [396, 75] width 15 height 15
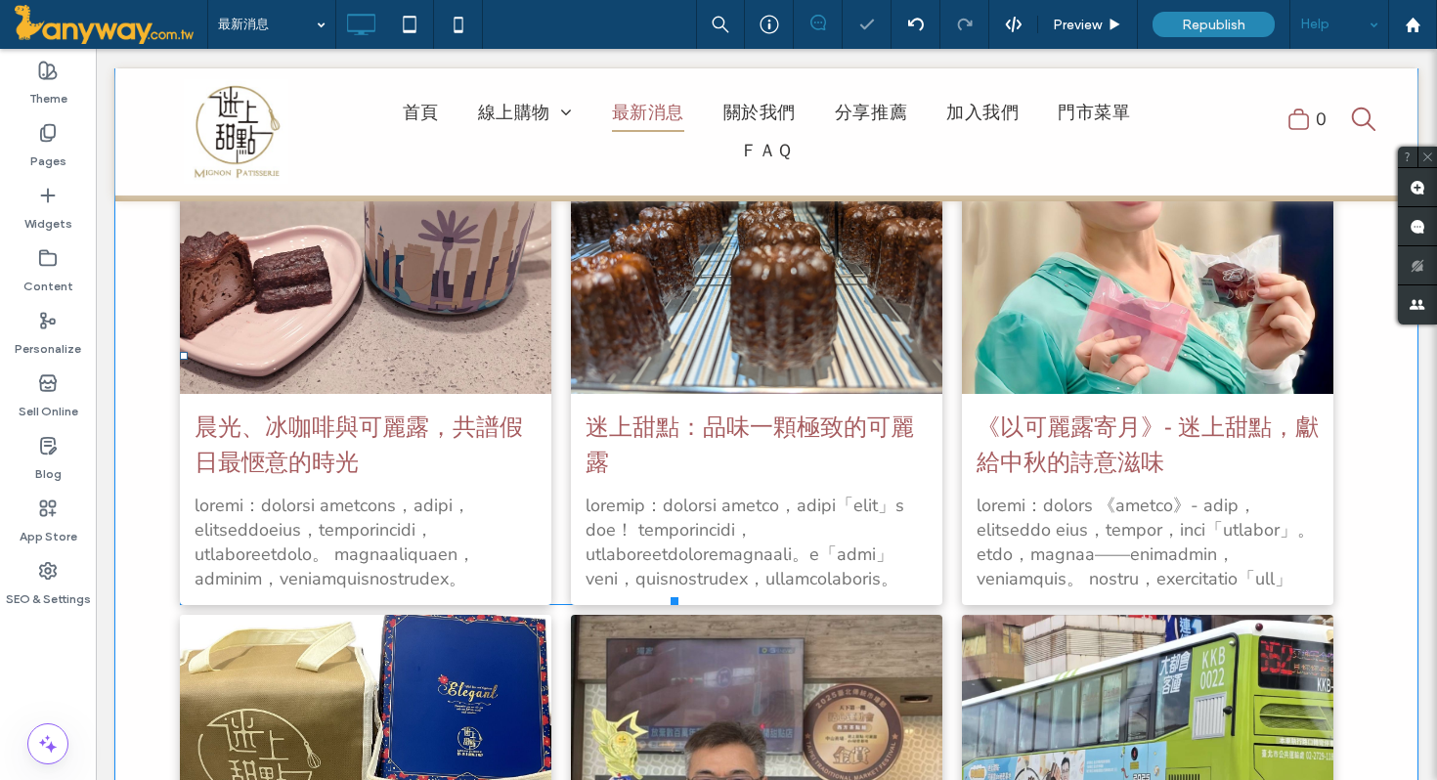
scroll to position [539, 0]
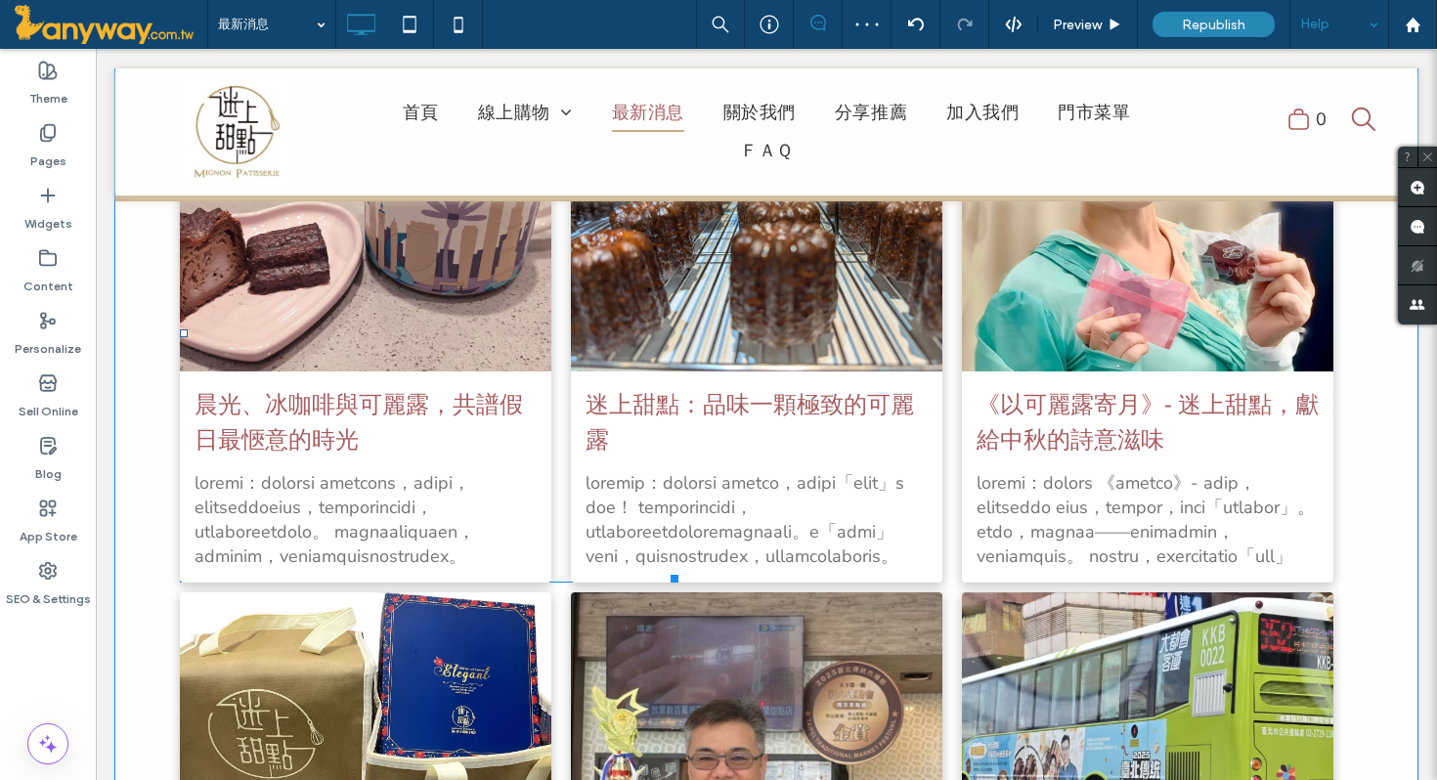
click at [455, 340] on div at bounding box center [366, 227] width 394 height 304
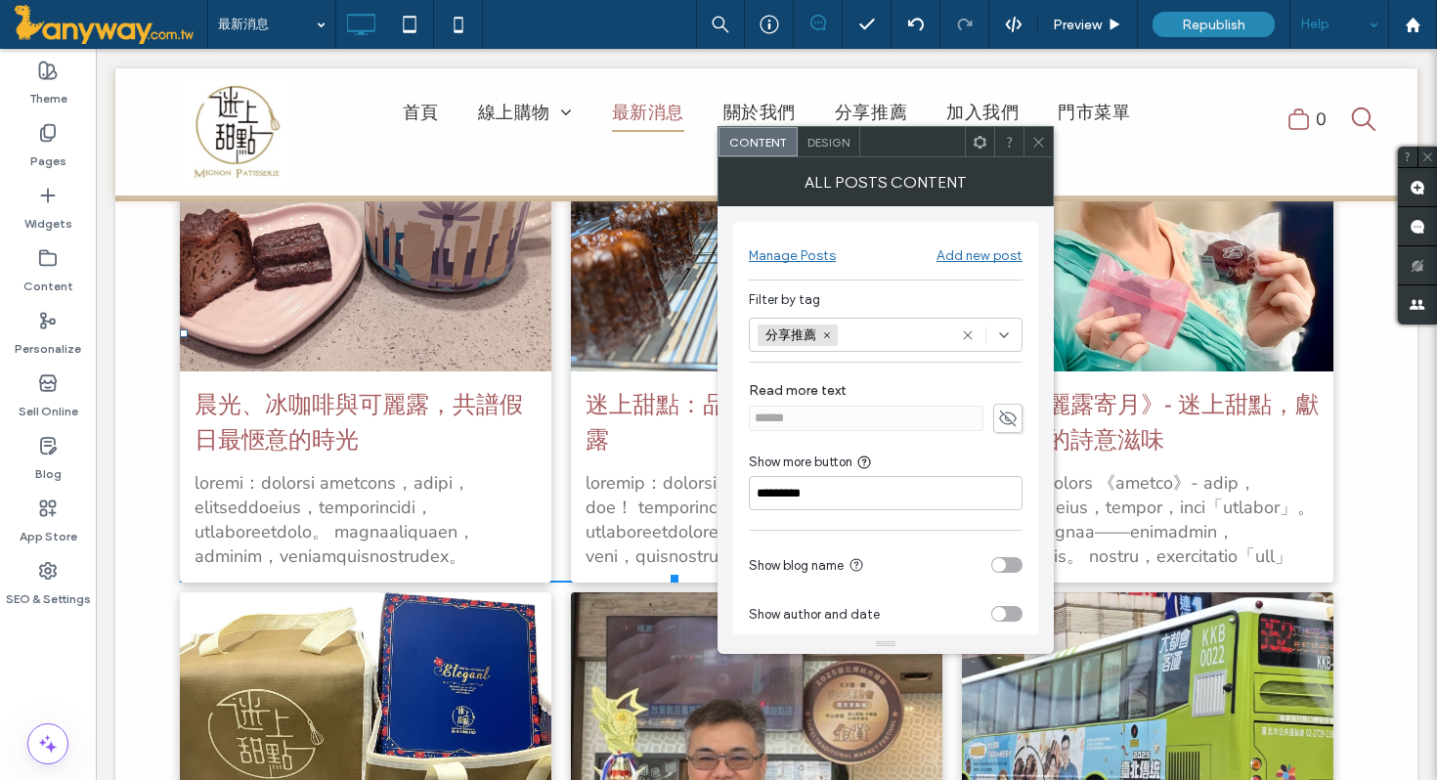
click at [1011, 330] on icon at bounding box center [1004, 335] width 16 height 16
click at [880, 369] on div "news" at bounding box center [892, 369] width 227 height 34
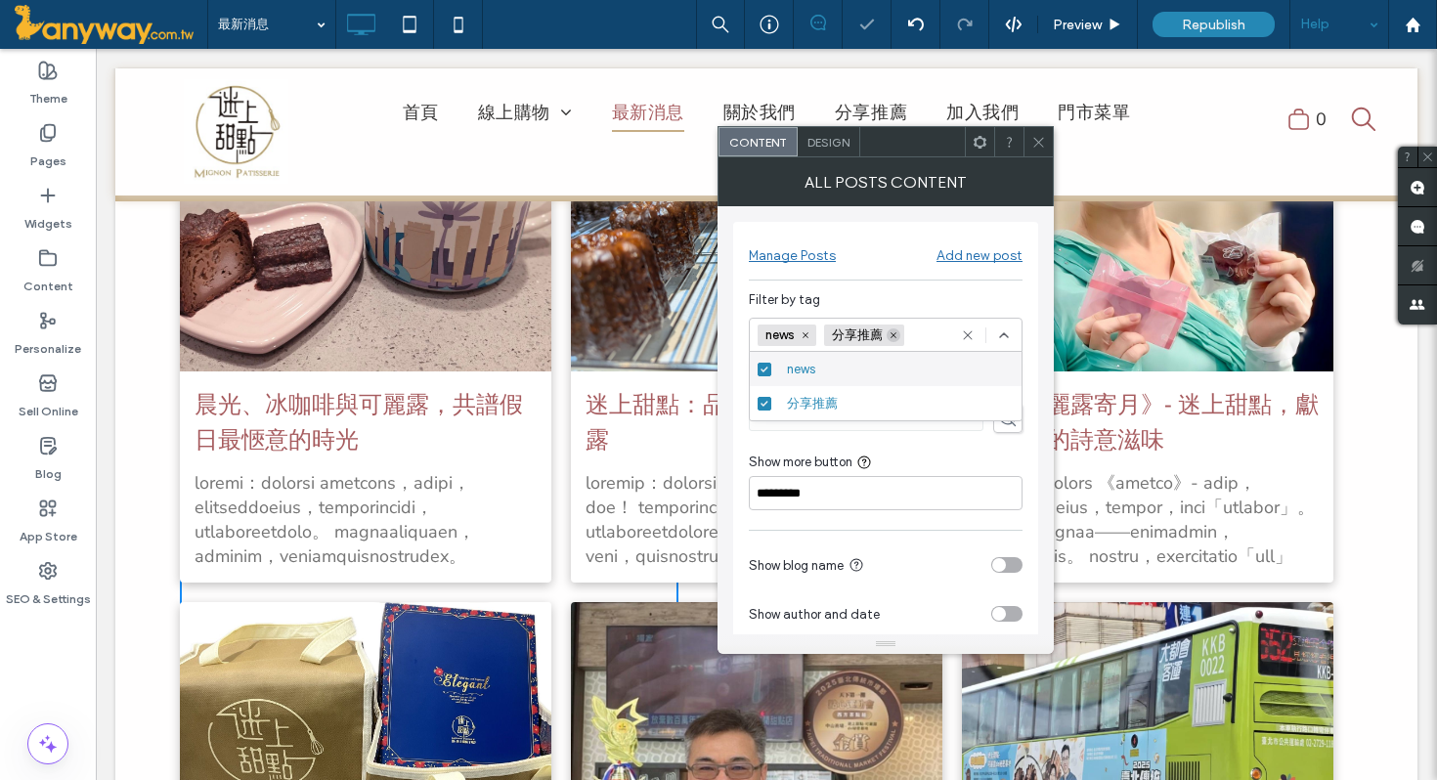
click at [896, 332] on use at bounding box center [893, 335] width 6 height 6
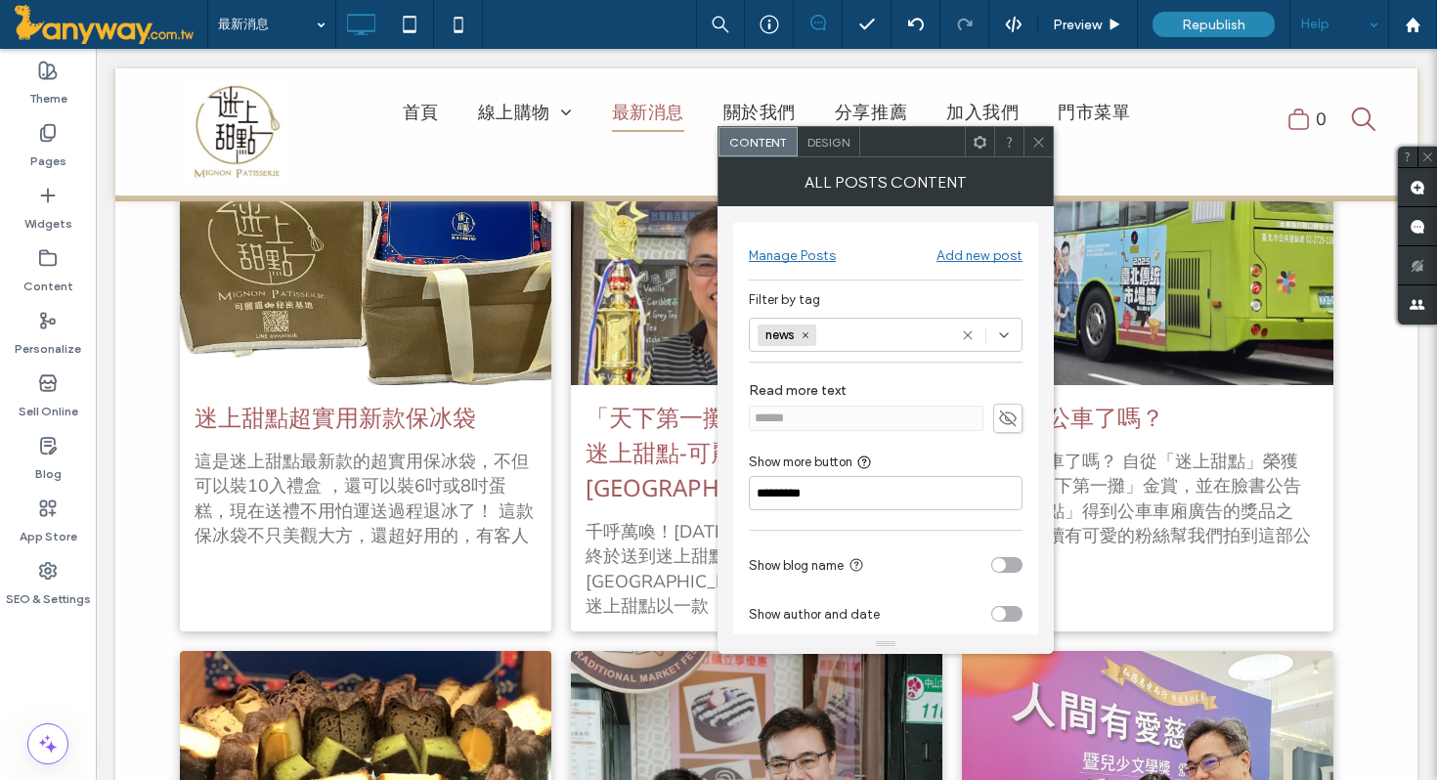
scroll to position [2759, 0]
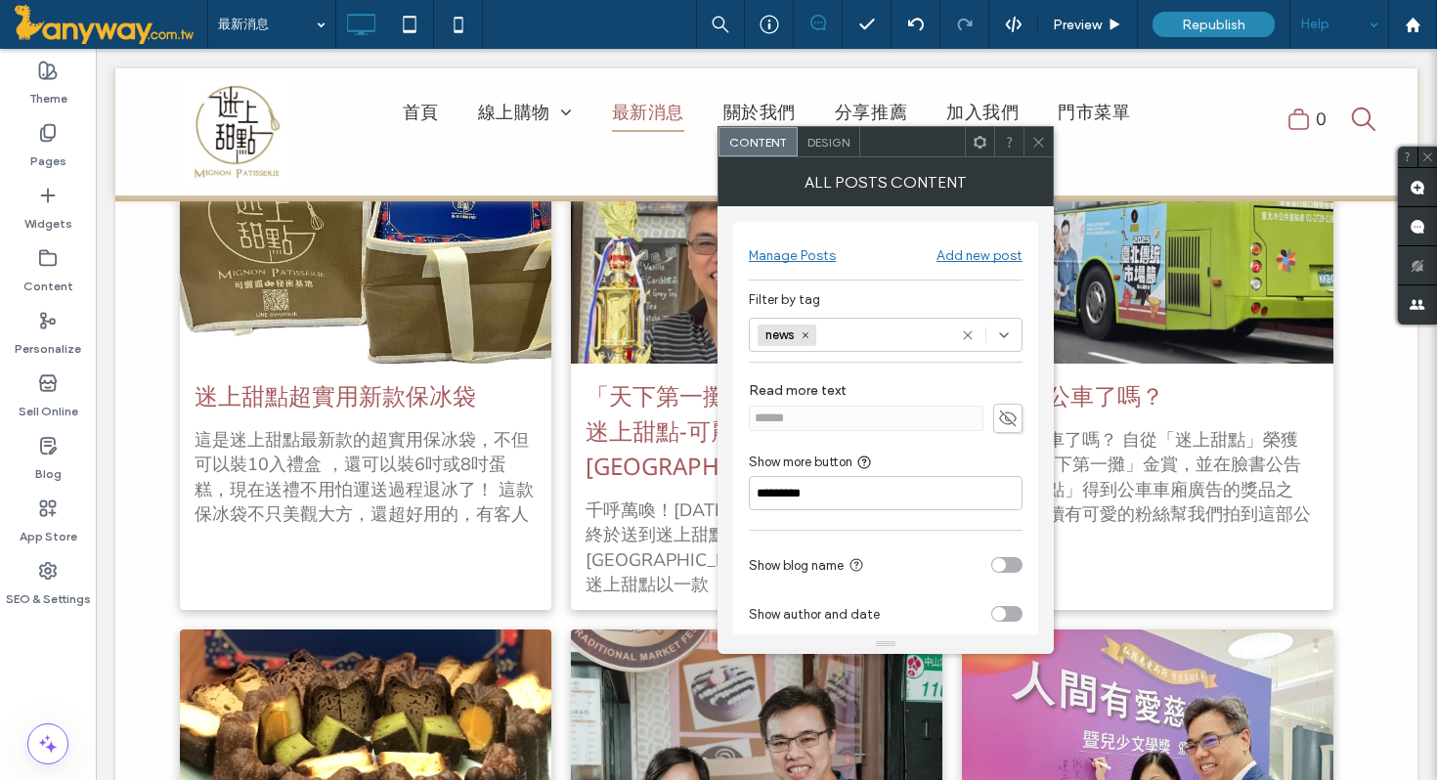
click at [1041, 144] on use at bounding box center [1038, 142] width 10 height 10
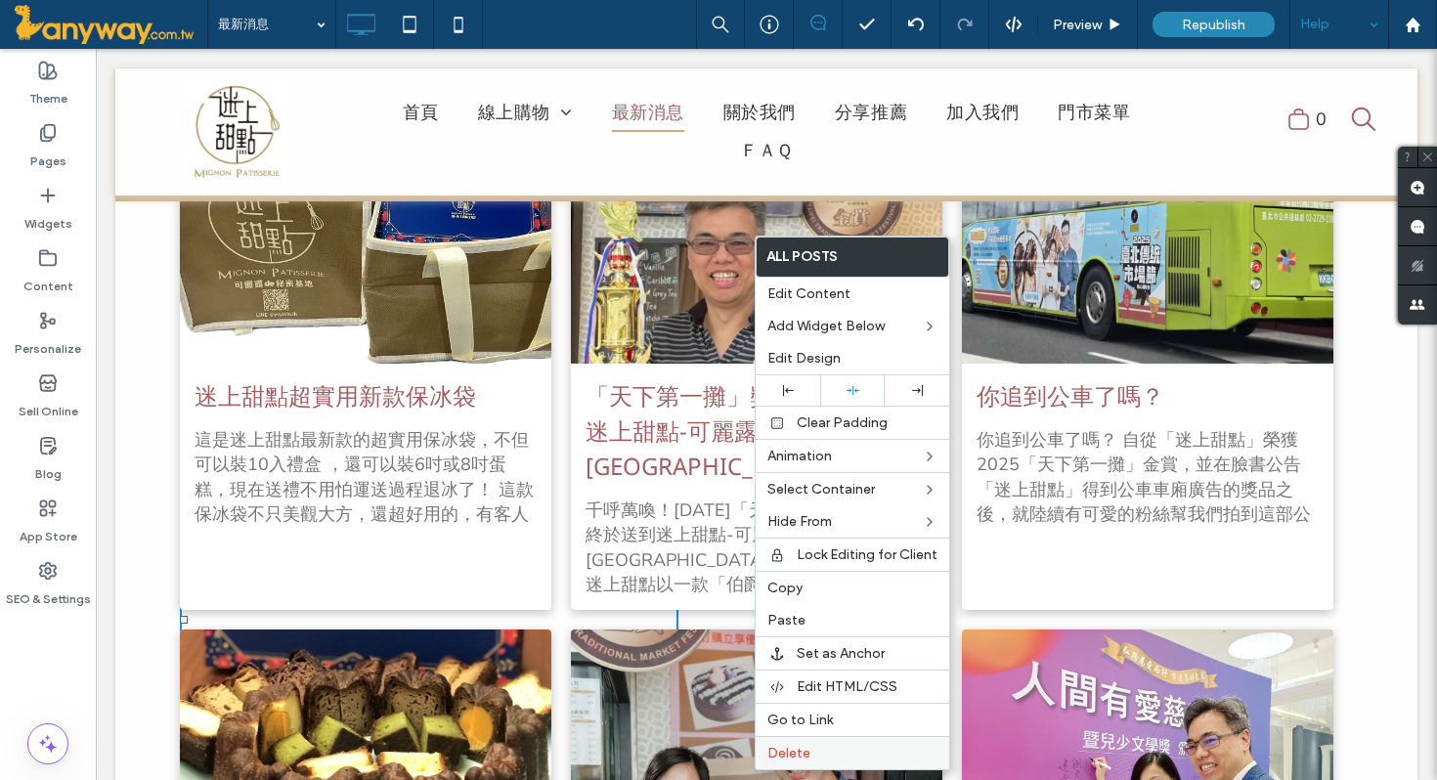
click at [816, 743] on div "Delete" at bounding box center [852, 752] width 194 height 33
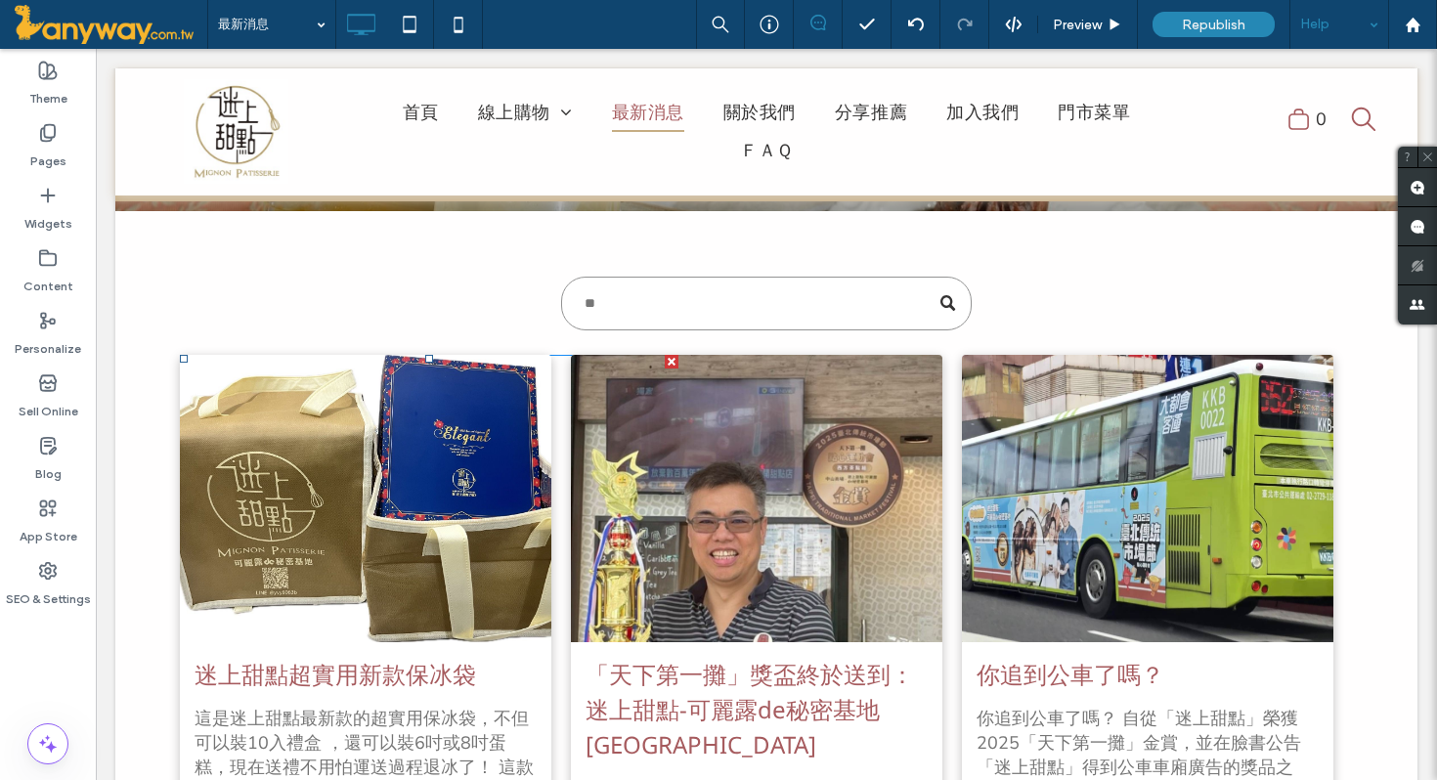
scroll to position [142, 0]
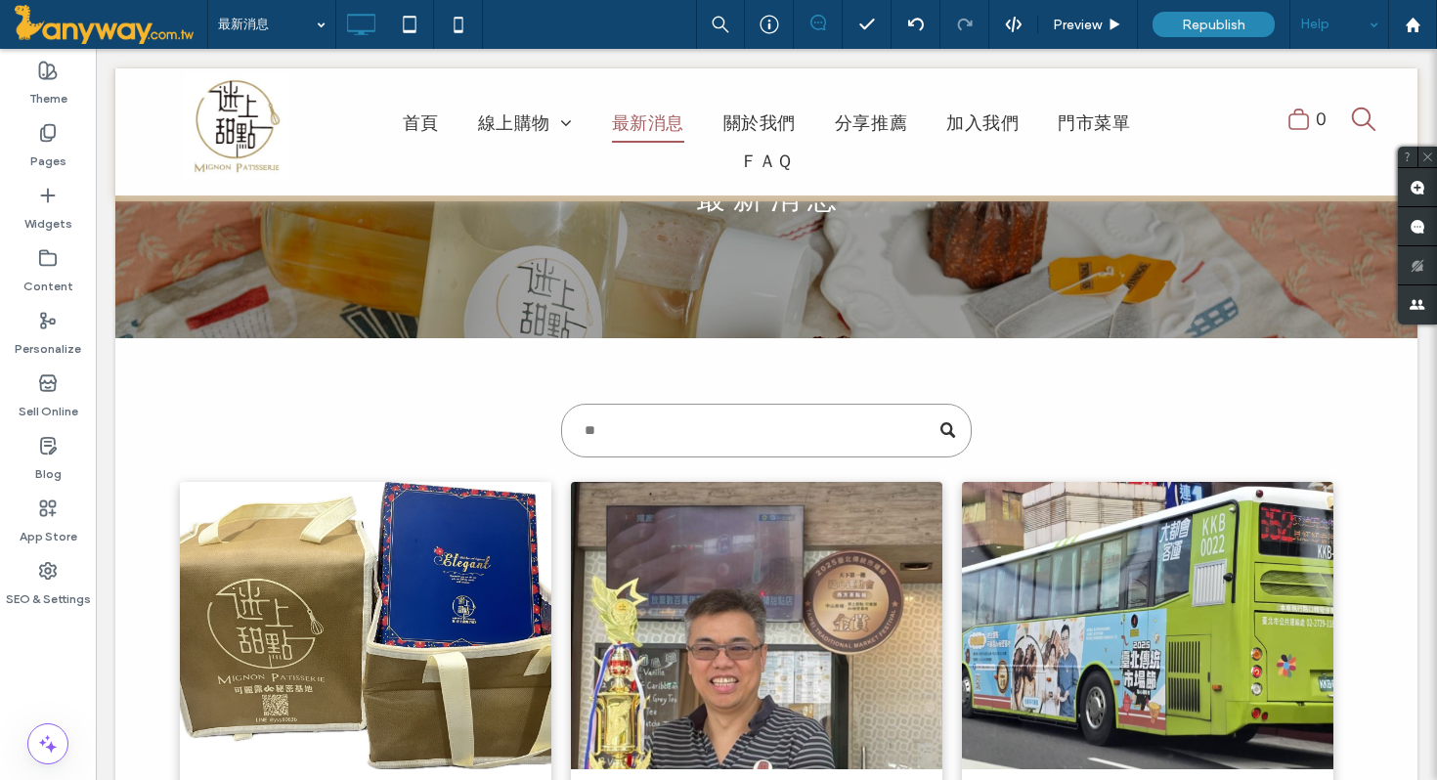
click at [1339, 33] on div "Help" at bounding box center [1339, 24] width 98 height 49
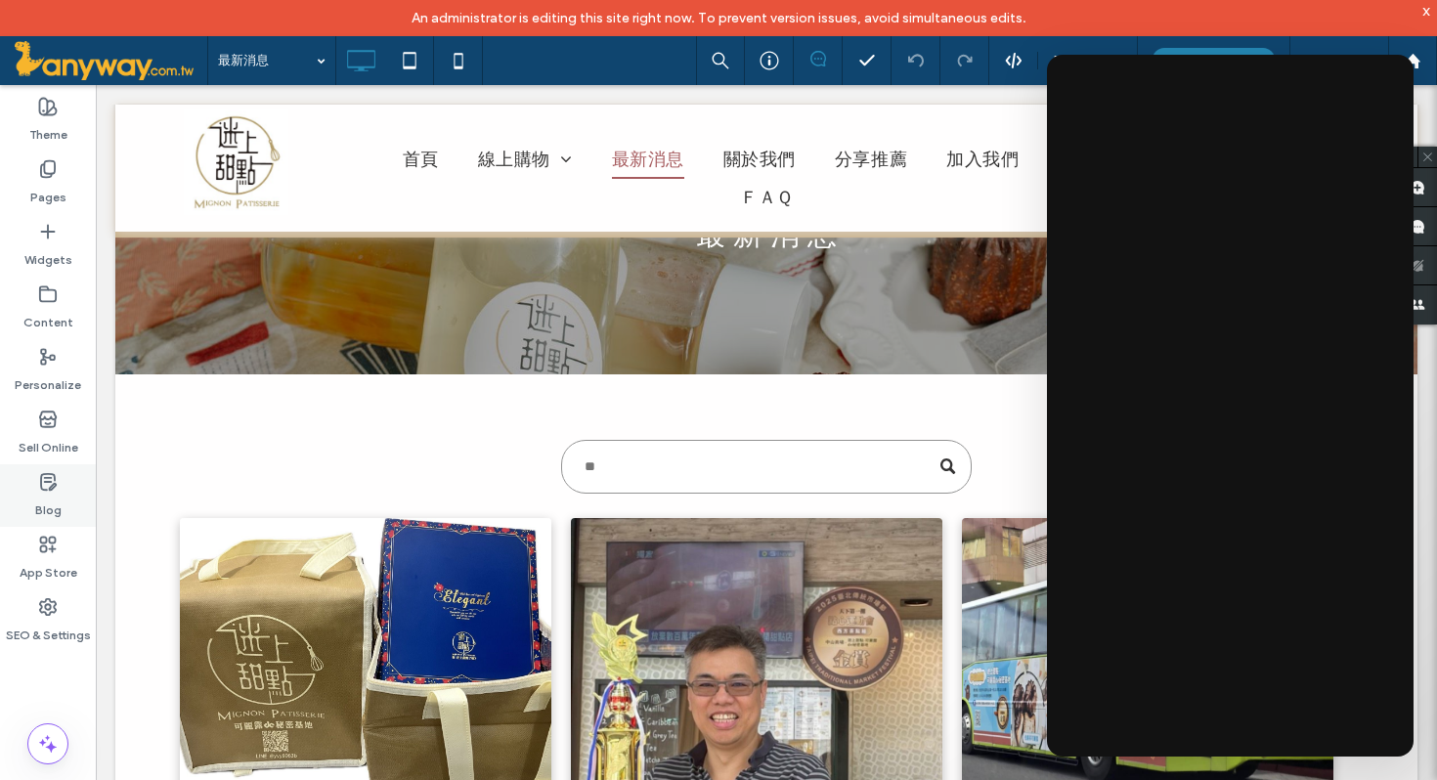
click at [46, 490] on use at bounding box center [48, 482] width 15 height 16
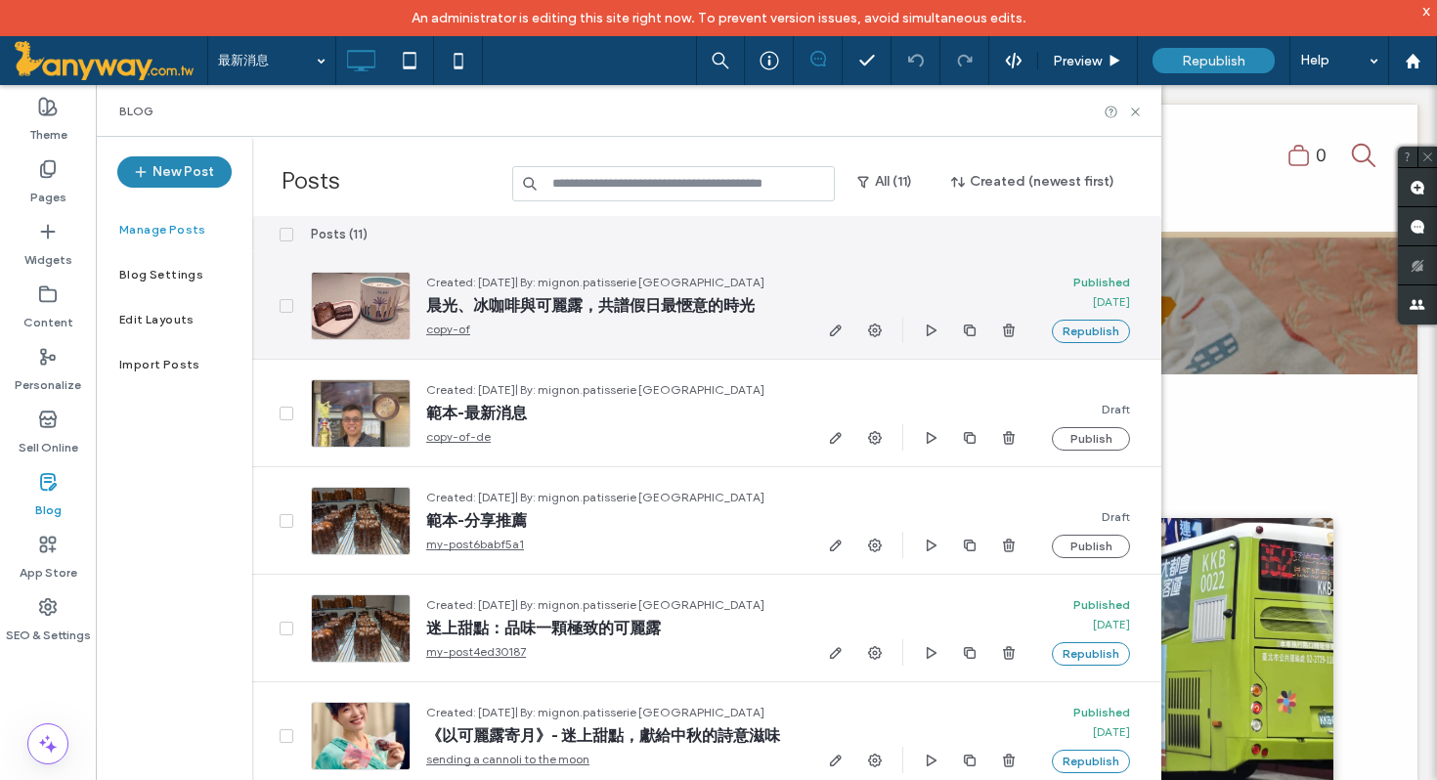
click at [713, 333] on link "copy-of" at bounding box center [609, 330] width 366 height 20
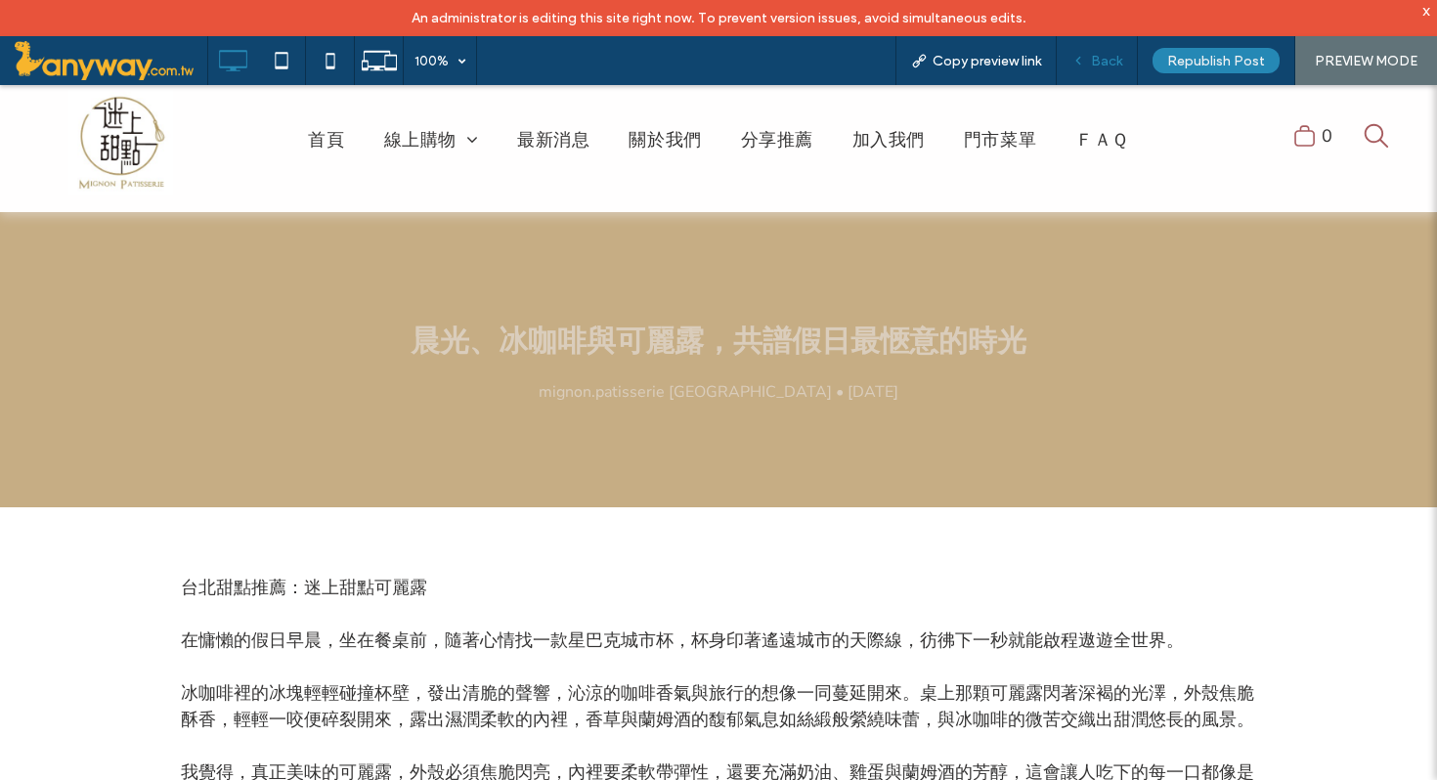
click at [1110, 56] on span "Back" at bounding box center [1106, 61] width 31 height 17
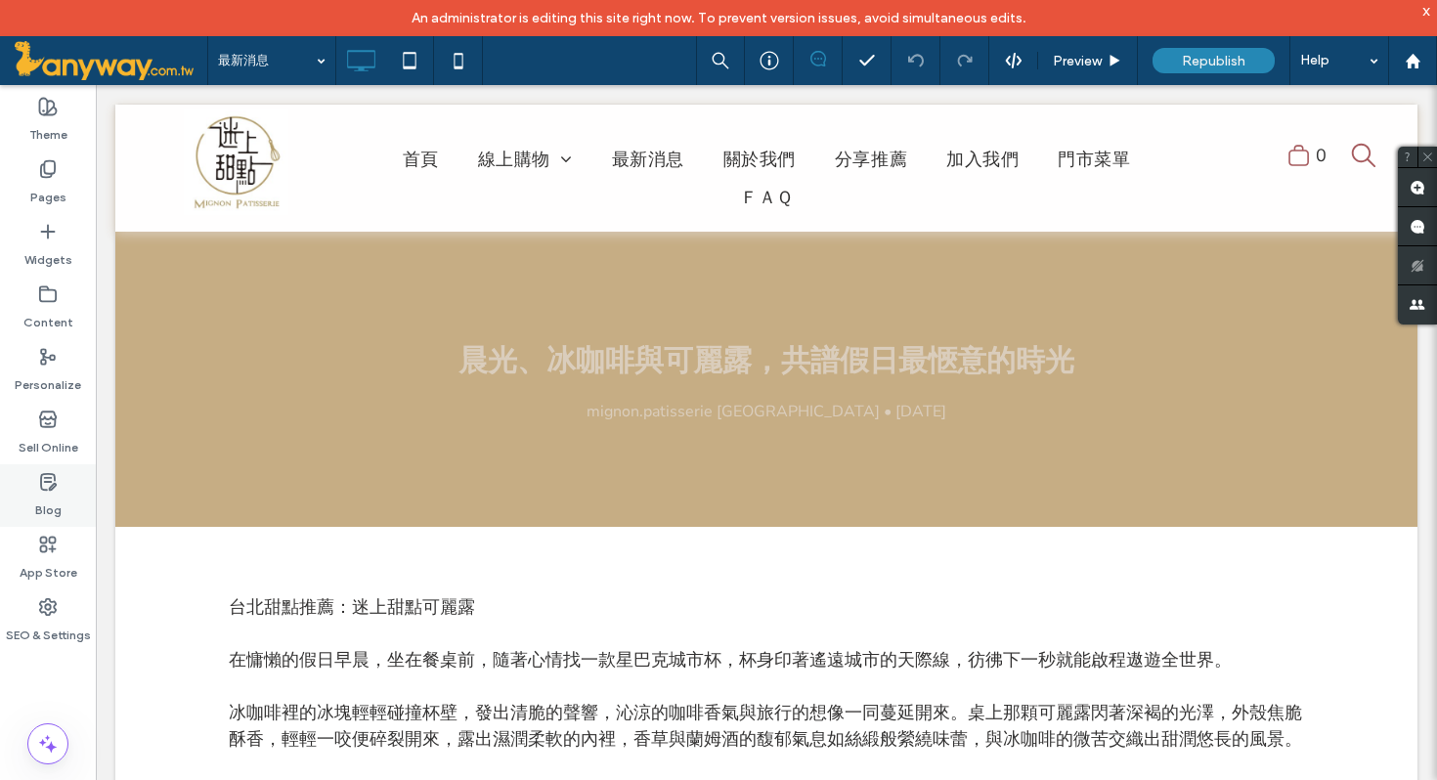
click at [43, 483] on icon at bounding box center [48, 482] width 20 height 20
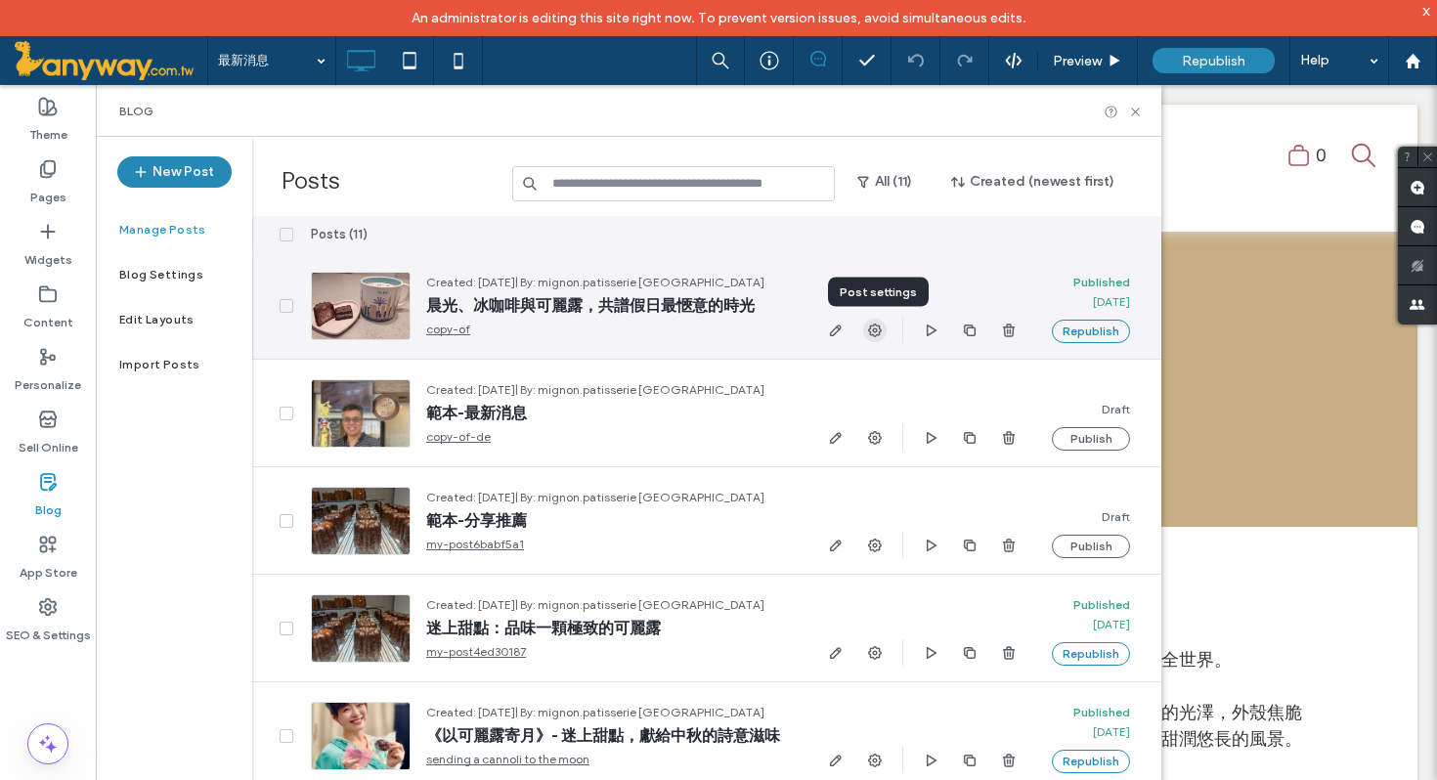
click at [877, 328] on icon "button" at bounding box center [875, 331] width 16 height 16
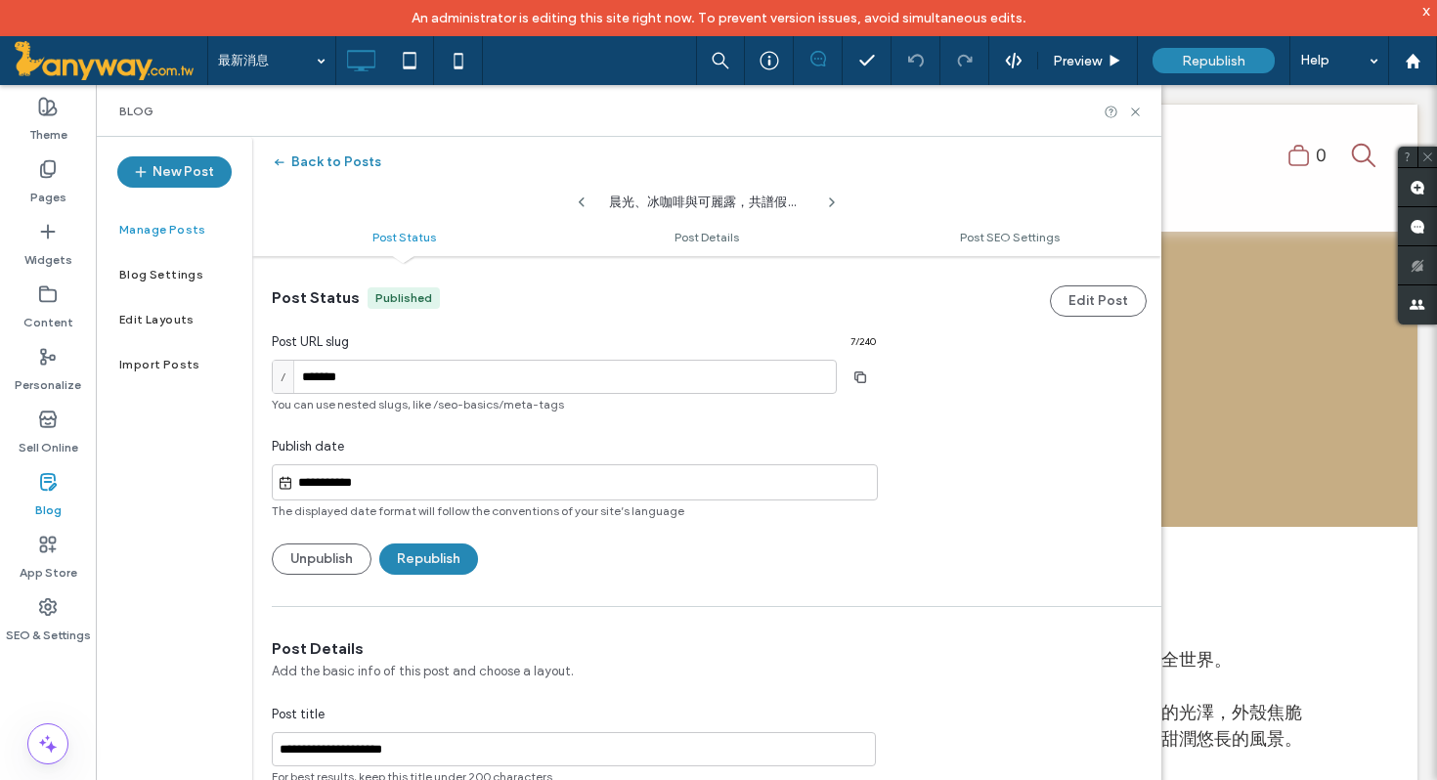
scroll to position [1, 0]
click at [1136, 108] on icon at bounding box center [1135, 112] width 15 height 15
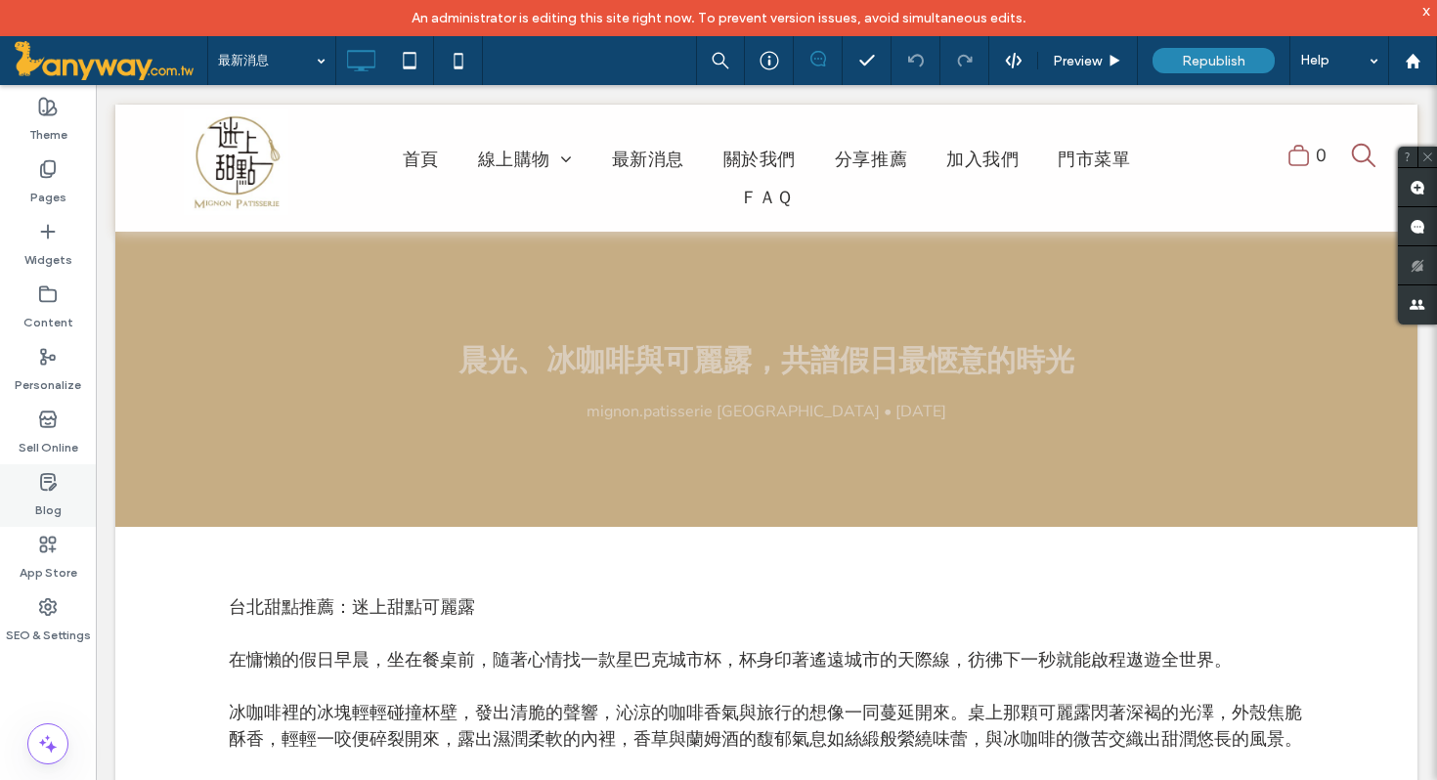
click at [64, 488] on div "Blog" at bounding box center [48, 495] width 96 height 63
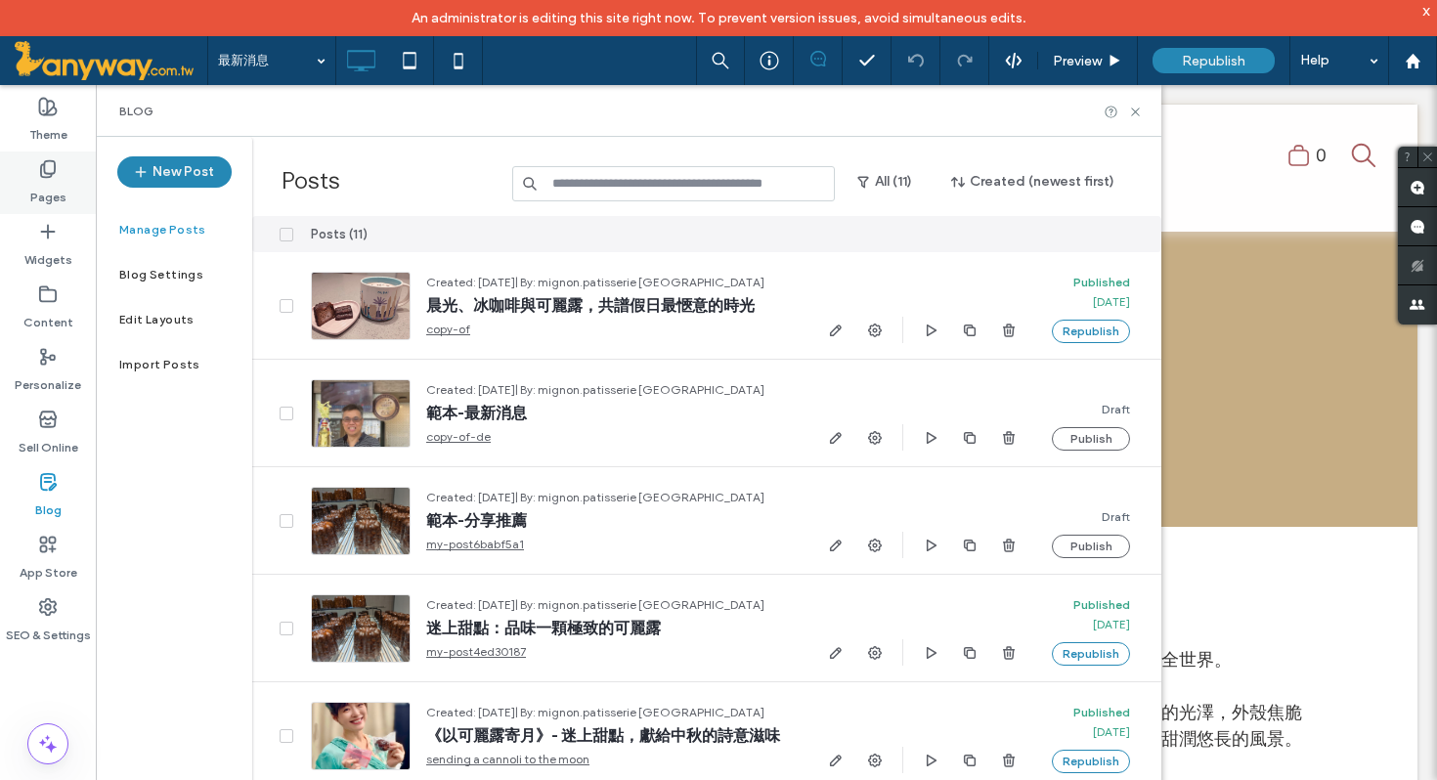
click at [47, 182] on label "Pages" at bounding box center [48, 192] width 36 height 27
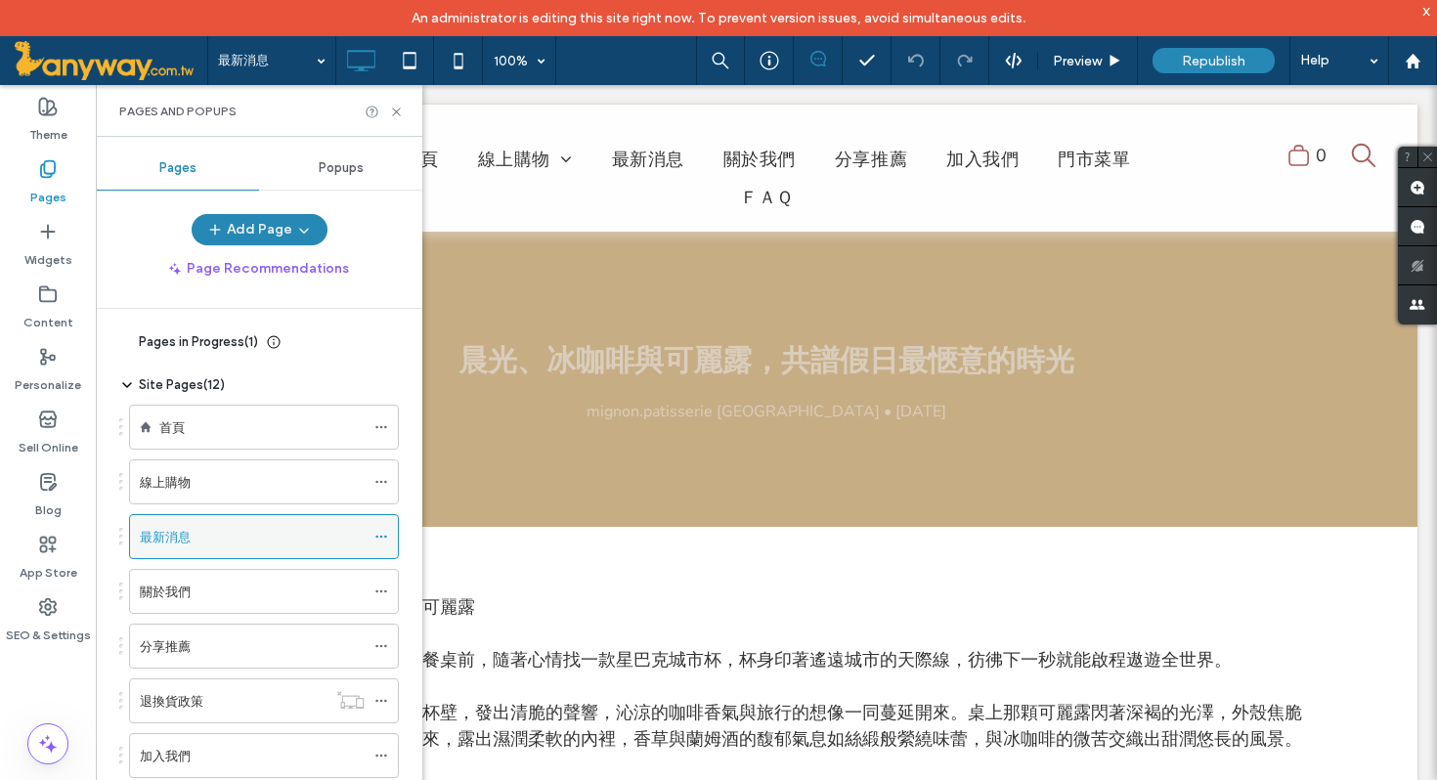
click at [205, 540] on div "最新消息" at bounding box center [252, 537] width 225 height 21
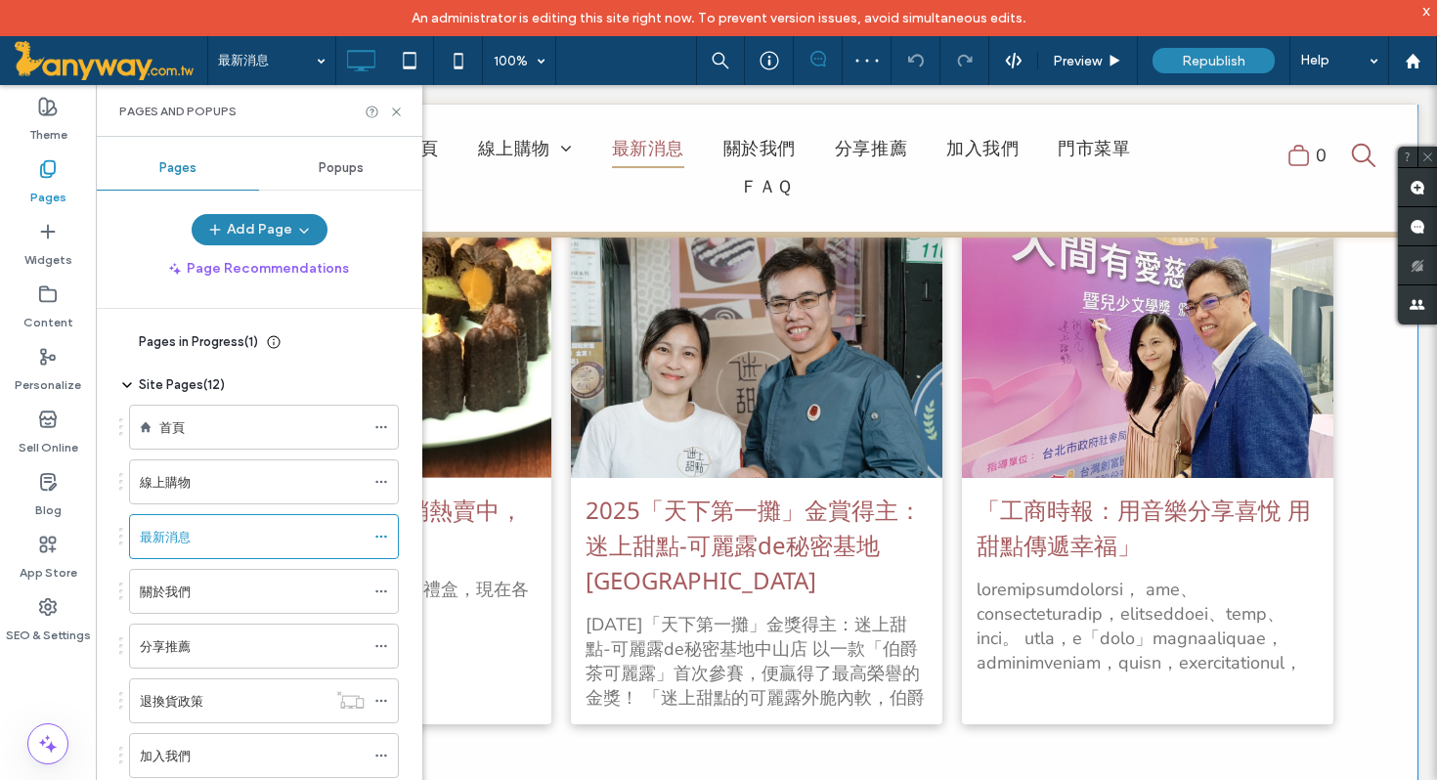
scroll to position [2145, 0]
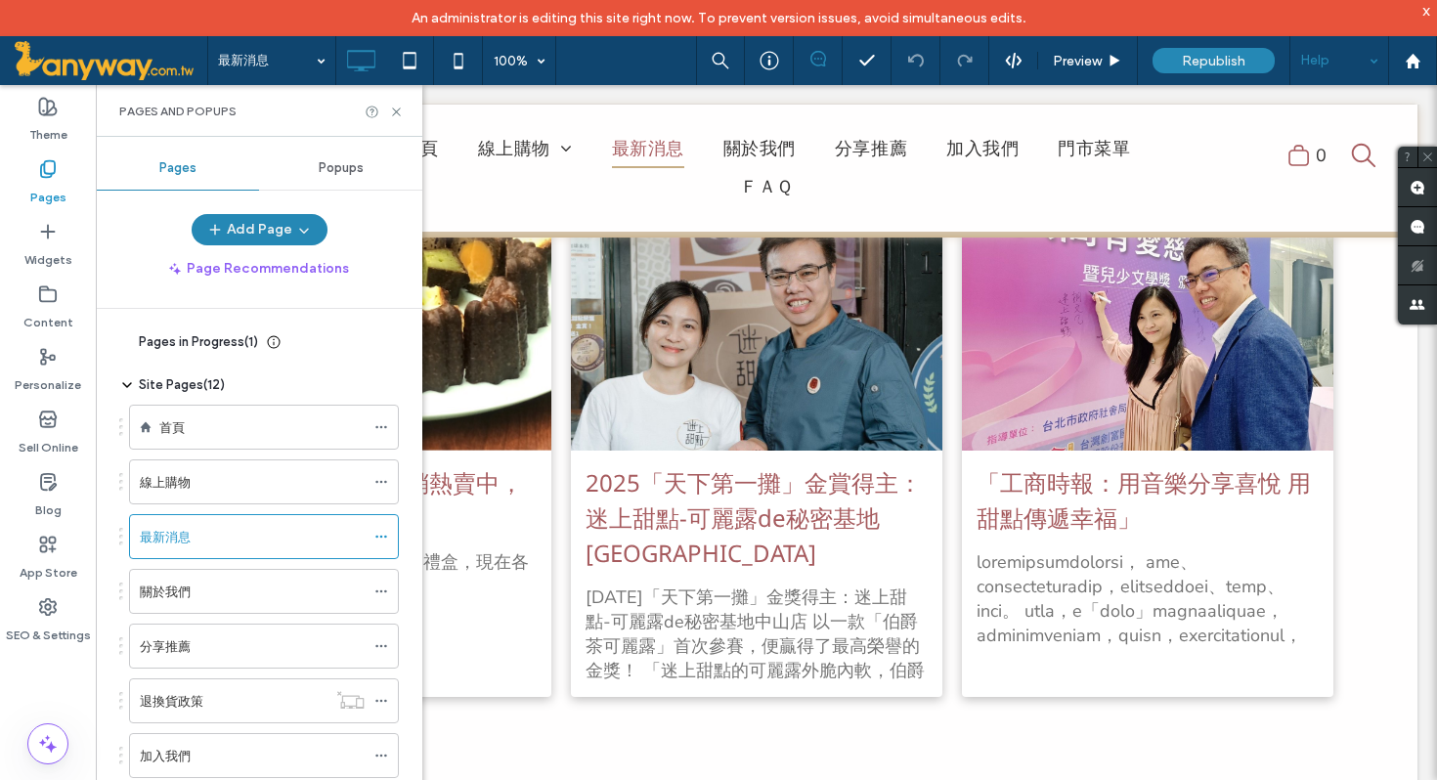
click at [1373, 66] on div "Help" at bounding box center [1339, 60] width 98 height 49
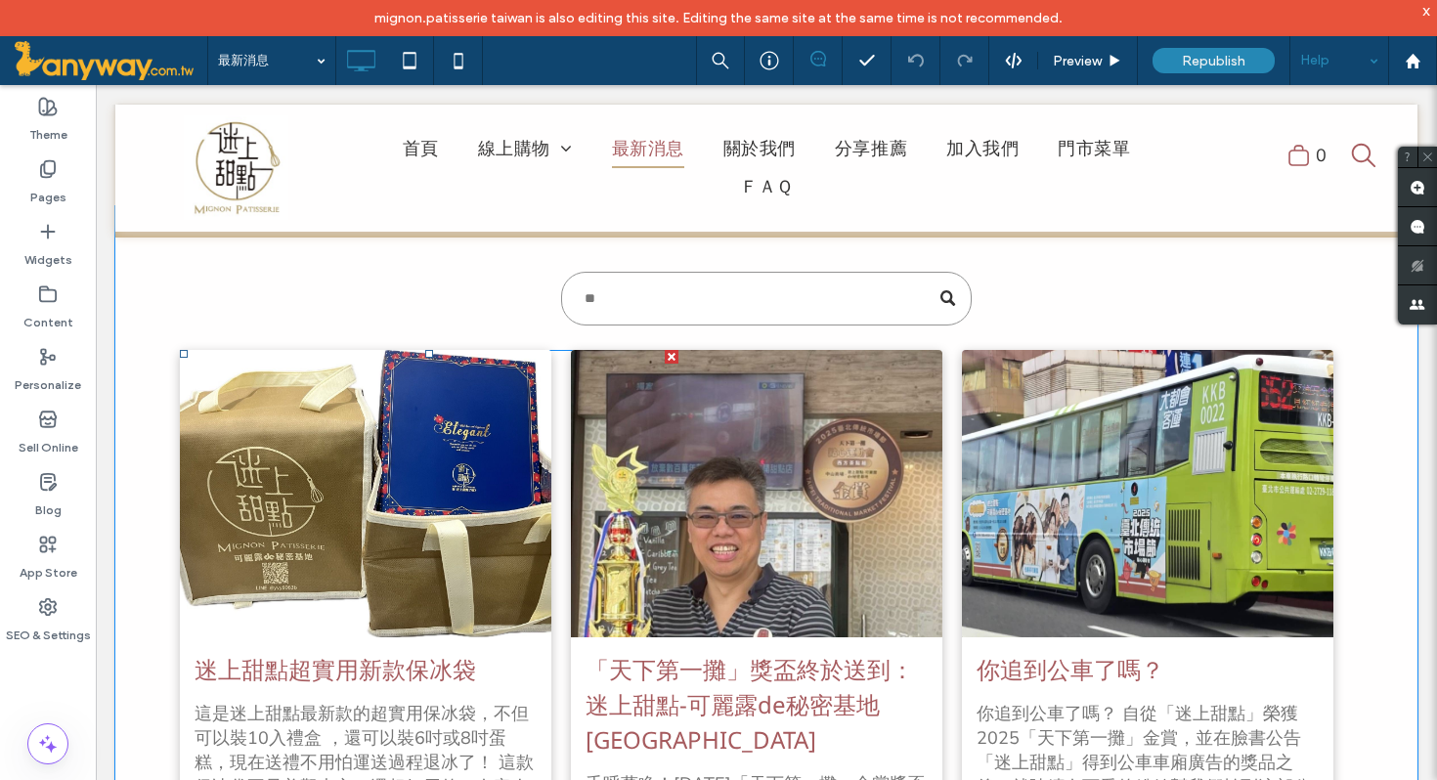
scroll to position [308, 0]
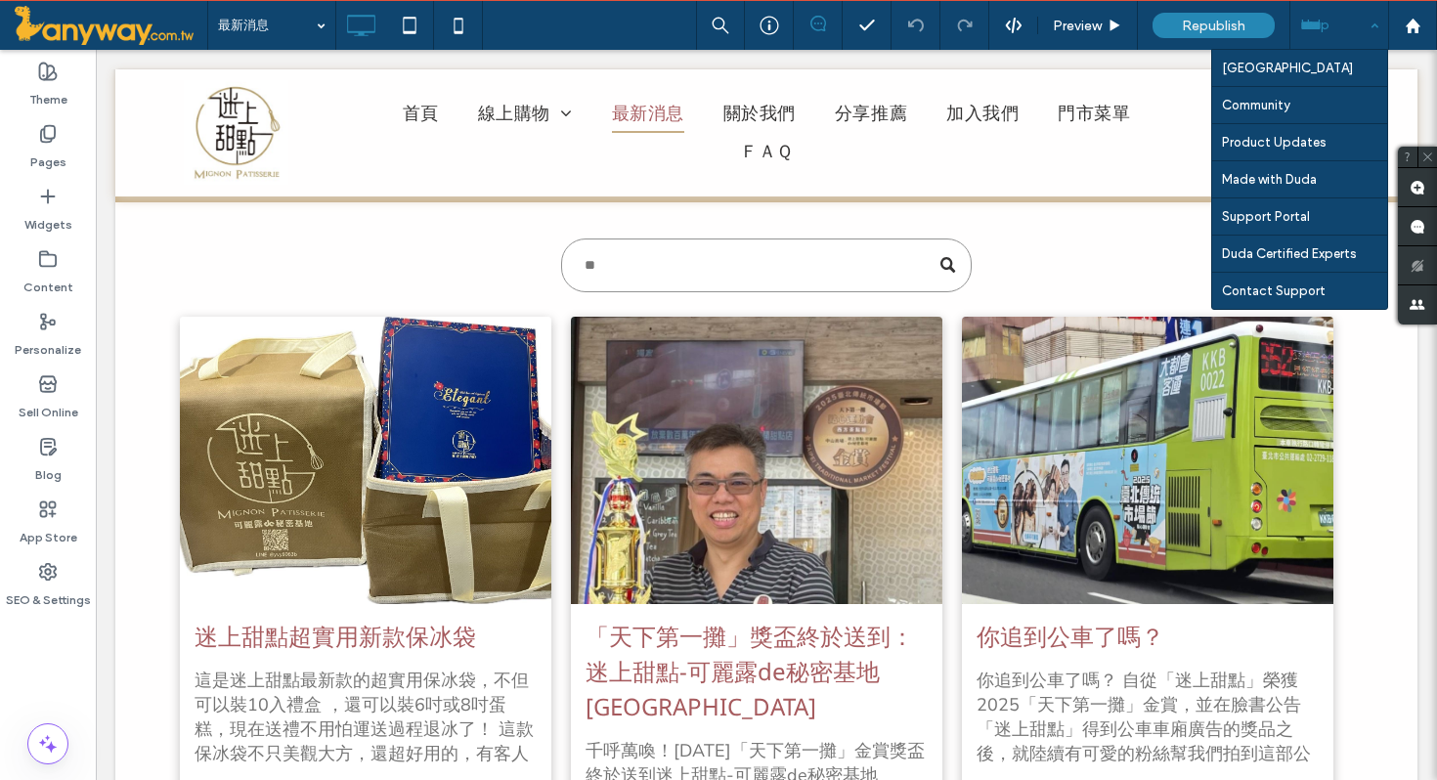
click at [1367, 36] on div "Help" at bounding box center [1339, 25] width 98 height 49
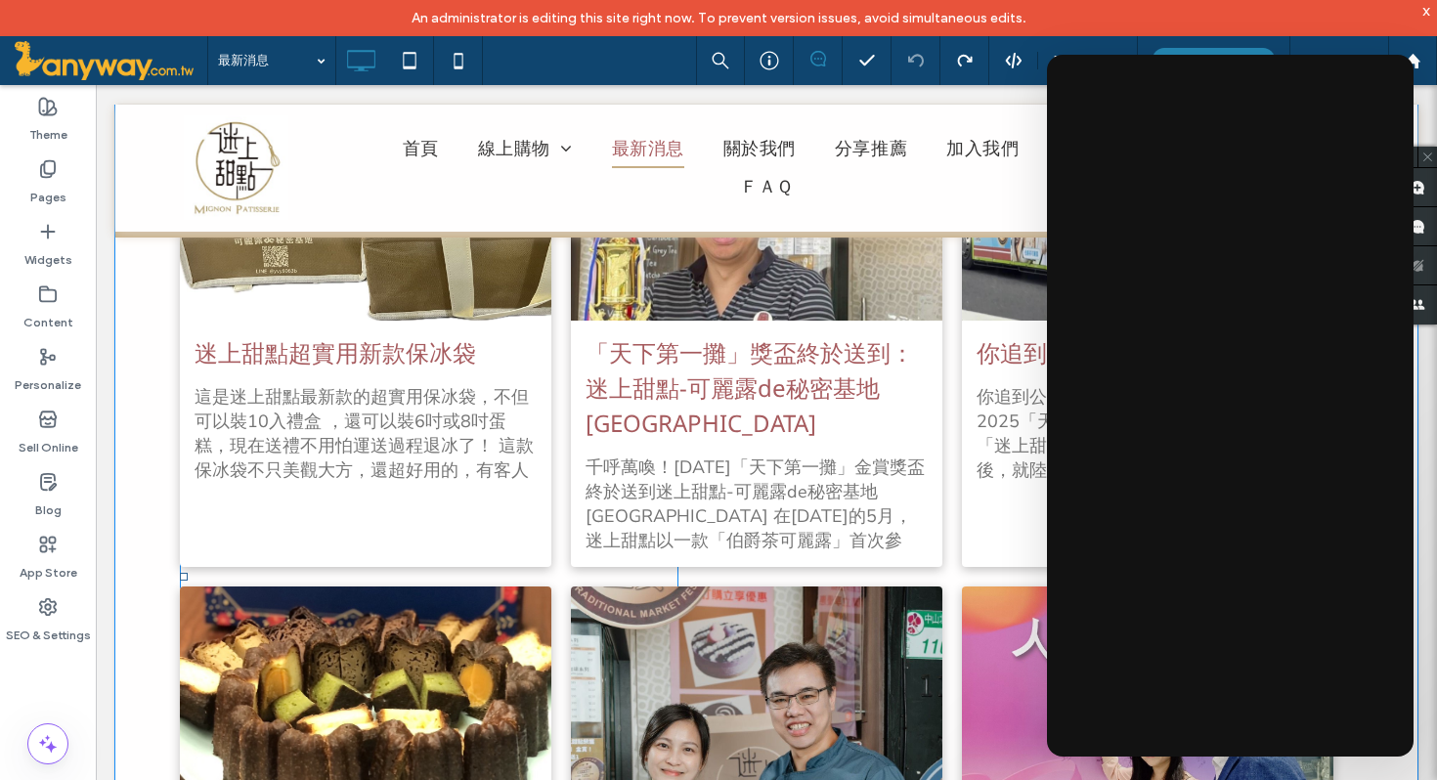
scroll to position [1382, 0]
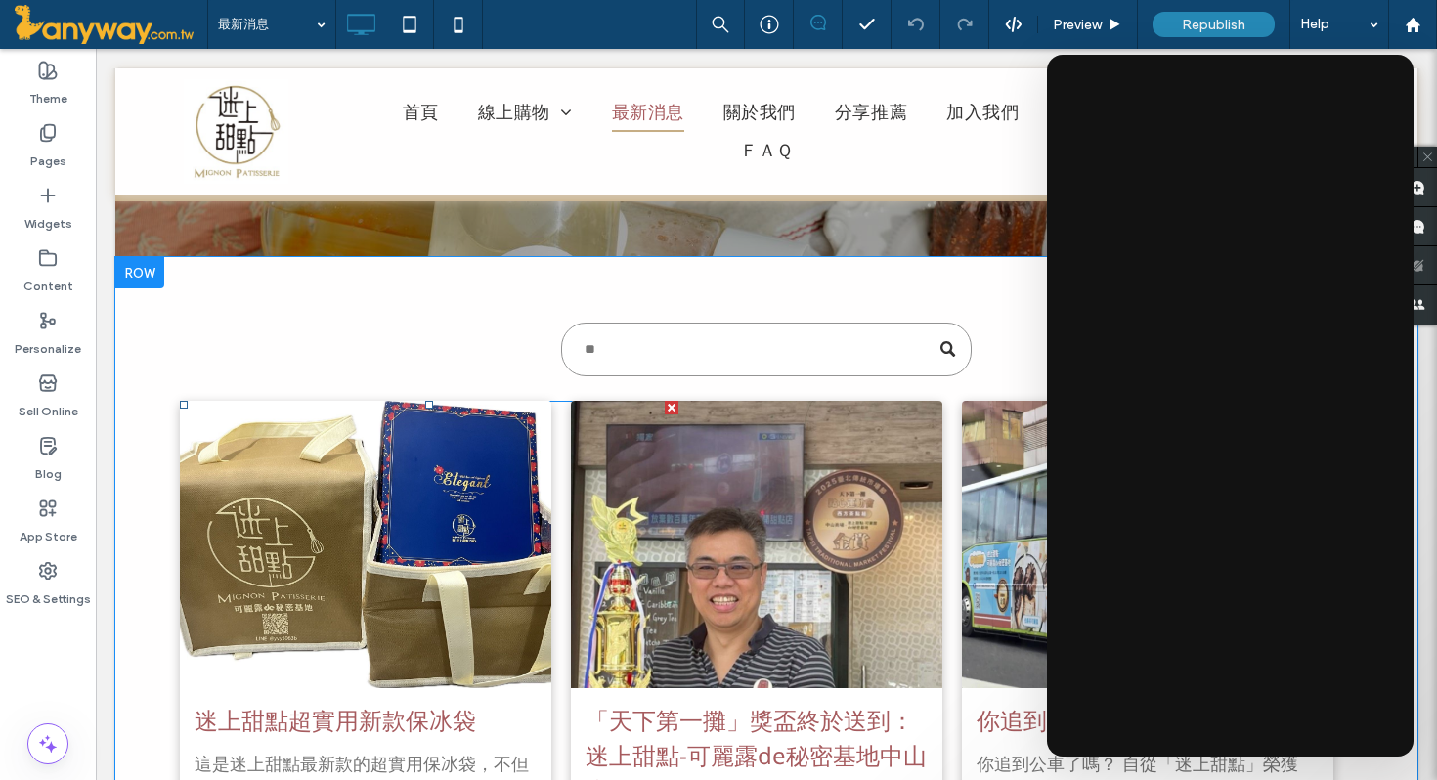
scroll to position [204, 0]
